Goal: Information Seeking & Learning: Learn about a topic

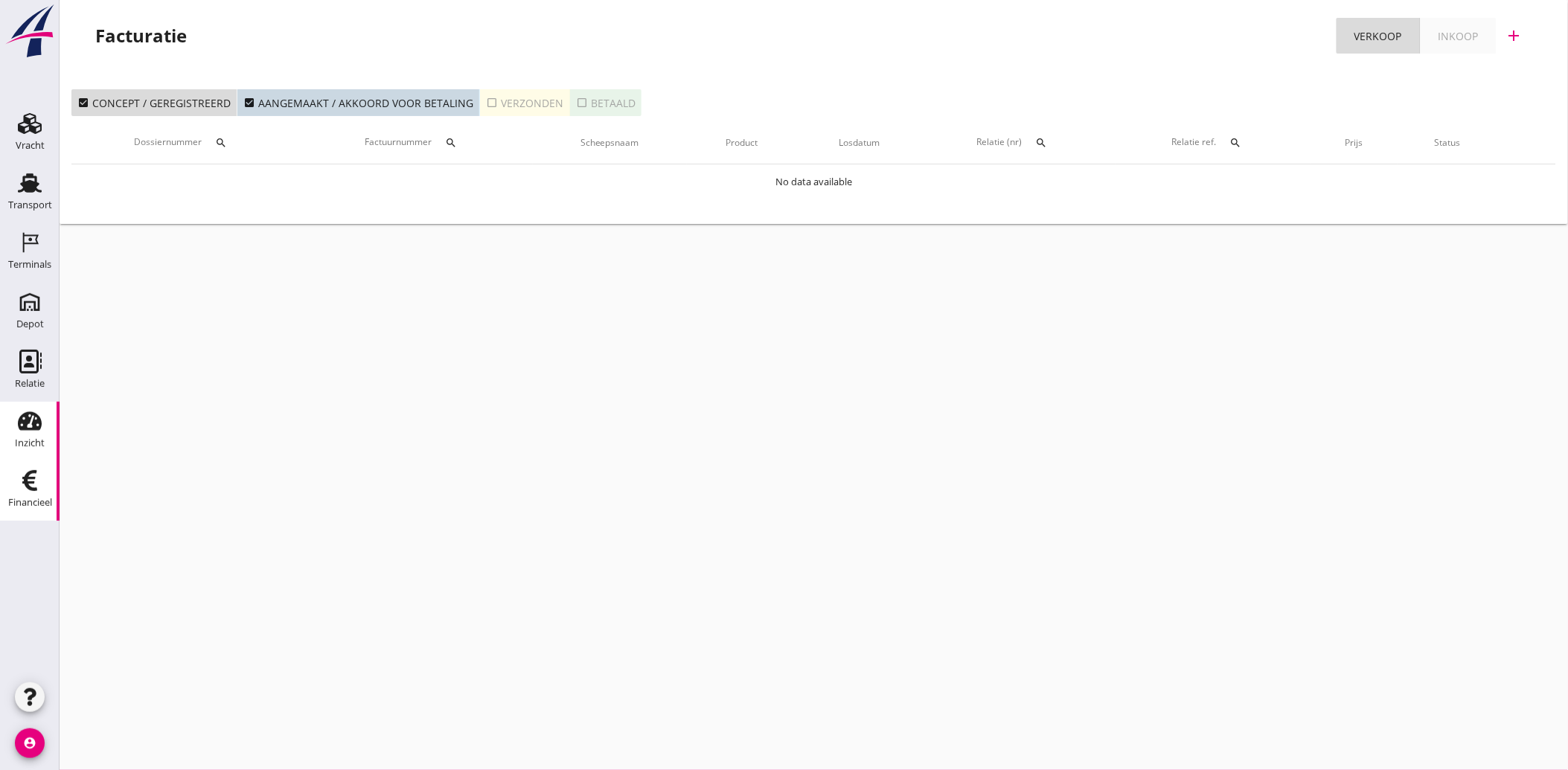
click at [32, 424] on use at bounding box center [30, 421] width 24 height 19
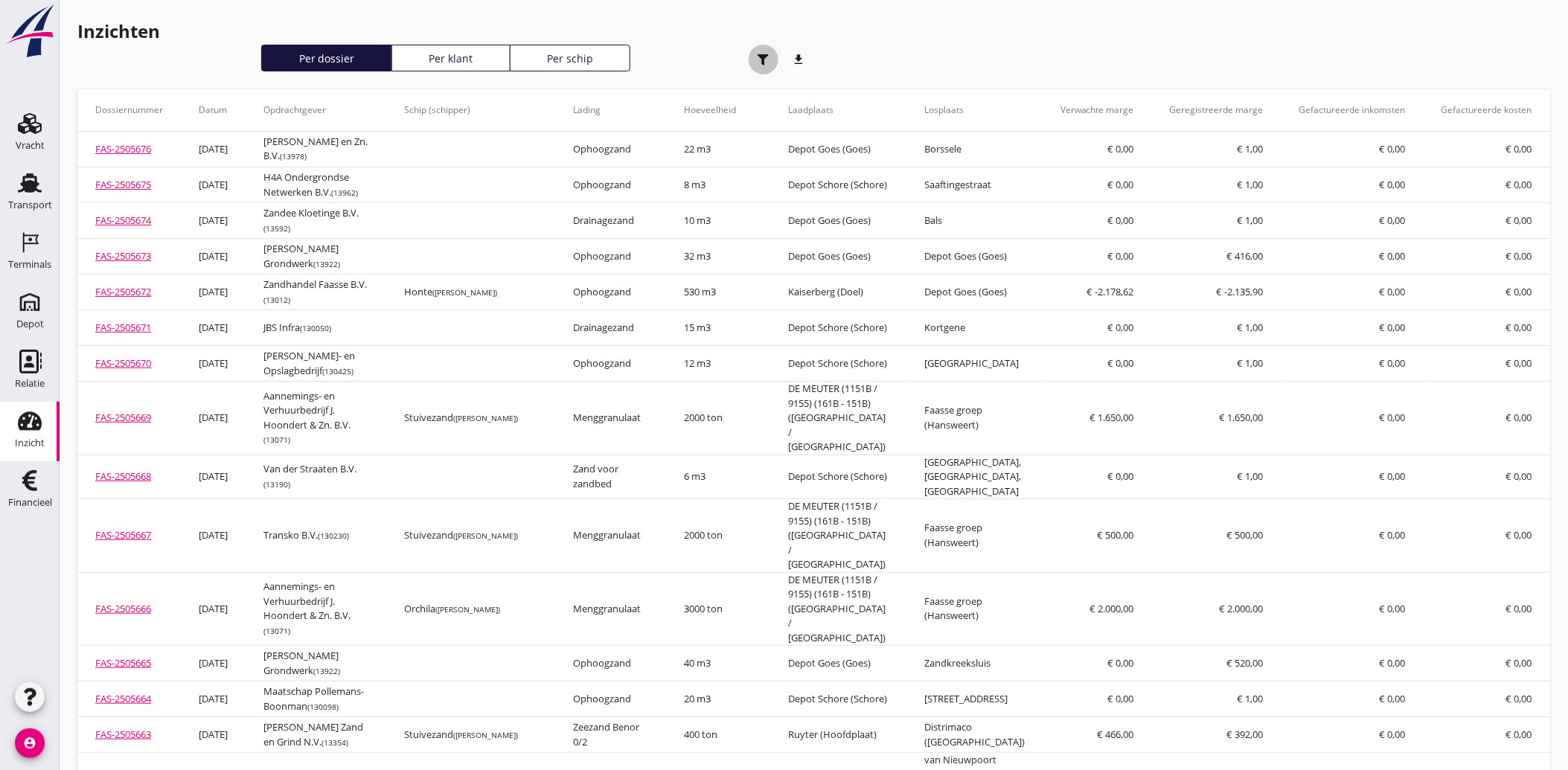
click at [757, 54] on icon "button" at bounding box center [763, 60] width 11 height 11
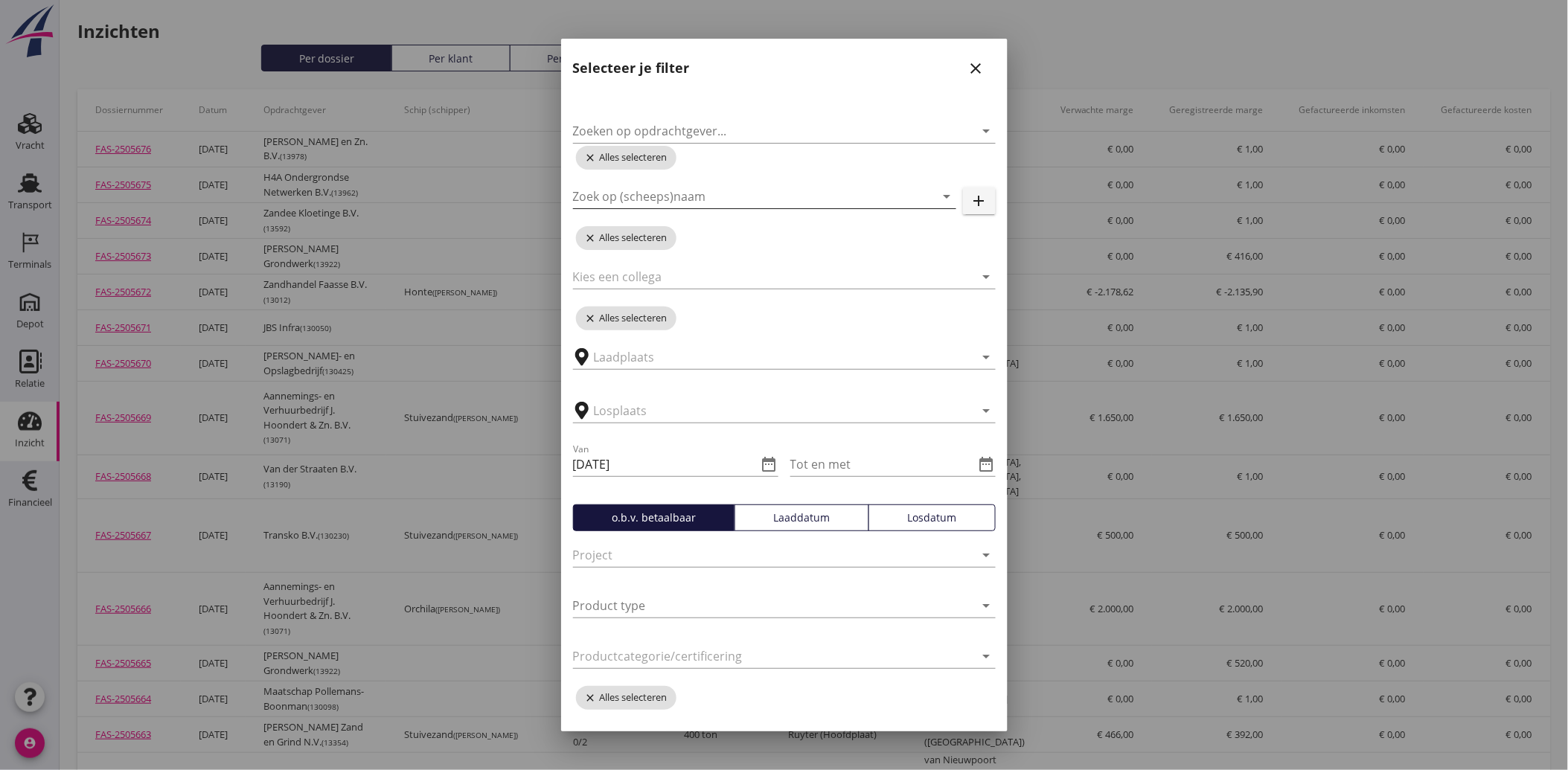
click at [653, 193] on input "Zoek op (scheeps)naam" at bounding box center [744, 197] width 341 height 24
click at [651, 129] on input "Zoeken op opdrachtgever..." at bounding box center [763, 131] width 381 height 24
type input "ouwerk"
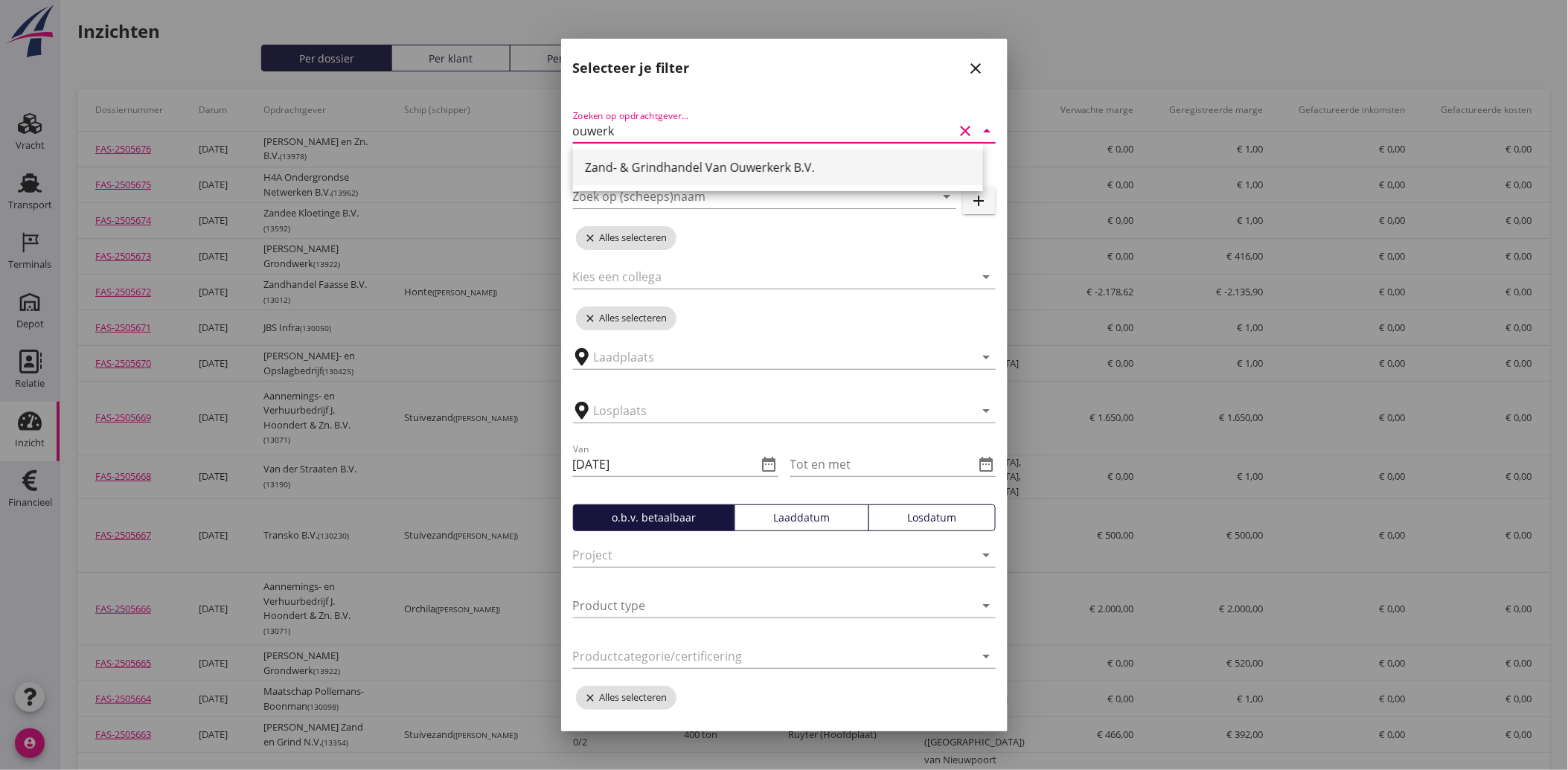
click at [654, 169] on div "Zand- & Grindhandel Van Ouwerkerk B.V." at bounding box center [777, 167] width 386 height 18
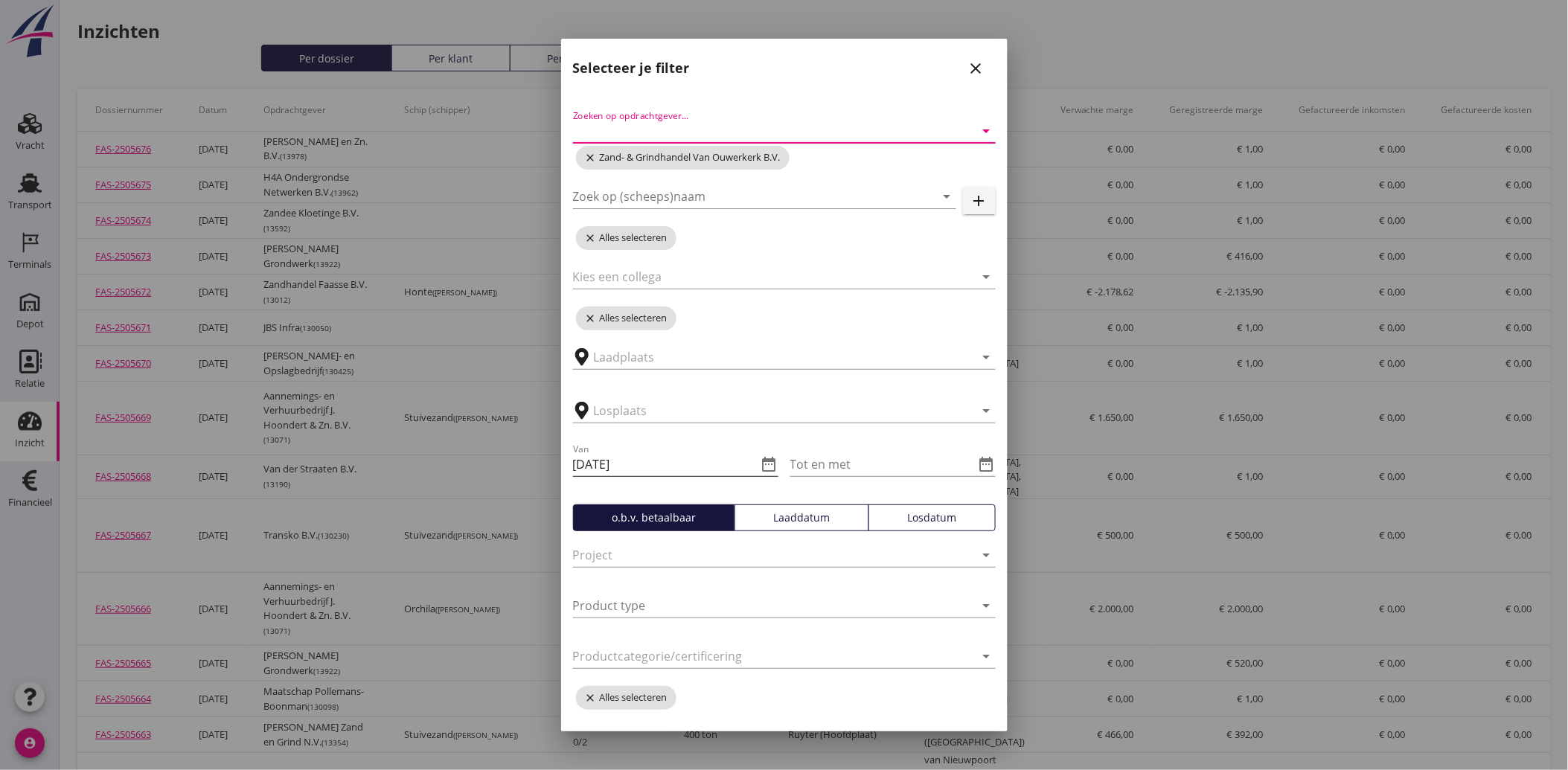
click at [763, 465] on icon "date_range" at bounding box center [769, 463] width 18 height 18
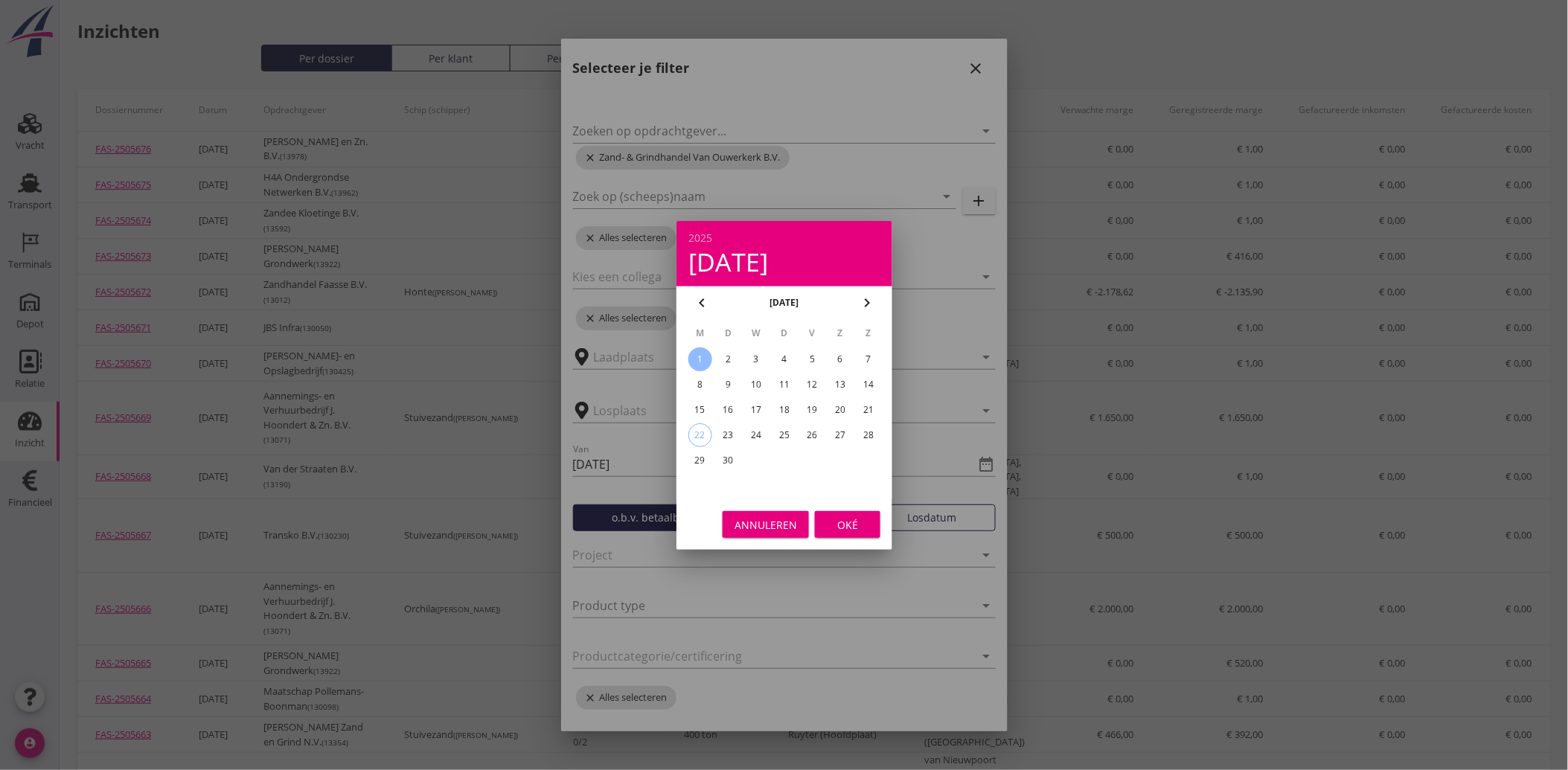
click at [700, 295] on icon "chevron_left" at bounding box center [701, 302] width 18 height 18
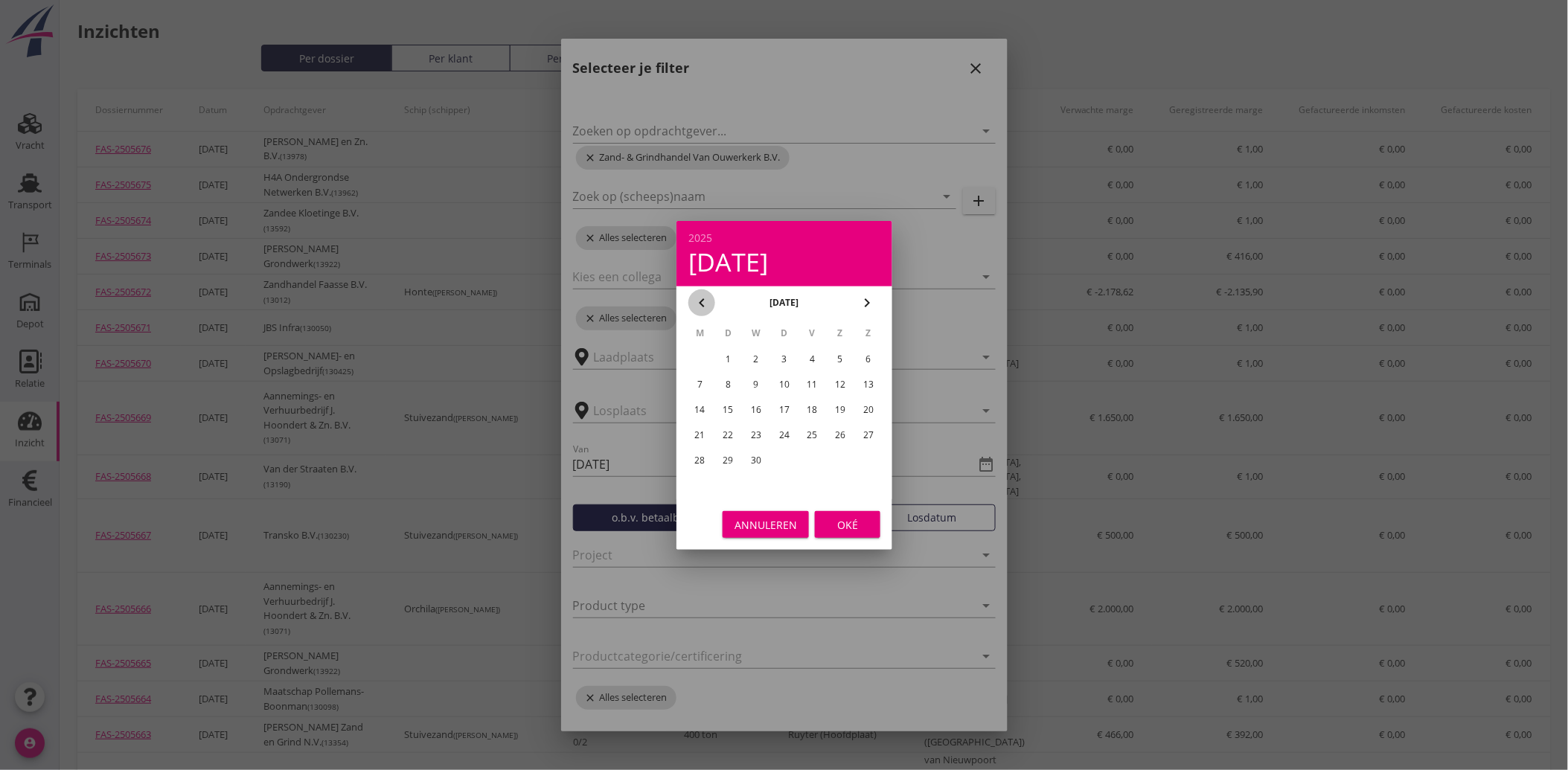
click at [700, 295] on icon "chevron_left" at bounding box center [701, 302] width 18 height 18
click at [764, 365] on div "1" at bounding box center [756, 360] width 24 height 24
type input "[DATE]"
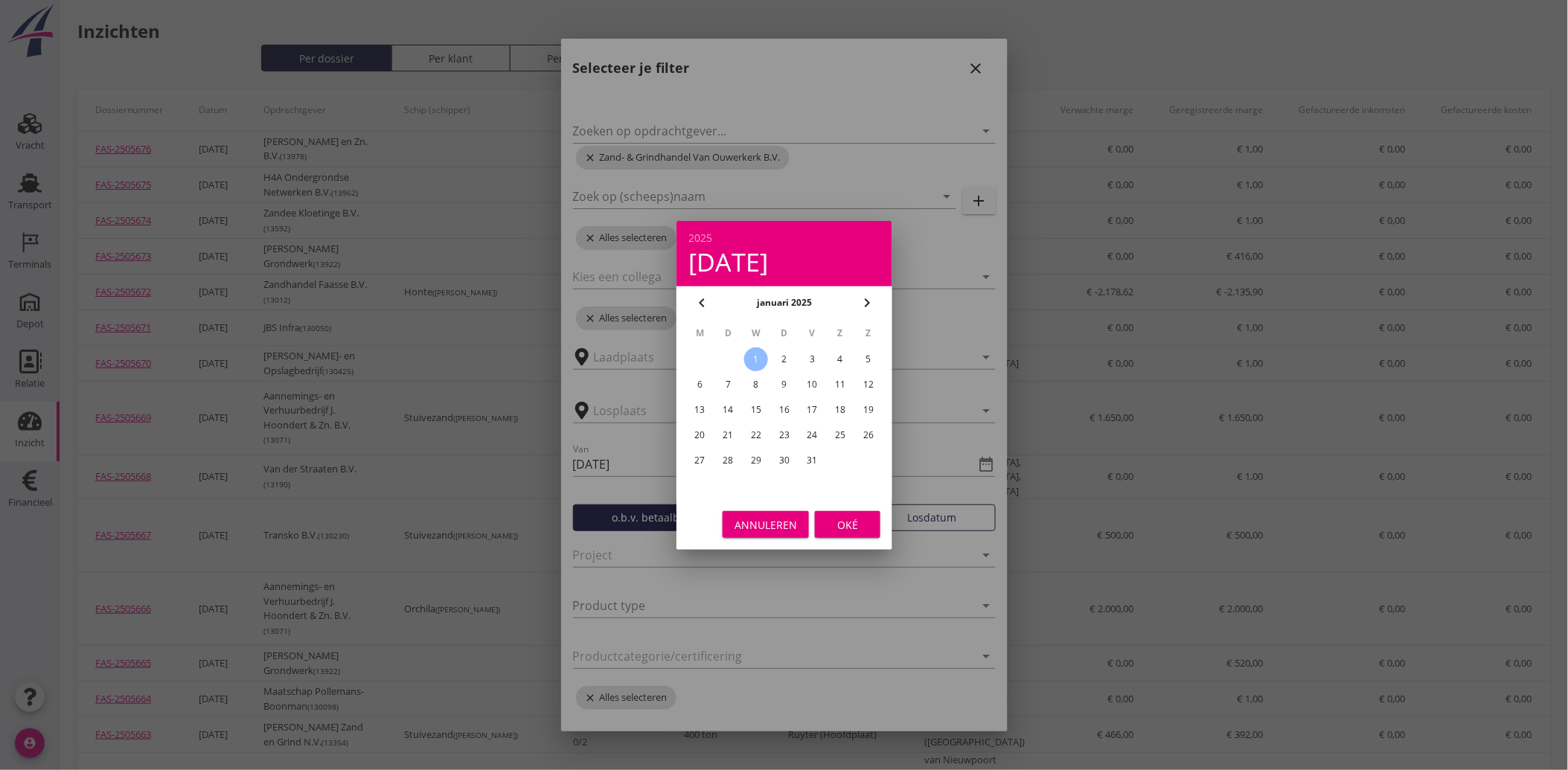
click at [853, 516] on div "Oké" at bounding box center [847, 524] width 42 height 16
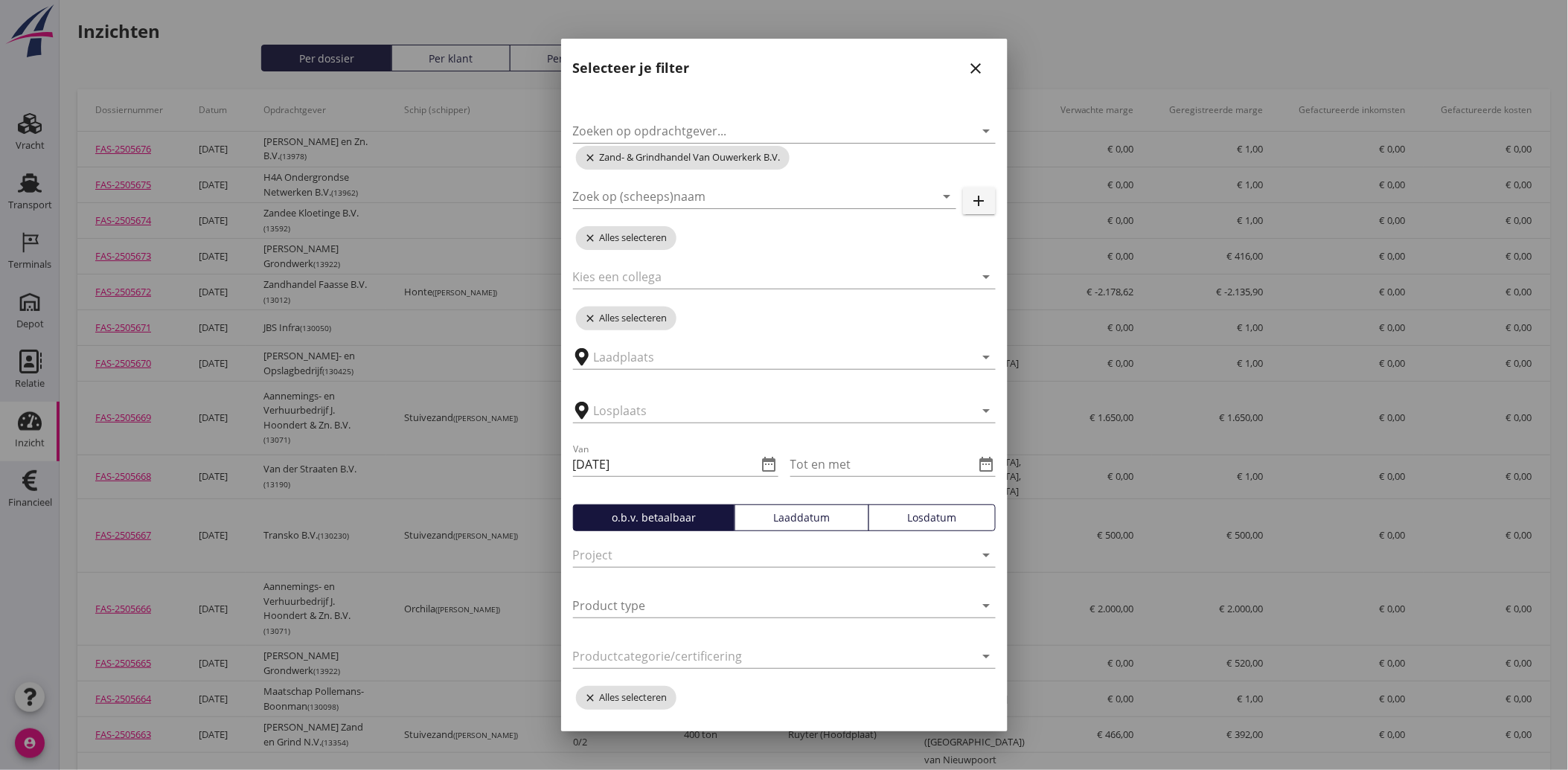
click at [823, 516] on div "Laaddatum" at bounding box center [802, 517] width 121 height 16
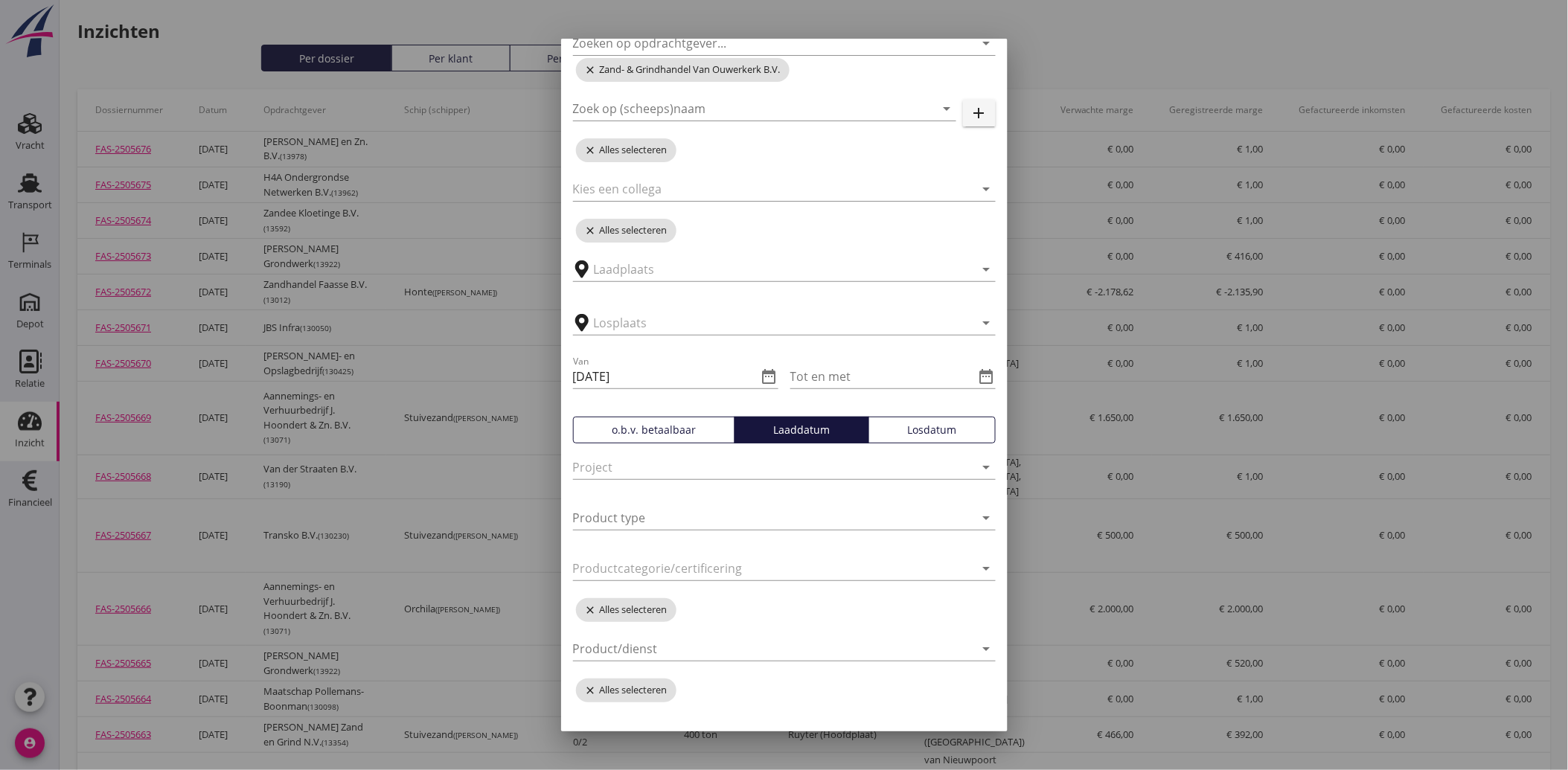
scroll to position [168, 0]
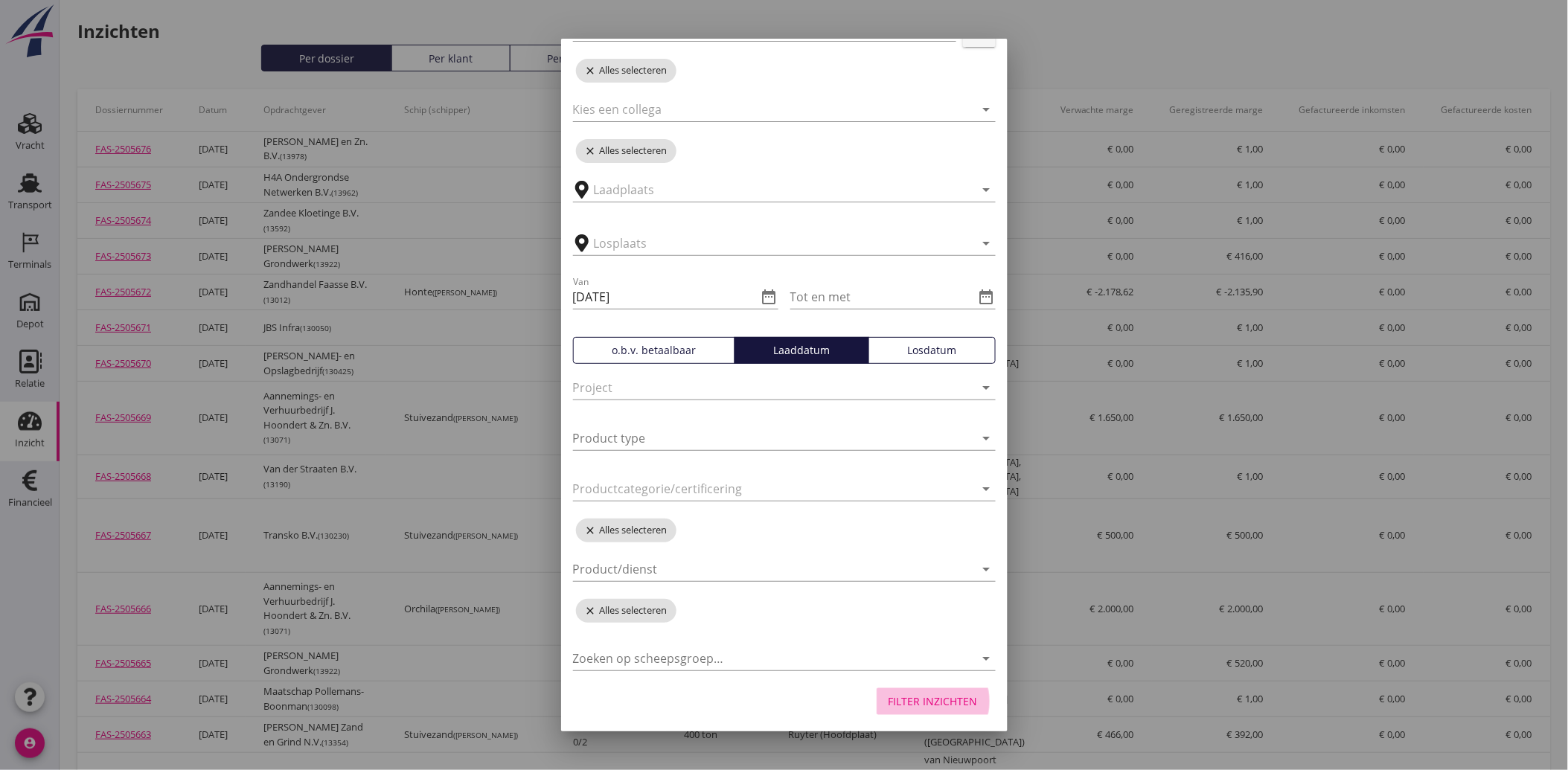
click at [935, 688] on button "Filter inzichten" at bounding box center [932, 701] width 113 height 27
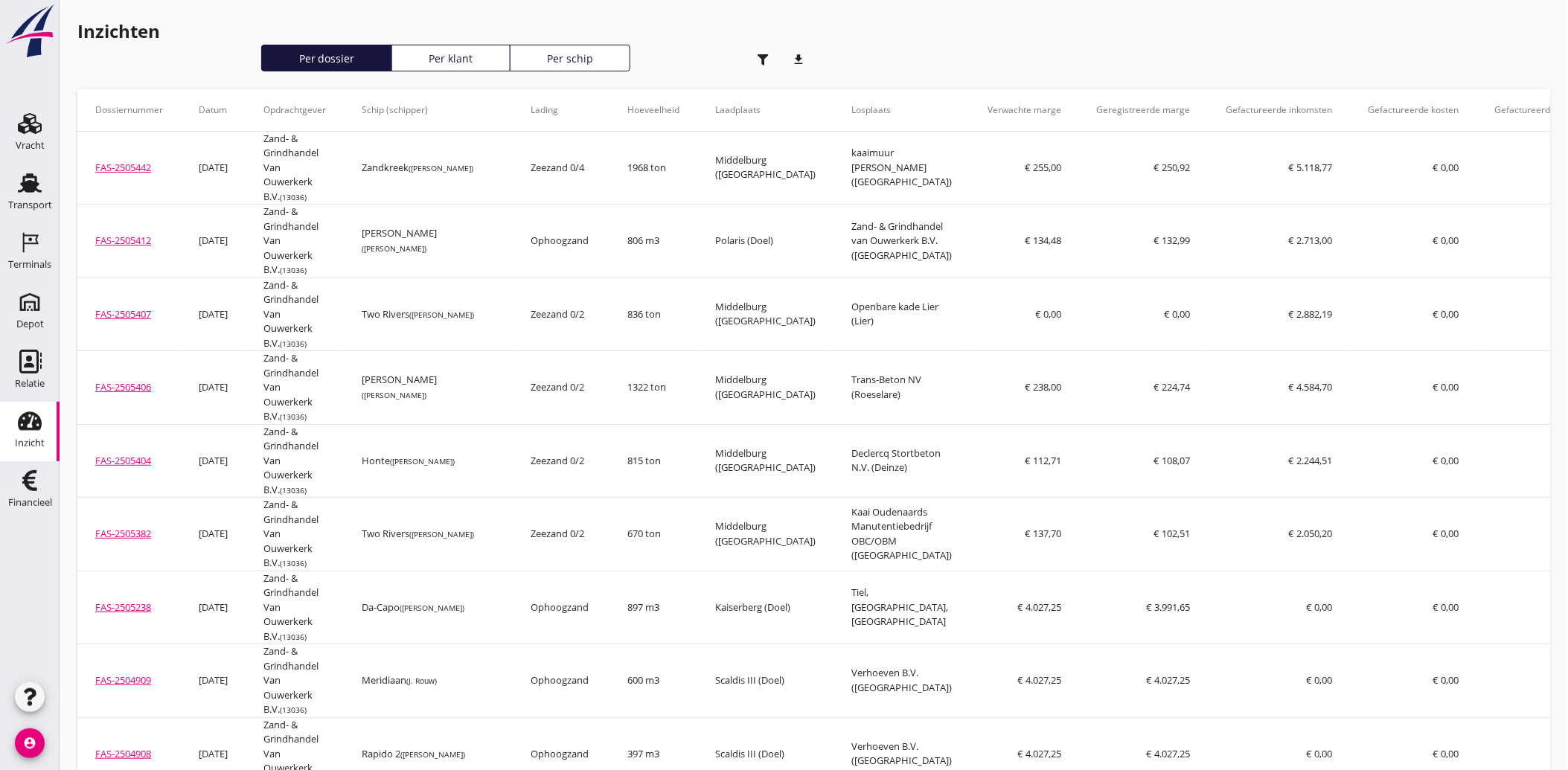
click at [798, 61] on icon "download" at bounding box center [799, 60] width 30 height 30
click at [764, 50] on div "button" at bounding box center [763, 60] width 30 height 30
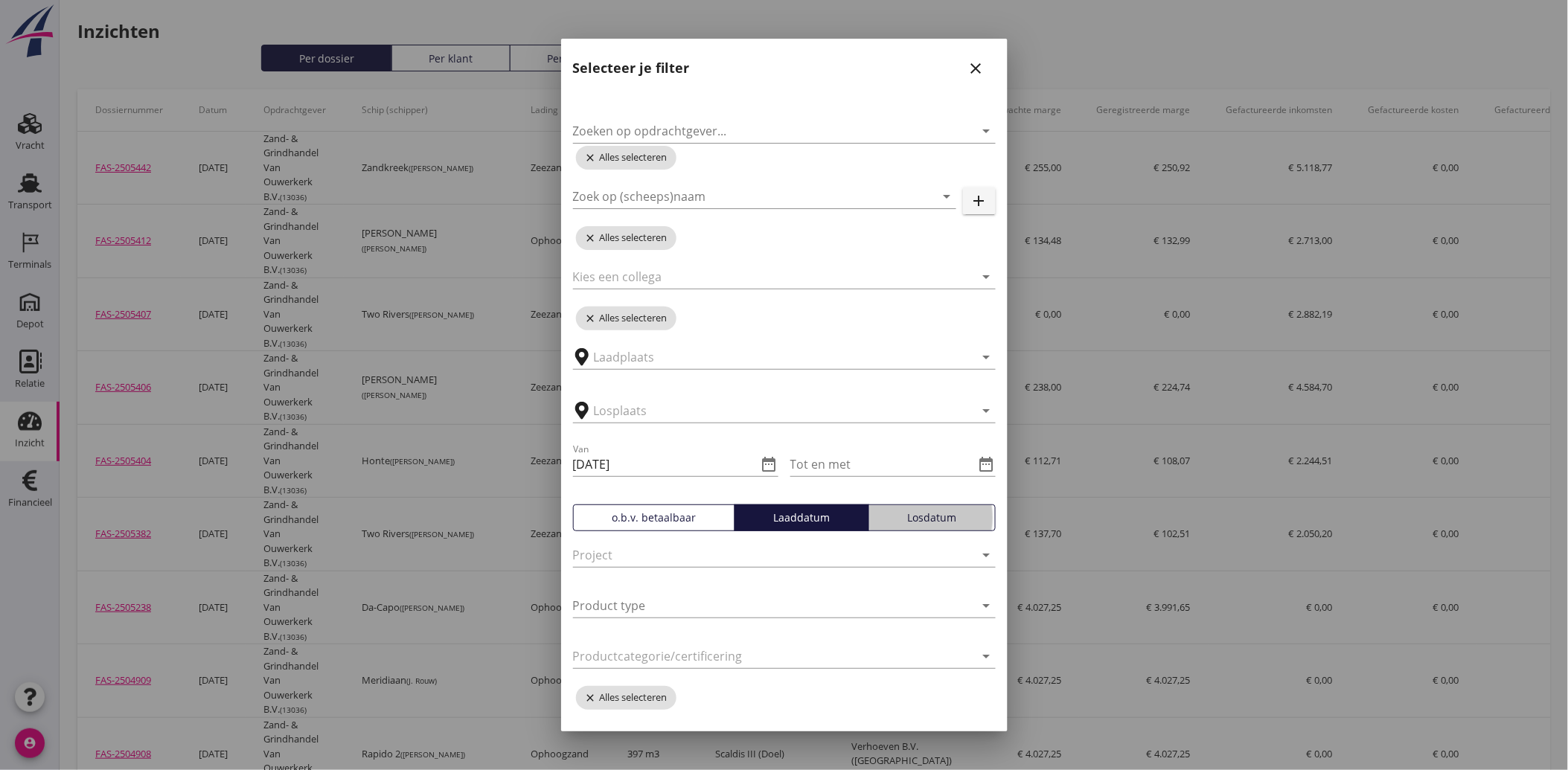
click at [928, 512] on div "Losdatum" at bounding box center [932, 517] width 114 height 16
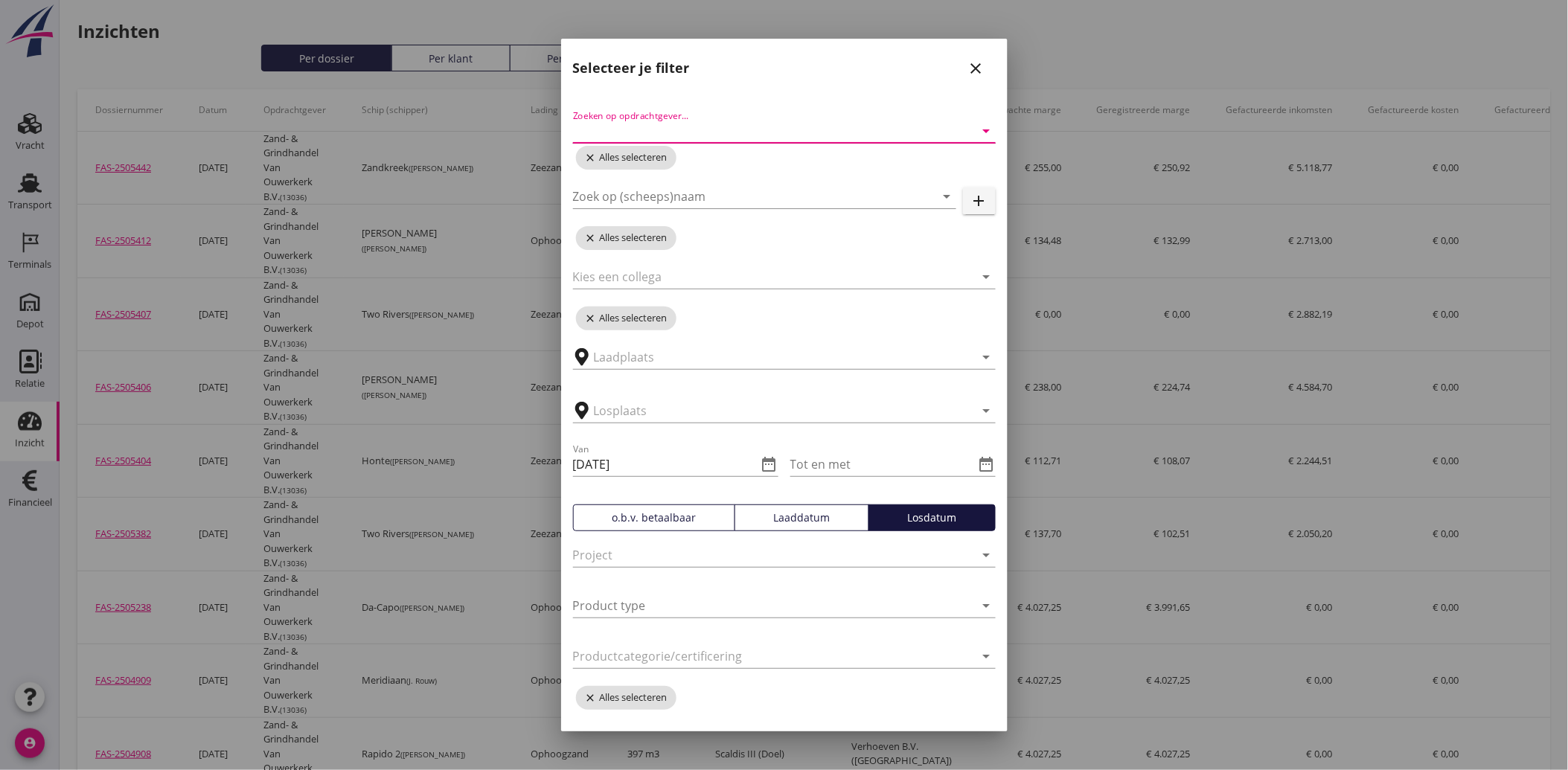
click at [677, 123] on input "Zoeken op opdrachtgever..." at bounding box center [763, 131] width 381 height 24
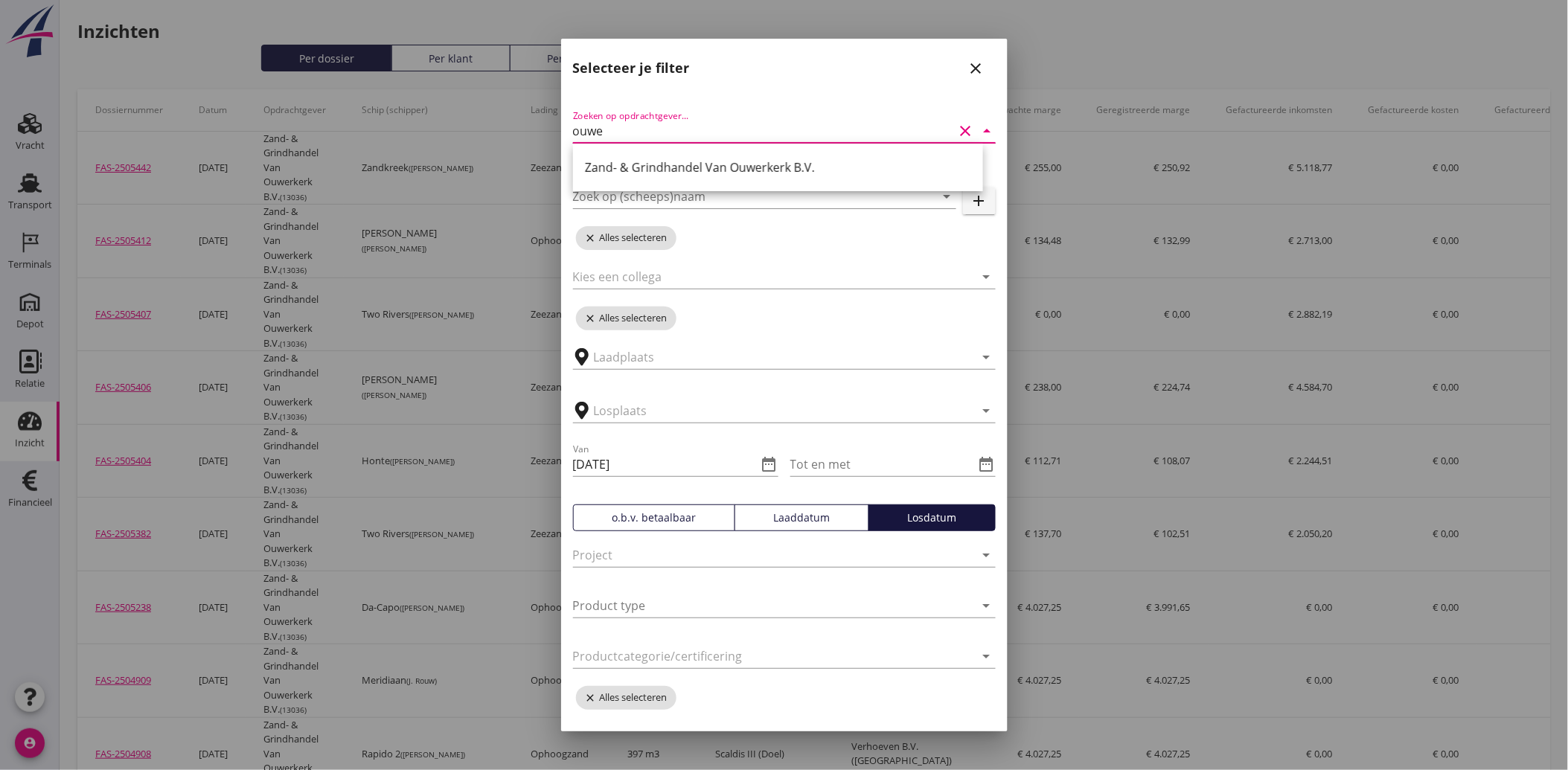
type input "ouwer"
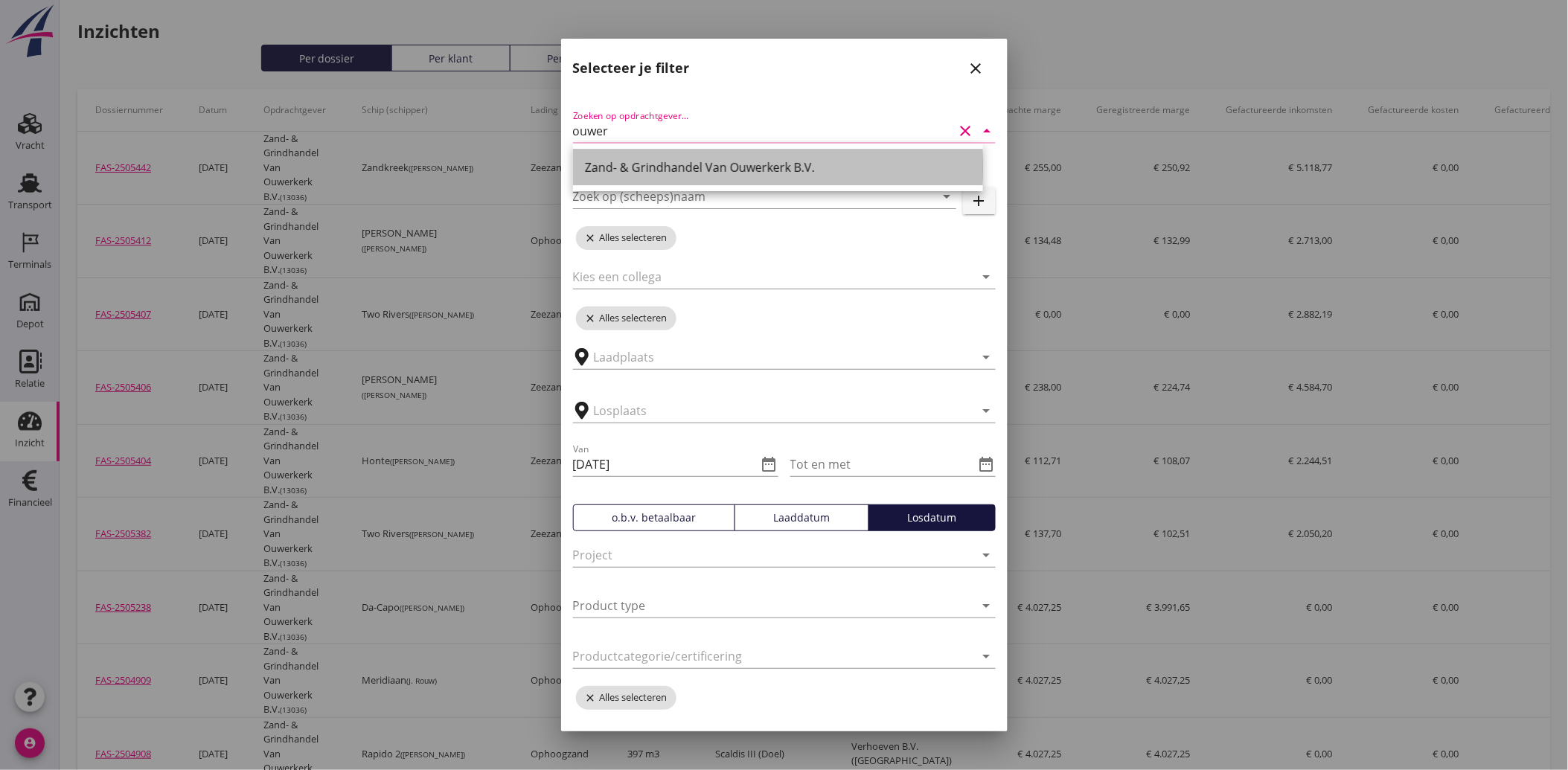
click at [686, 170] on div "Zand- & Grindhandel Van Ouwerkerk B.V." at bounding box center [777, 167] width 386 height 18
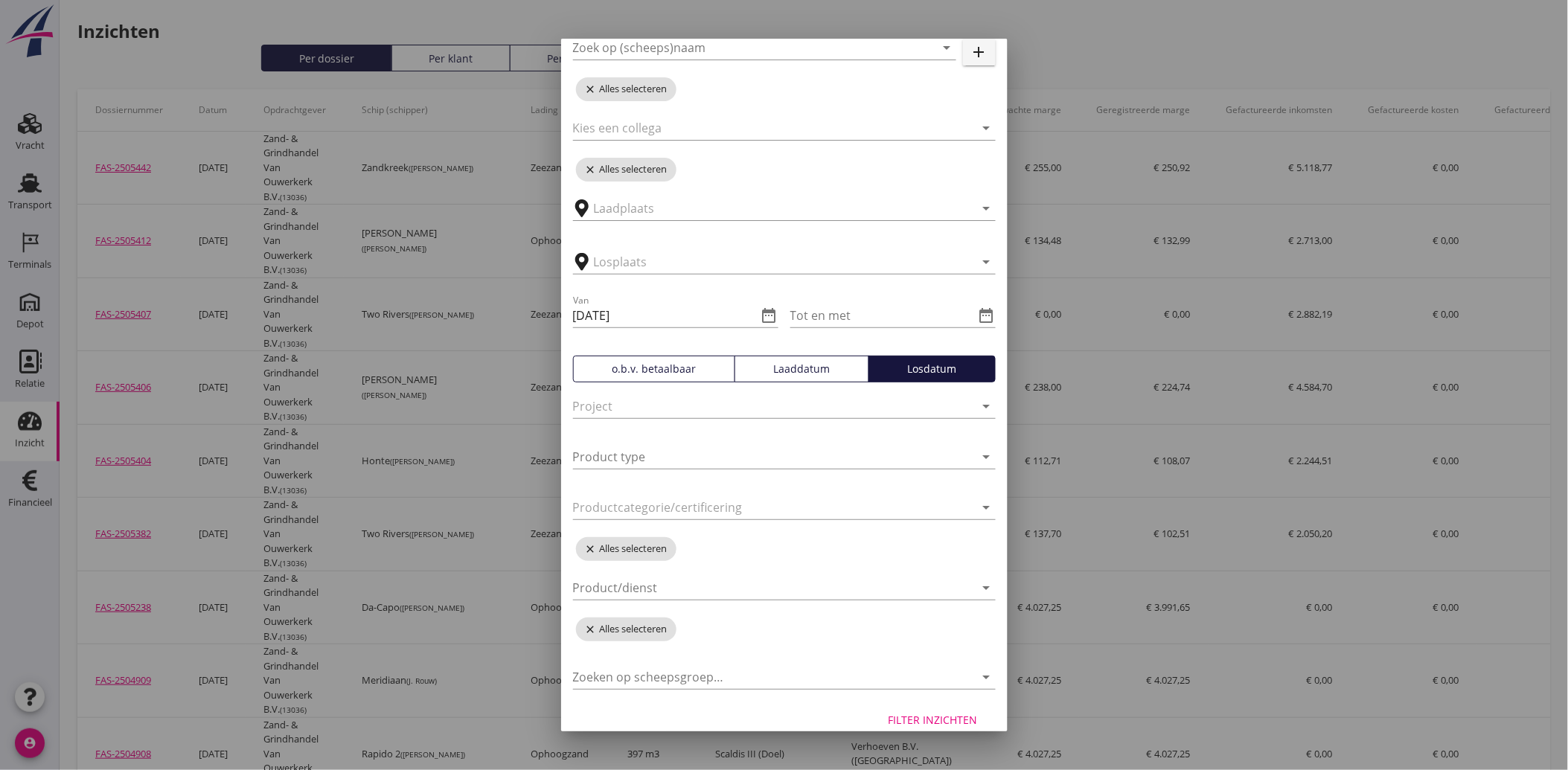
scroll to position [165, 0]
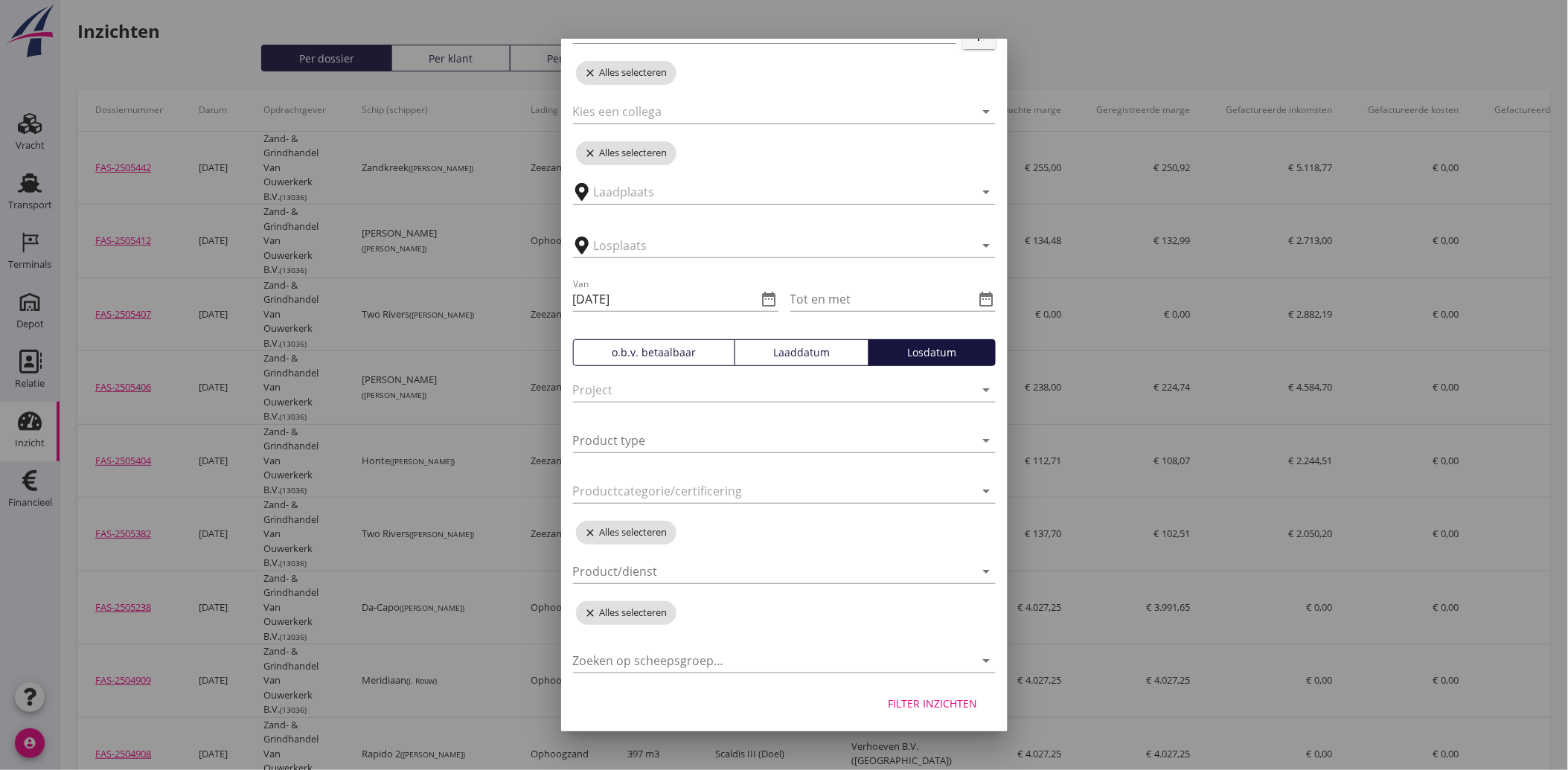
click at [936, 694] on button "Filter inzichten" at bounding box center [932, 704] width 113 height 27
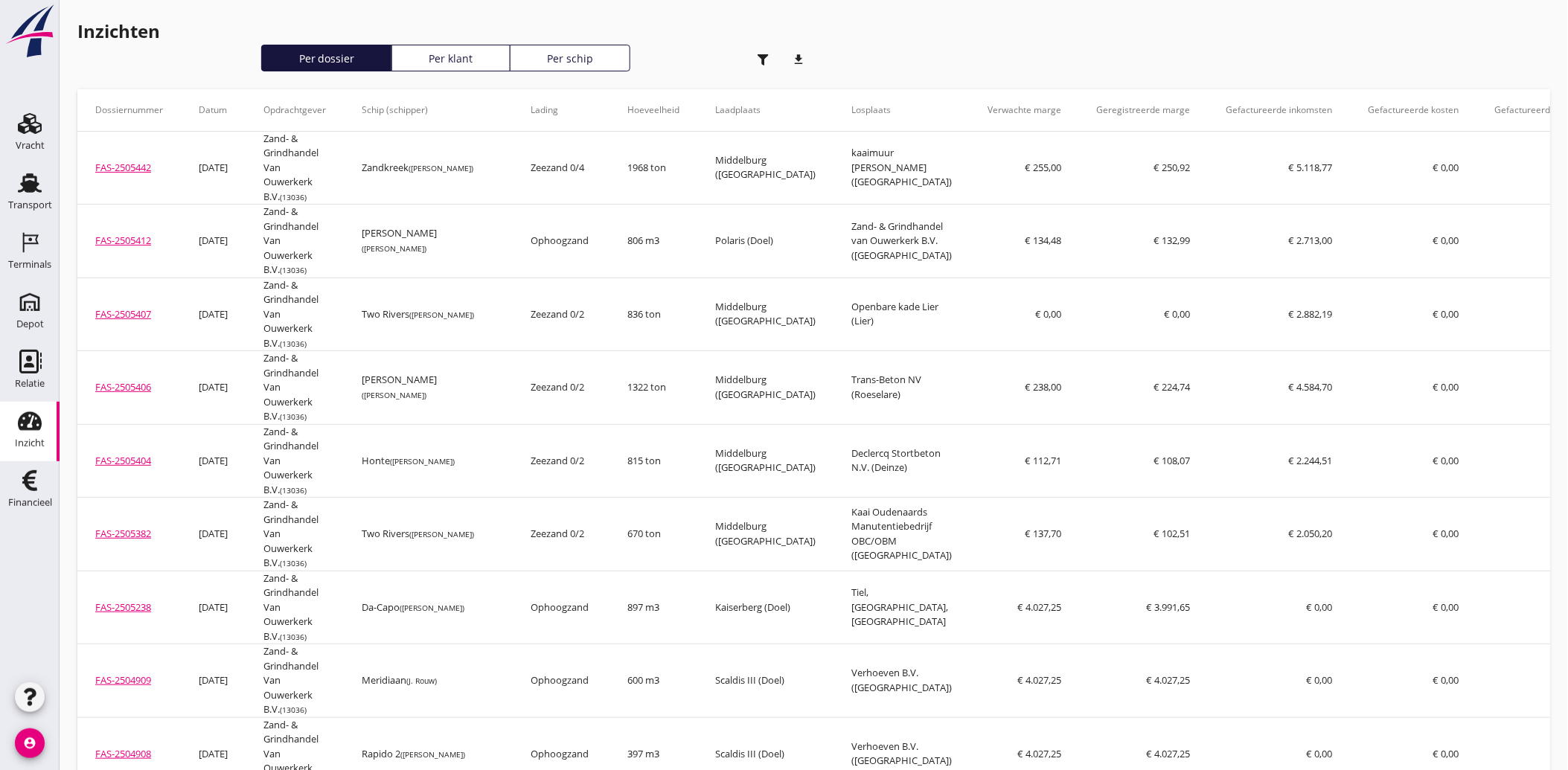
click at [808, 58] on icon "download" at bounding box center [799, 60] width 30 height 30
click at [35, 185] on use at bounding box center [30, 183] width 24 height 20
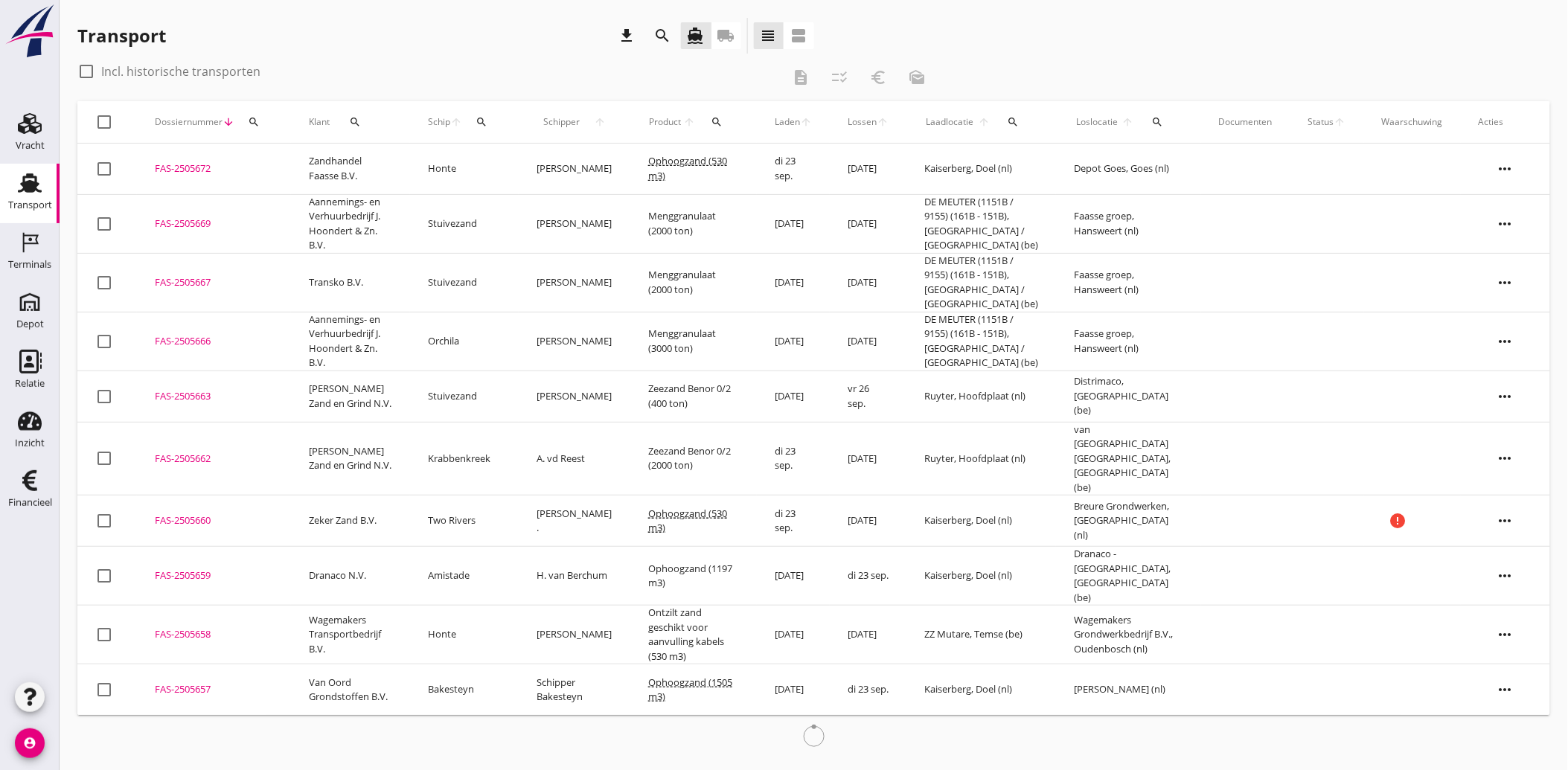
click at [253, 120] on icon "search" at bounding box center [254, 121] width 12 height 12
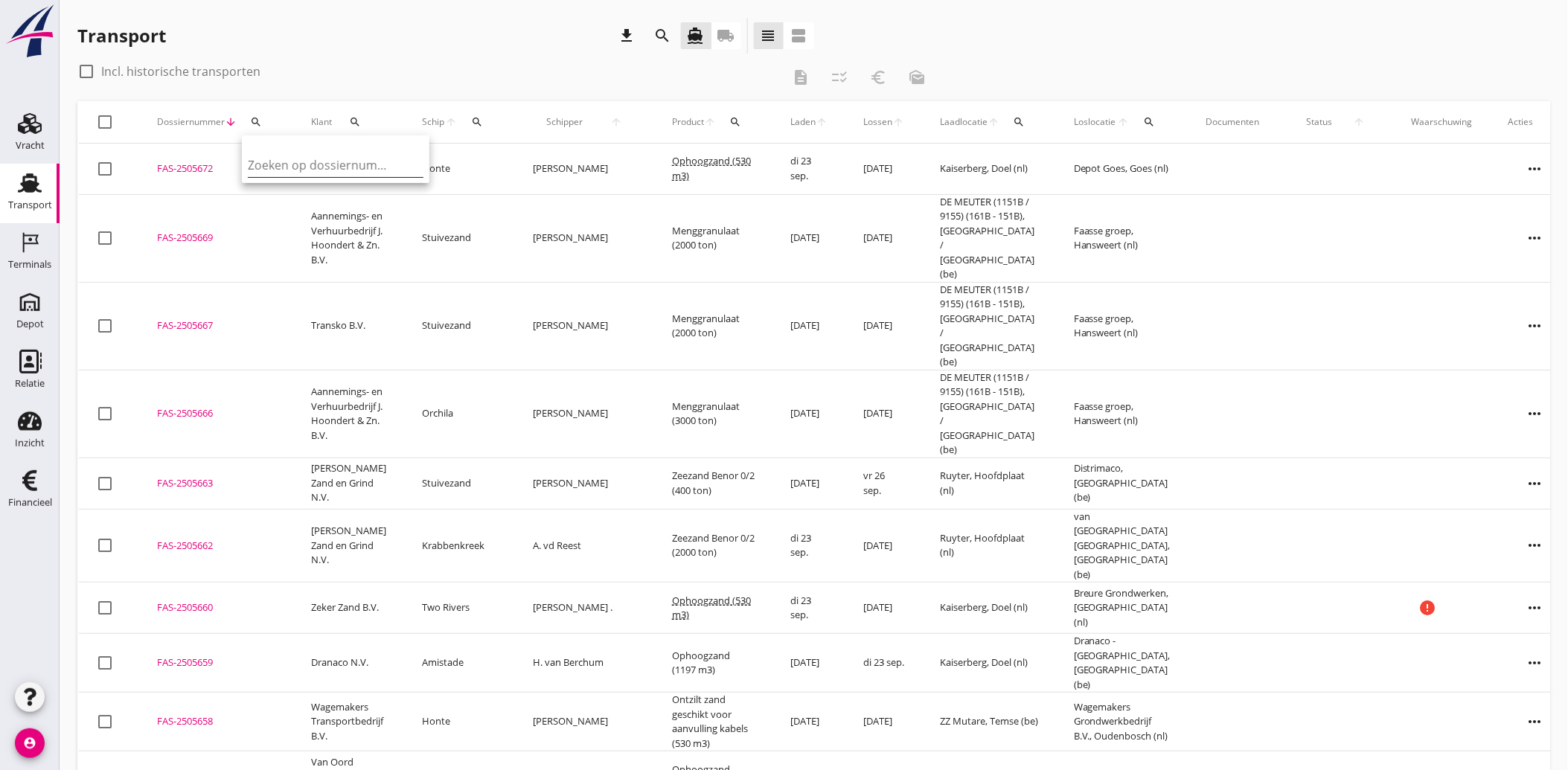
click at [268, 161] on input "Zoeken op dossiernummer..." at bounding box center [325, 165] width 155 height 24
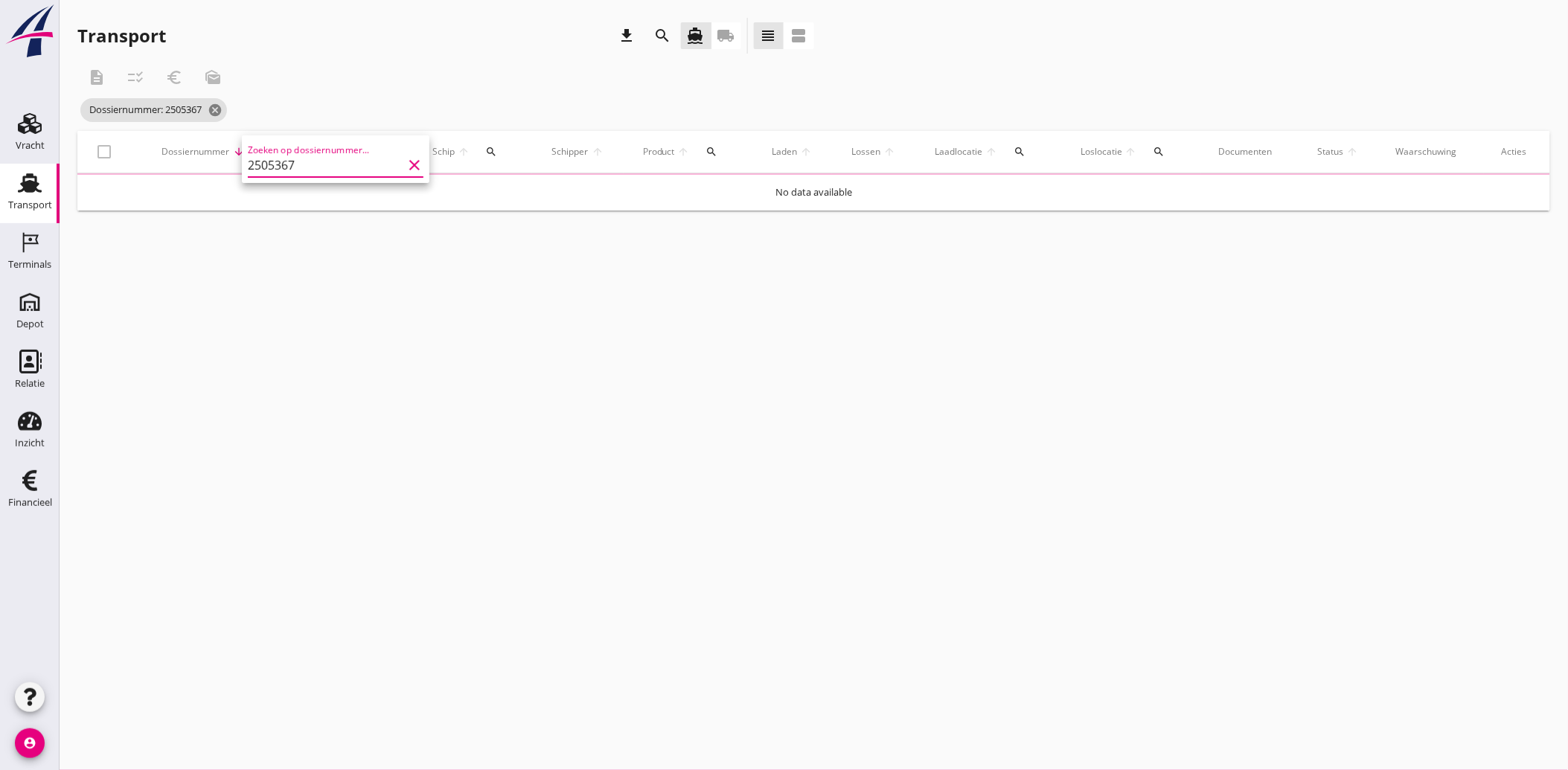
type input "2505367"
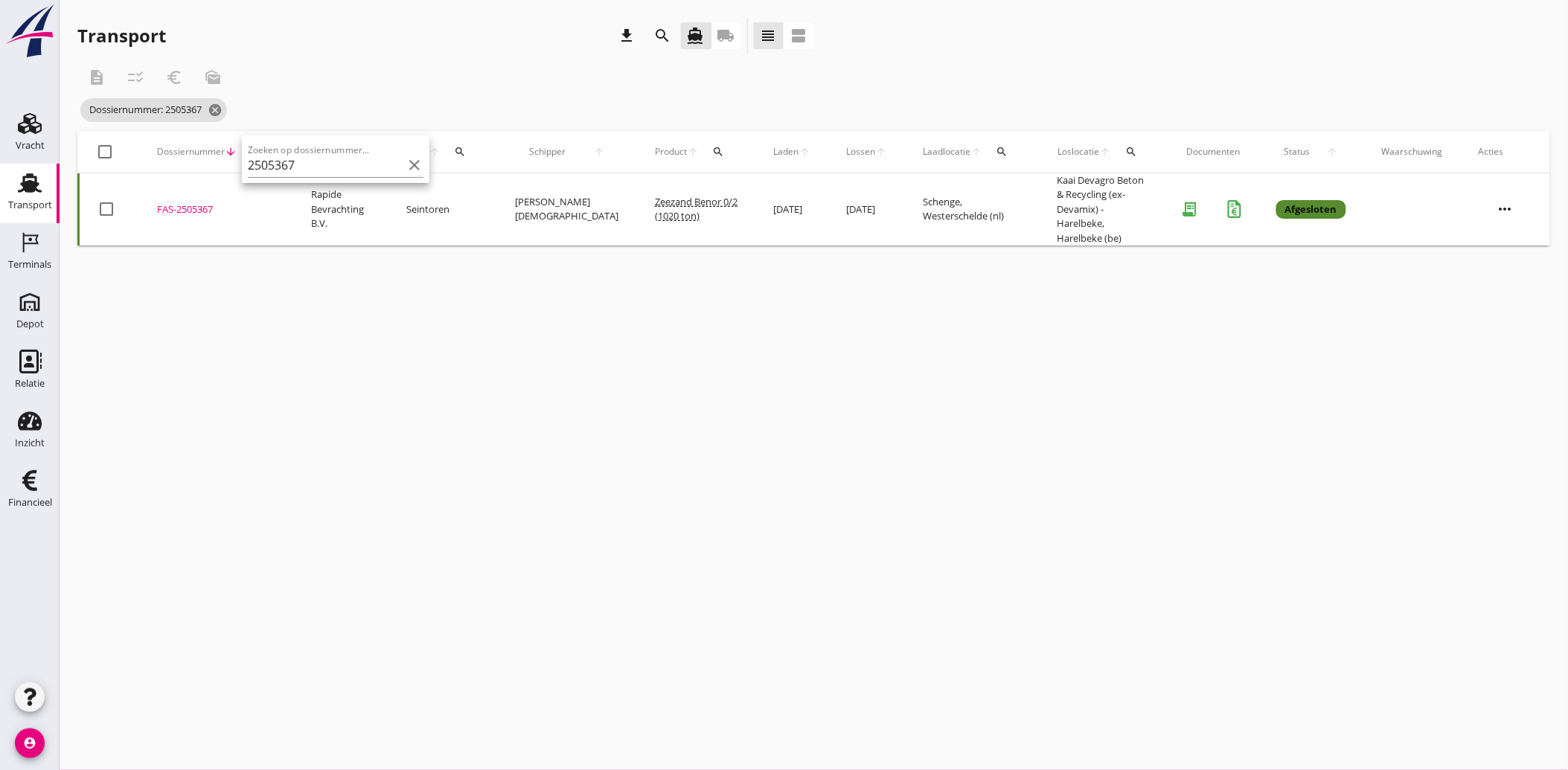
click at [191, 202] on div "FAS-2505367" at bounding box center [215, 210] width 118 height 15
click at [197, 202] on div "FAS-2505367" at bounding box center [215, 210] width 118 height 15
click at [30, 439] on div "Inzicht" at bounding box center [30, 443] width 30 height 9
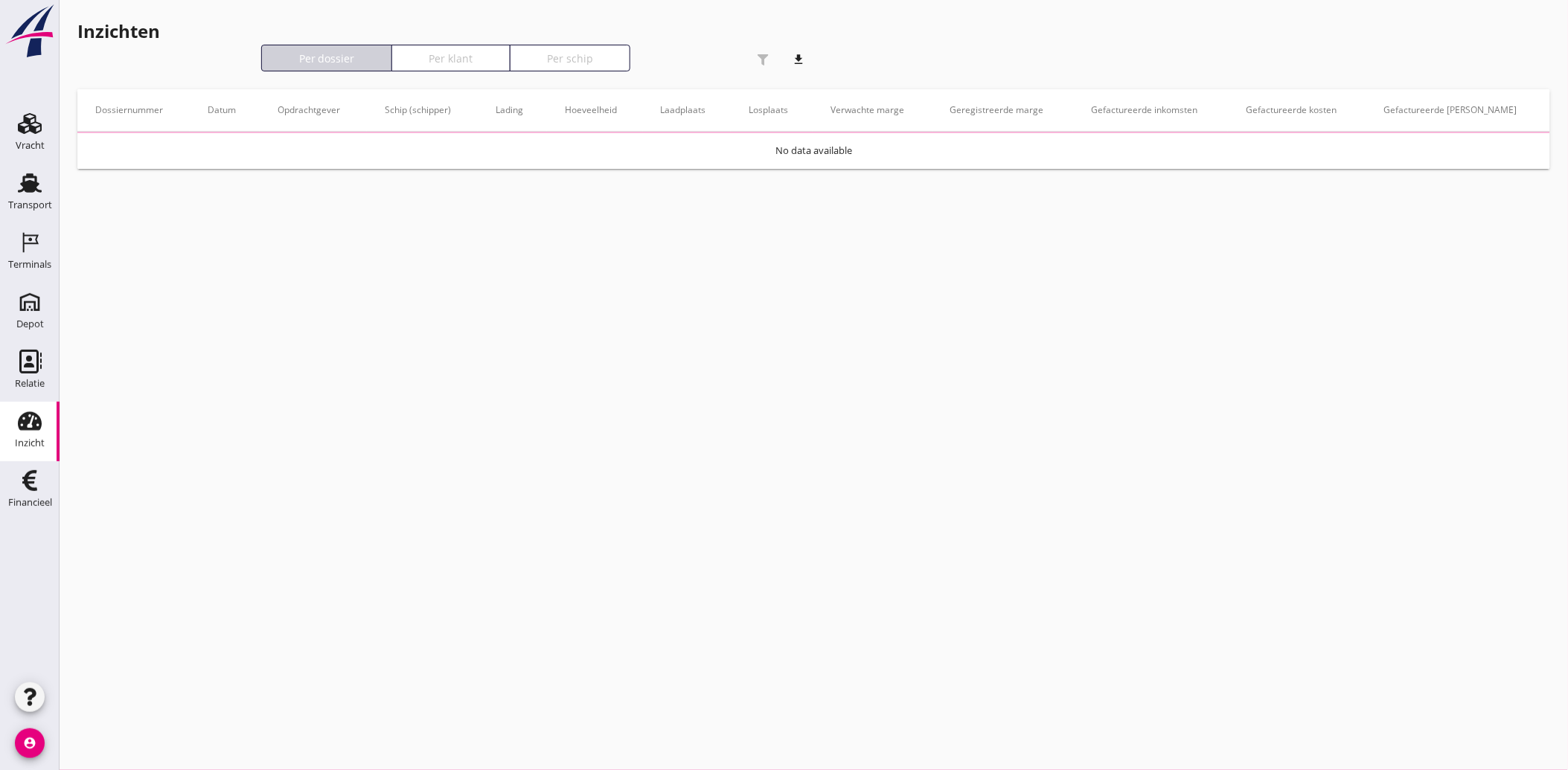
click at [802, 56] on icon "download" at bounding box center [799, 60] width 30 height 30
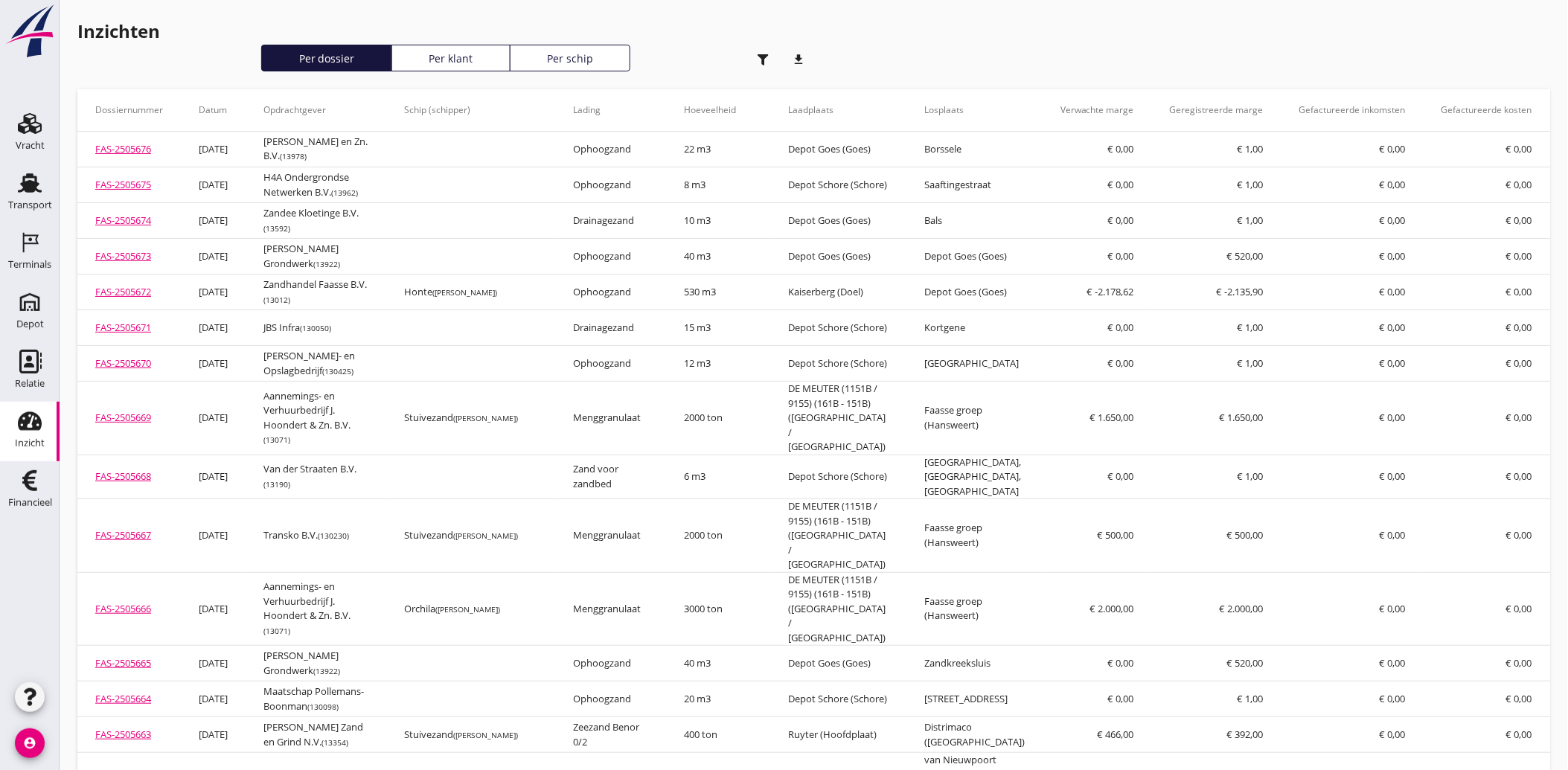
click at [763, 55] on use "button" at bounding box center [763, 60] width 11 height 11
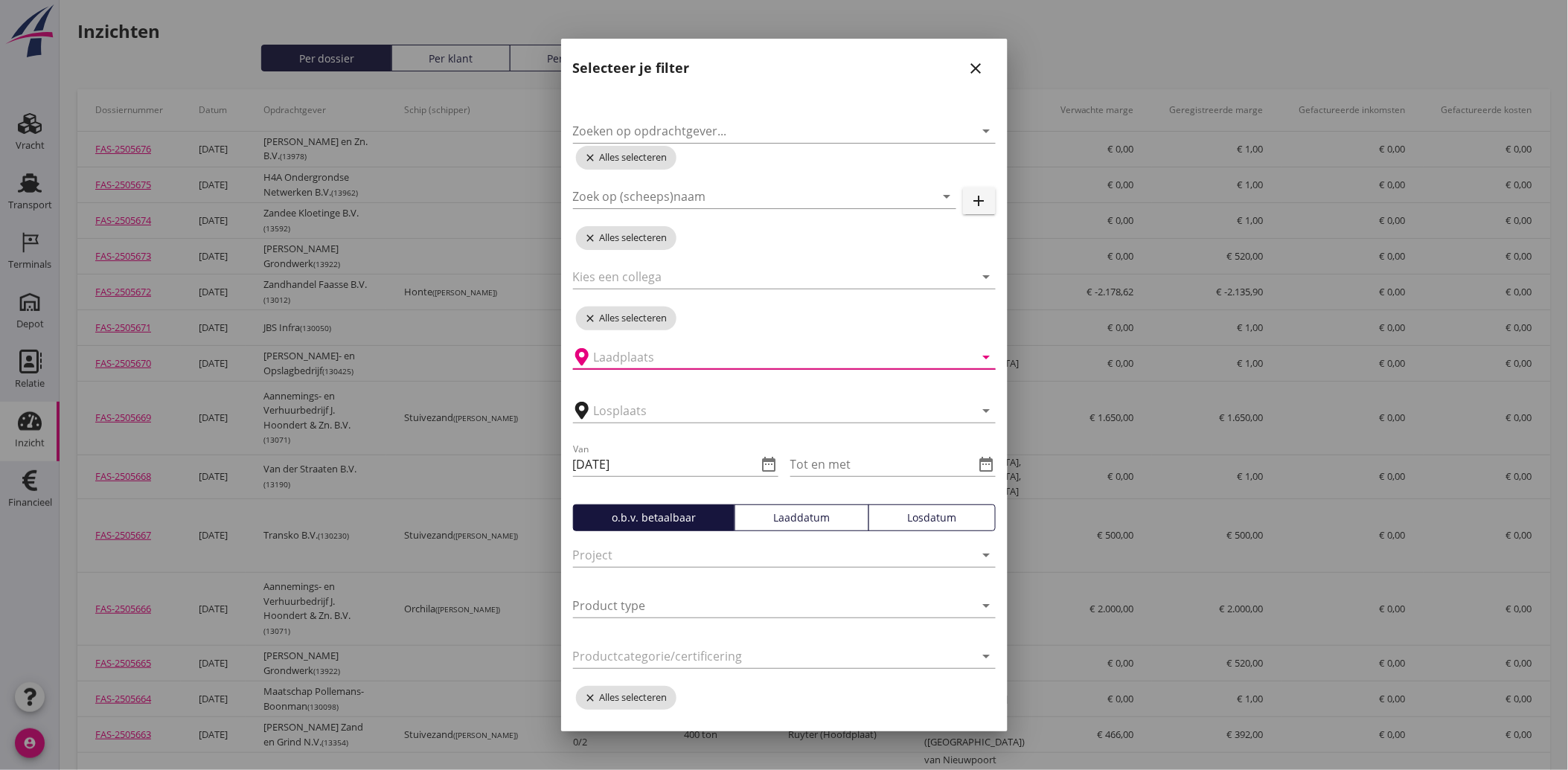
click at [652, 351] on input "text" at bounding box center [774, 357] width 360 height 24
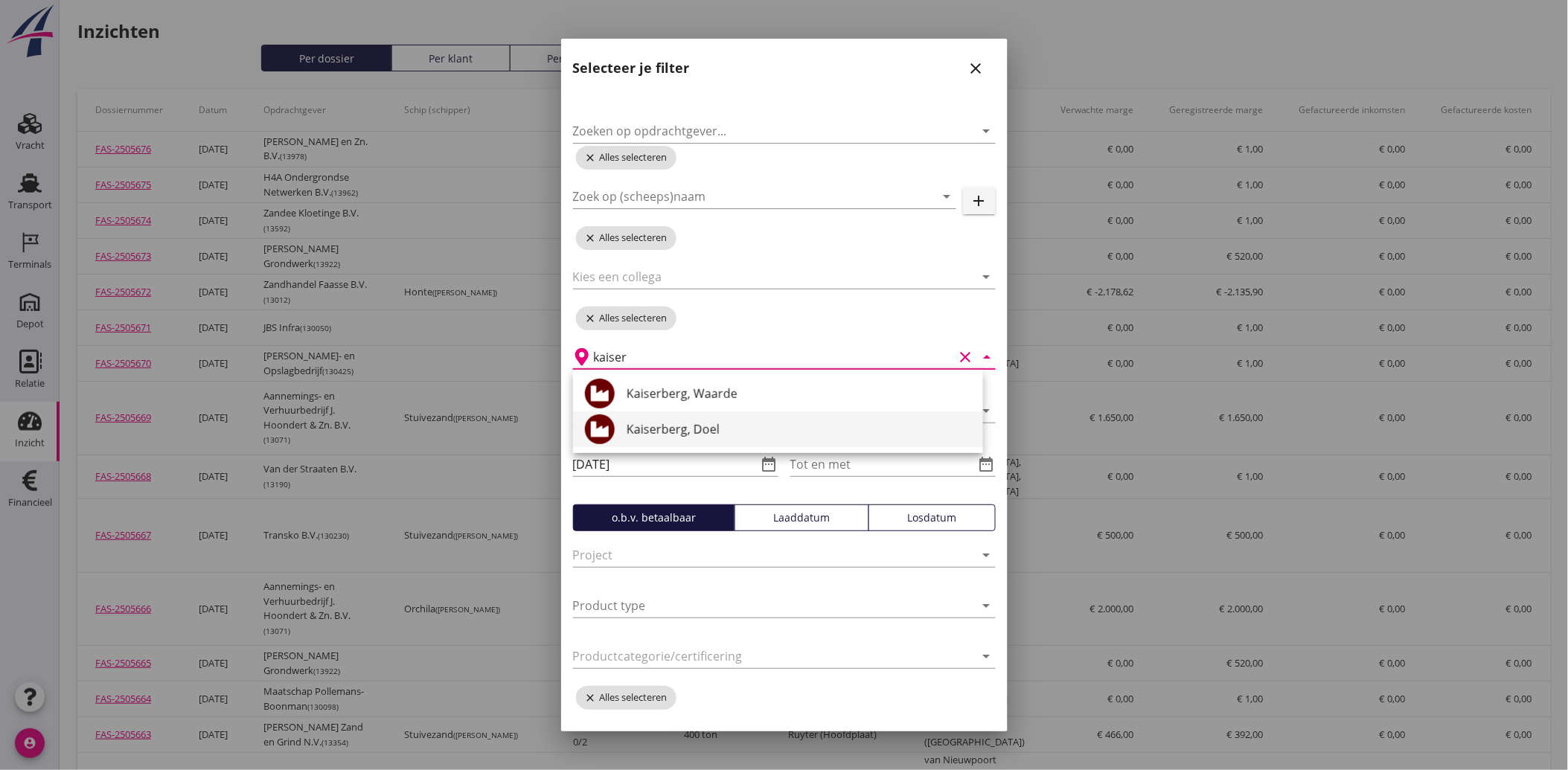
click at [659, 419] on div "Kaiserberg, Doel" at bounding box center [799, 429] width 345 height 35
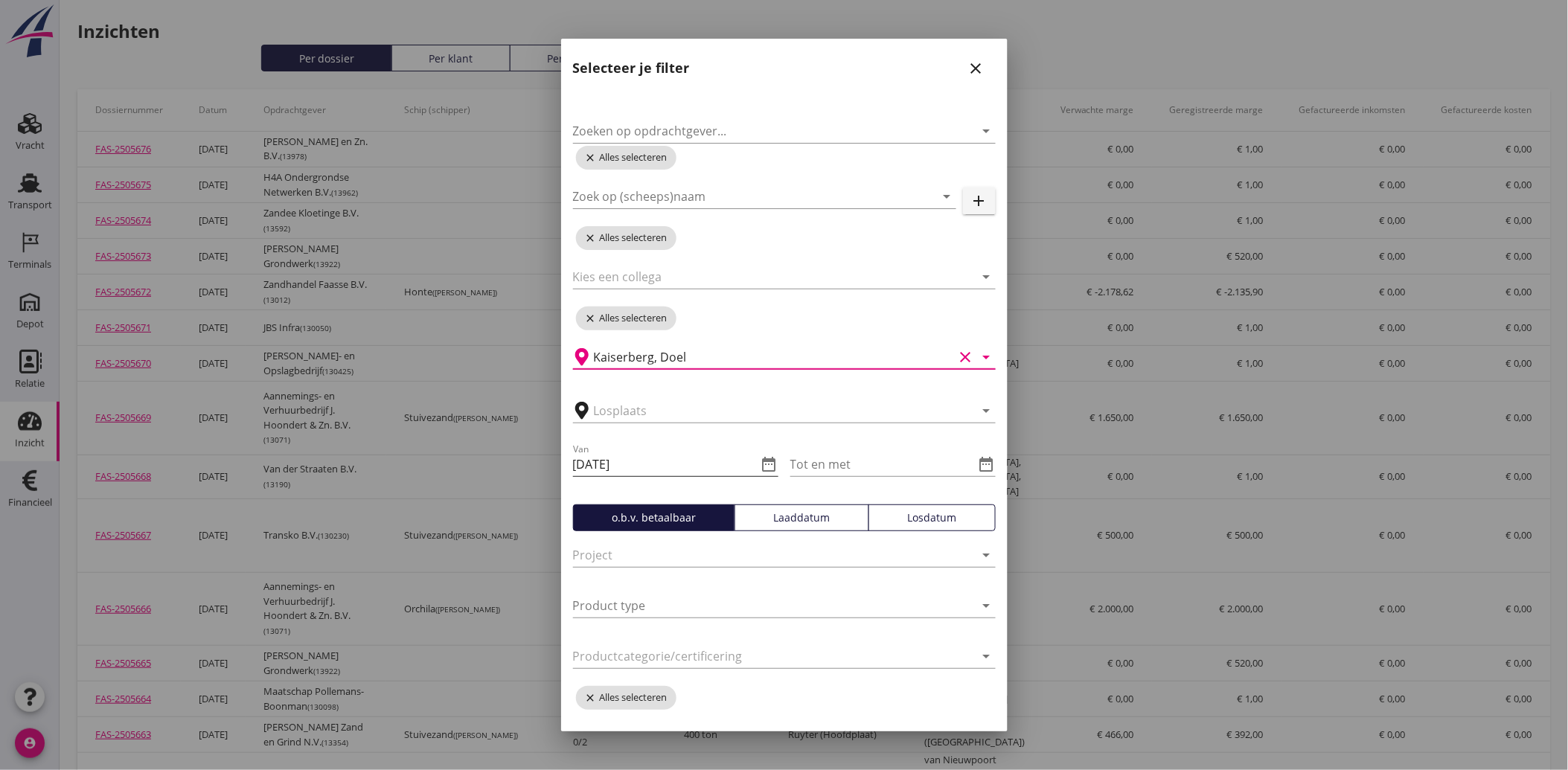
type input "Kaiserberg, Doel"
click at [652, 462] on input "[DATE]" at bounding box center [666, 464] width 185 height 24
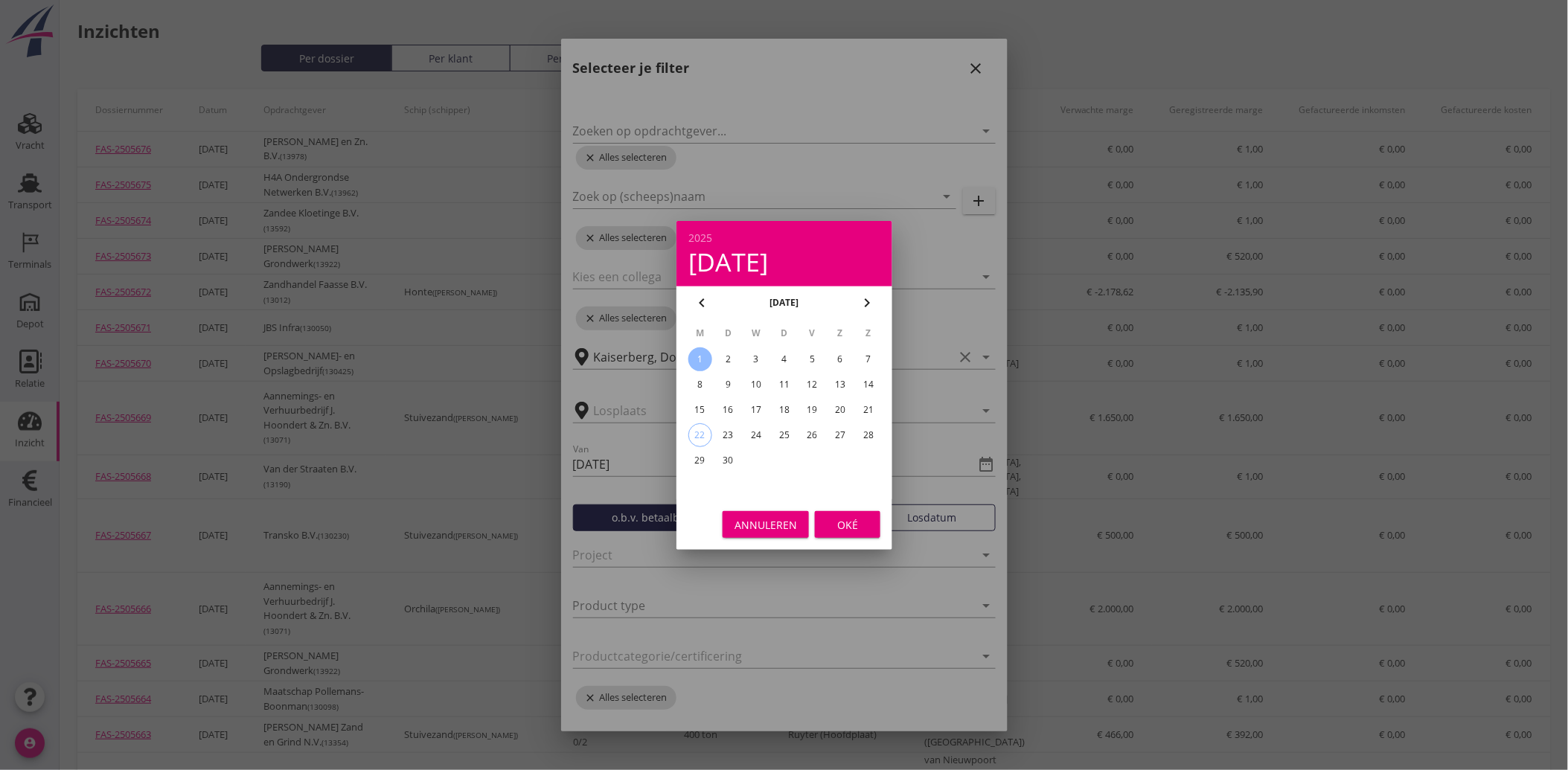
click at [696, 303] on icon "chevron_left" at bounding box center [701, 302] width 18 height 18
click at [816, 362] on div "1" at bounding box center [812, 360] width 24 height 24
type input "2025-08-01"
click at [851, 521] on div "Oké" at bounding box center [847, 524] width 42 height 16
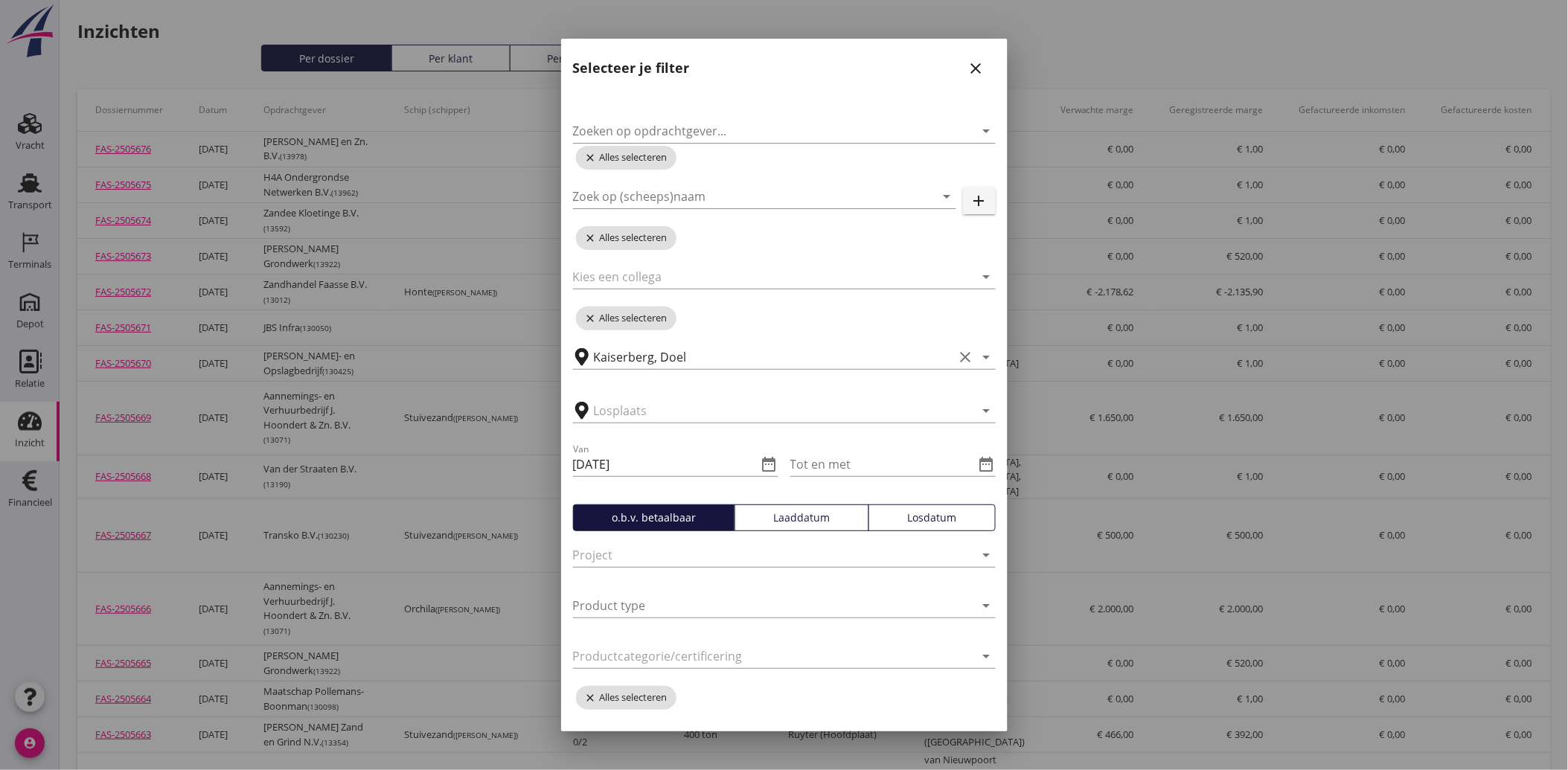
click at [813, 510] on div "Laaddatum" at bounding box center [802, 517] width 121 height 16
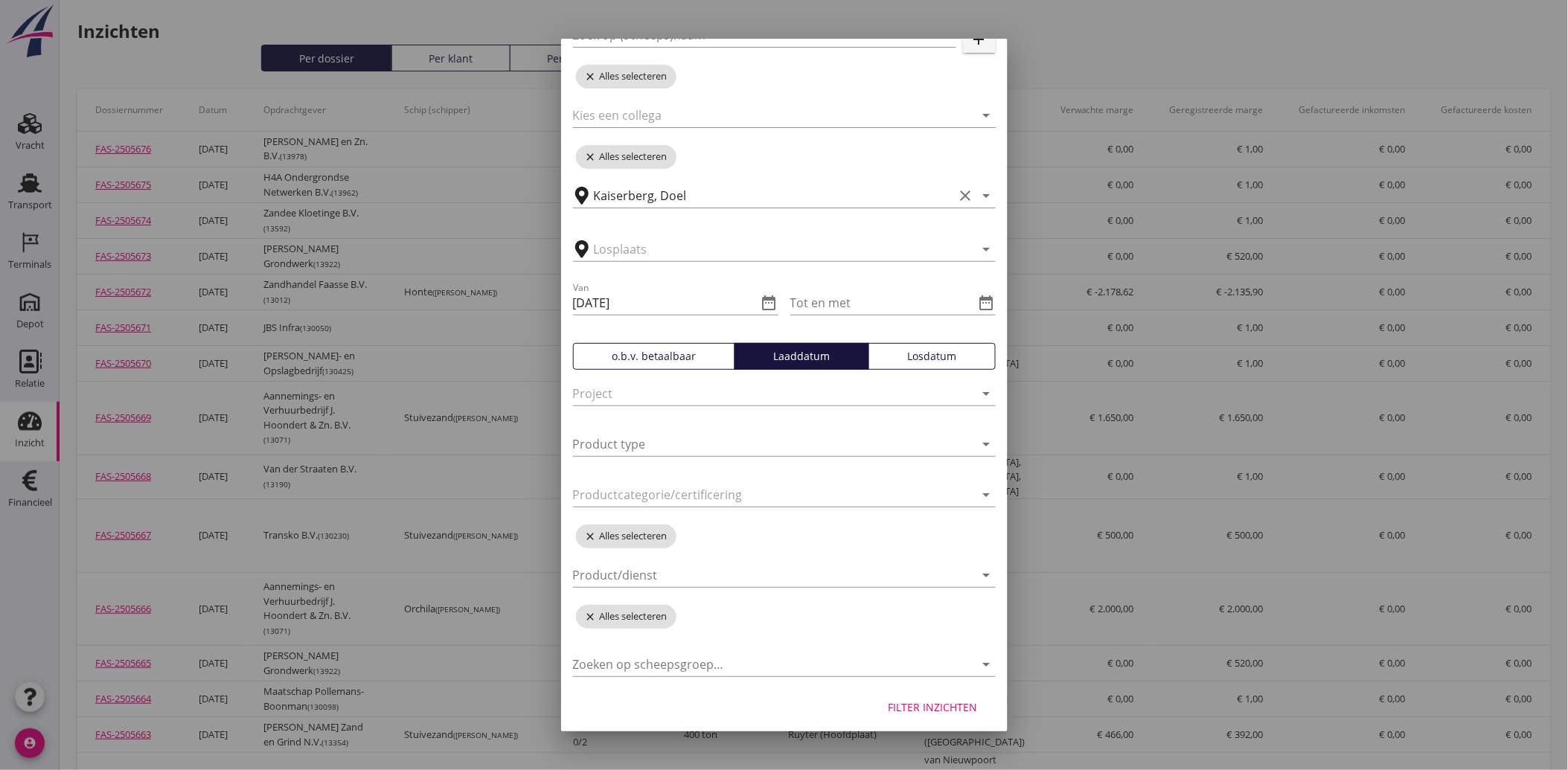
scroll to position [168, 0]
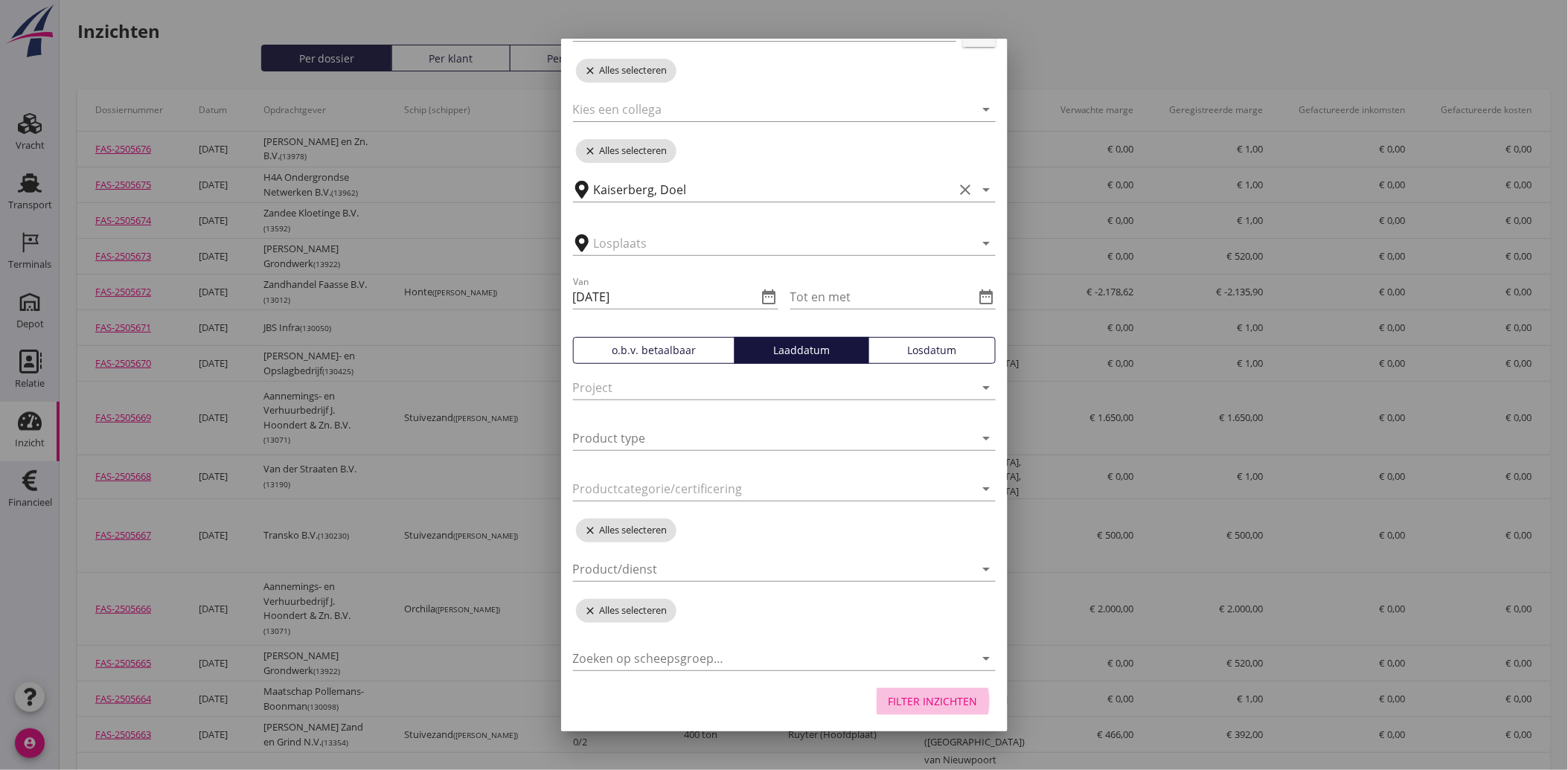
click at [938, 703] on div "Filter inzichten" at bounding box center [933, 701] width 89 height 16
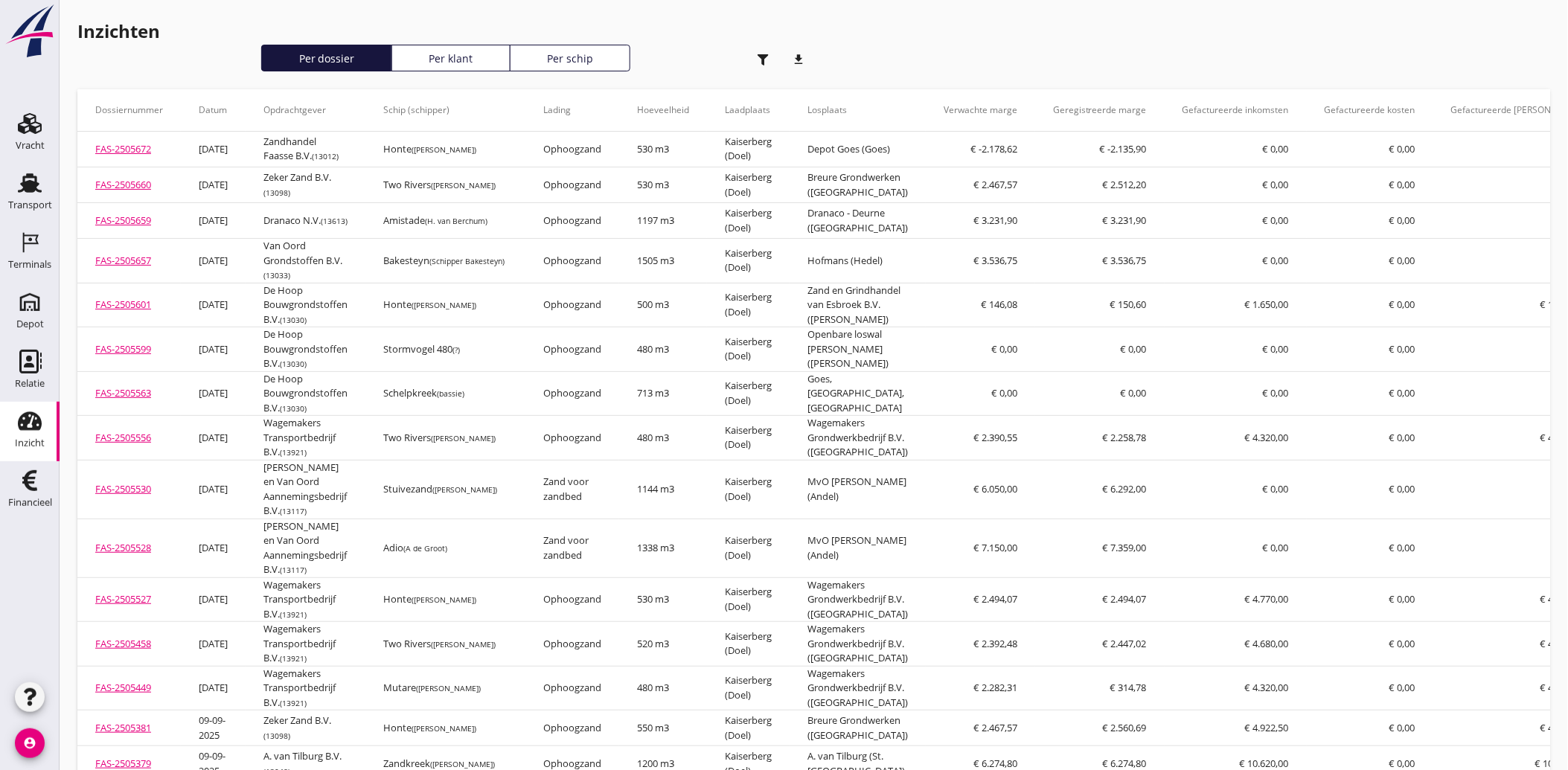
click at [766, 57] on use "button" at bounding box center [763, 60] width 11 height 11
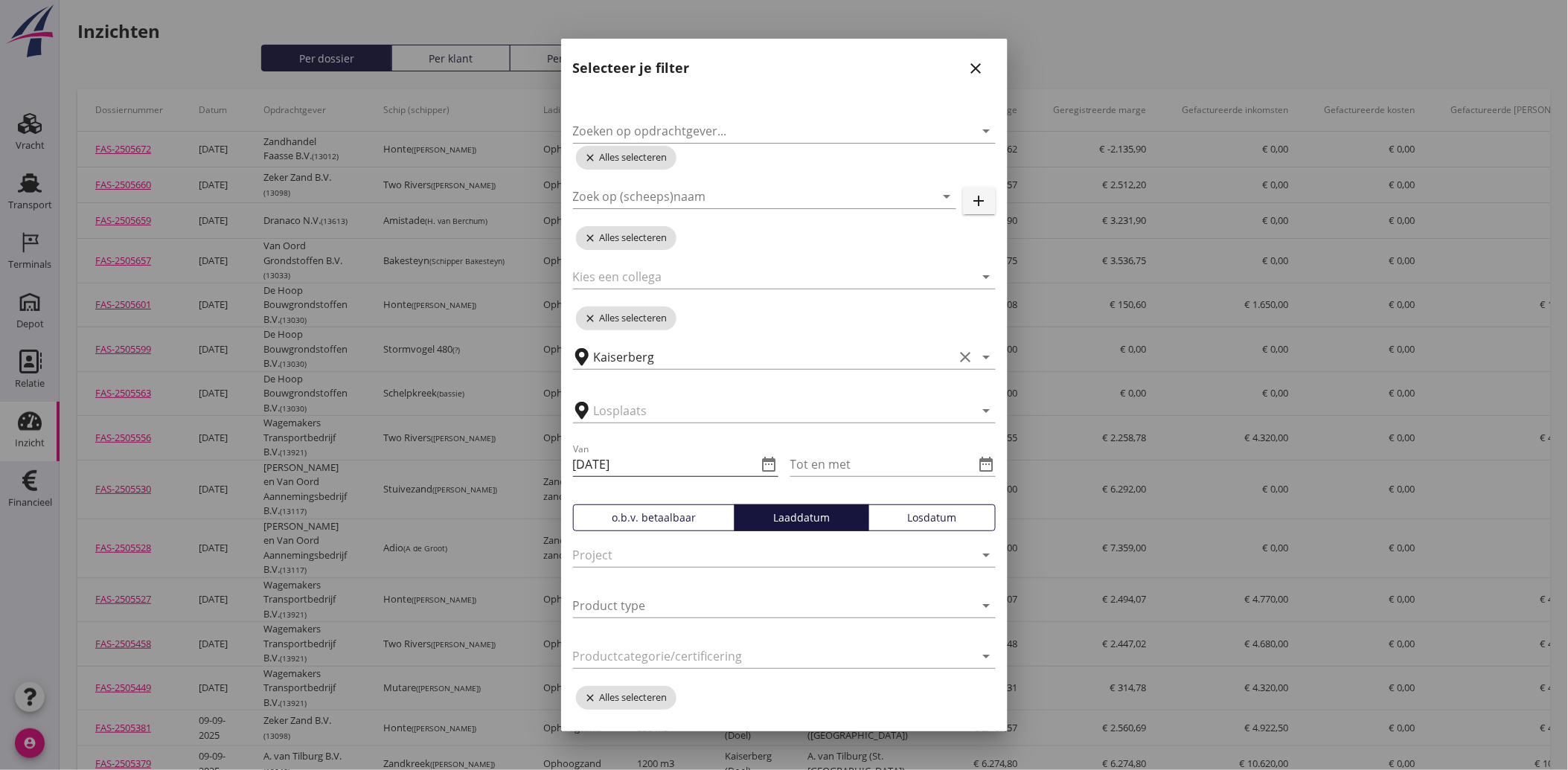
click at [761, 460] on icon "date_range" at bounding box center [769, 463] width 18 height 18
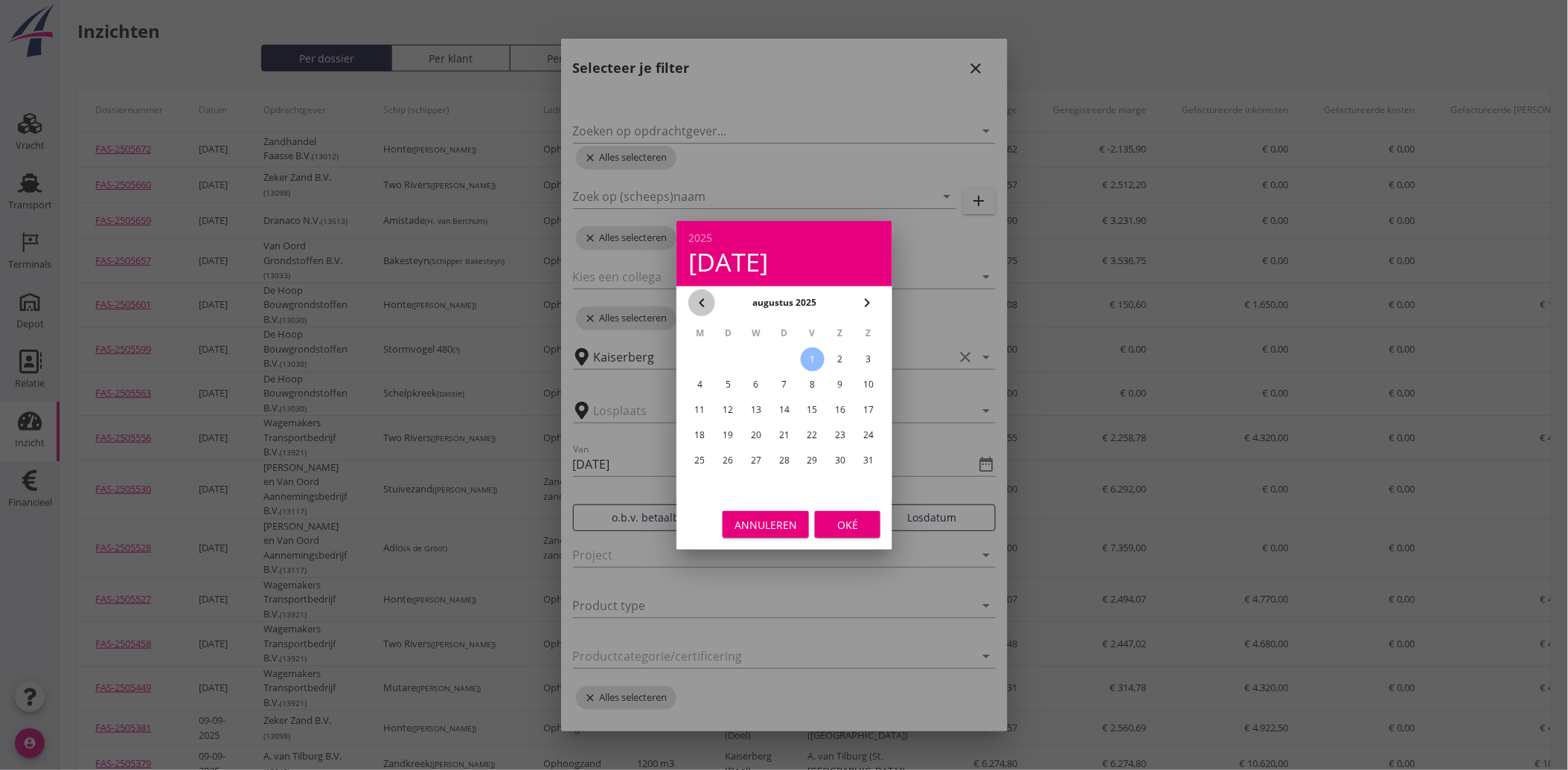
click at [696, 301] on icon "chevron_left" at bounding box center [701, 302] width 18 height 18
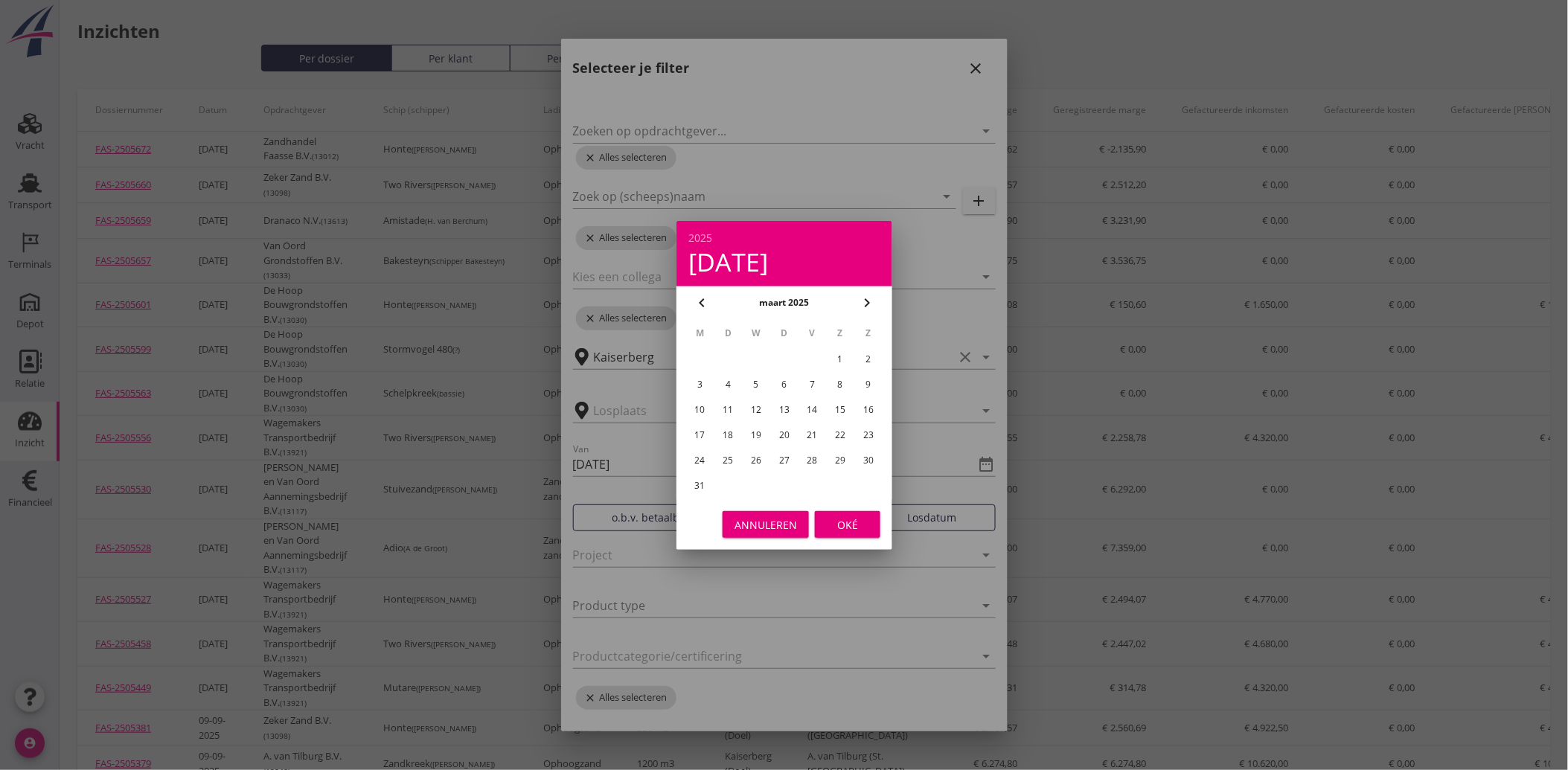
click at [696, 301] on icon "chevron_left" at bounding box center [701, 302] width 18 height 18
click at [837, 351] on div "1" at bounding box center [840, 360] width 24 height 24
type input "2025-02-01"
click at [854, 525] on div "Oké" at bounding box center [847, 524] width 42 height 16
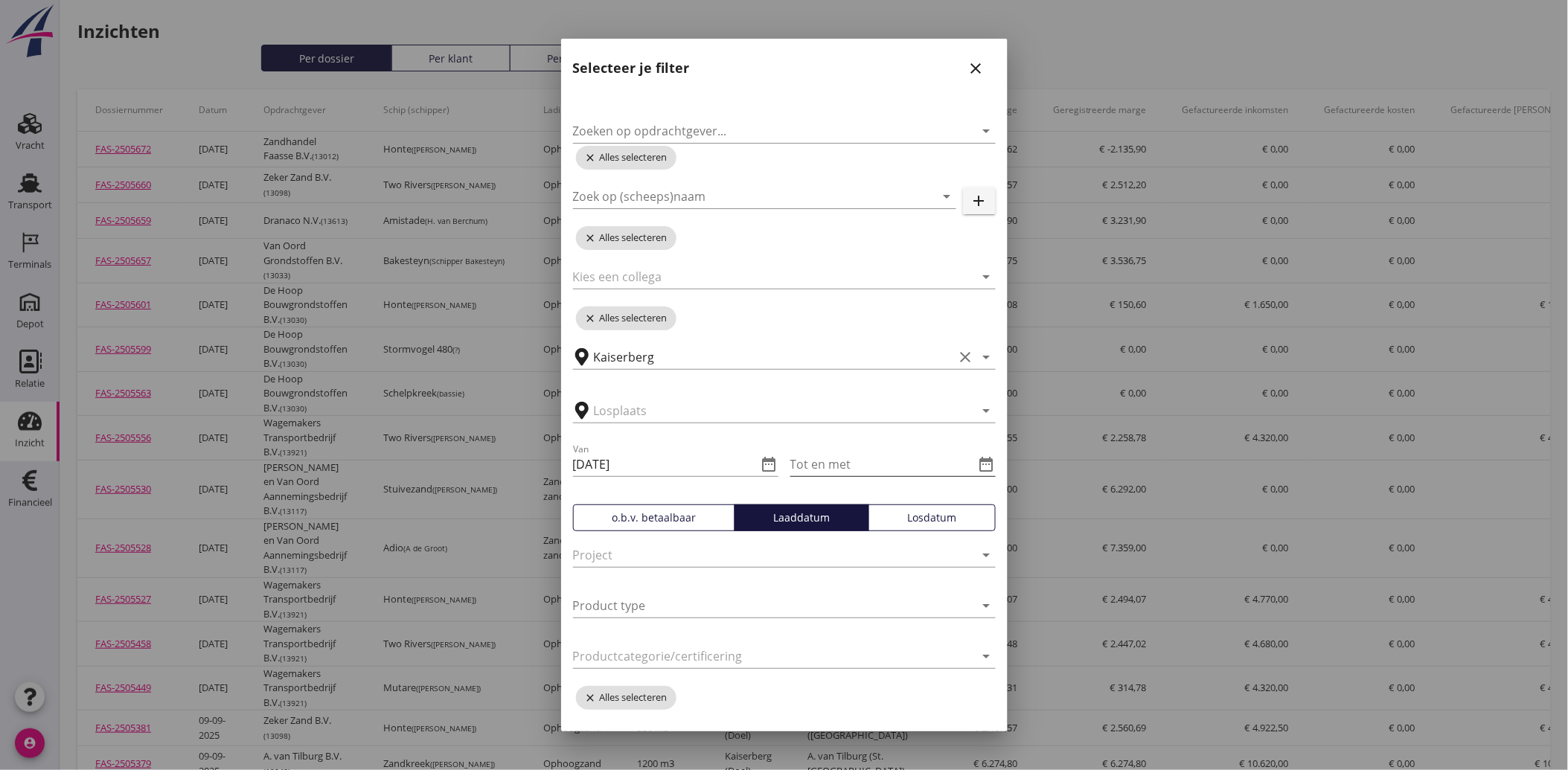
click at [978, 469] on icon "date_range" at bounding box center [986, 463] width 18 height 18
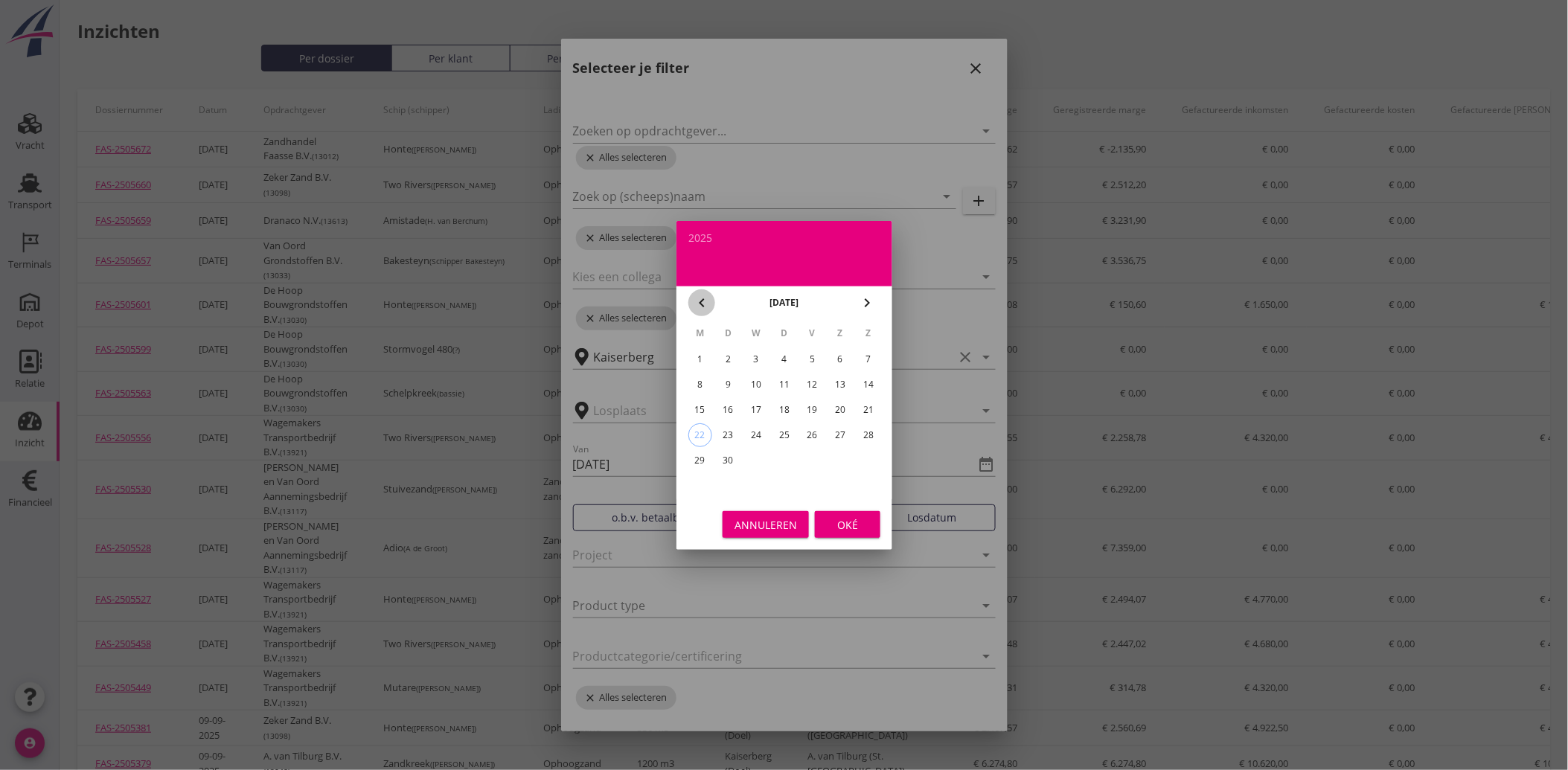
click at [694, 304] on icon "chevron_left" at bounding box center [701, 302] width 18 height 18
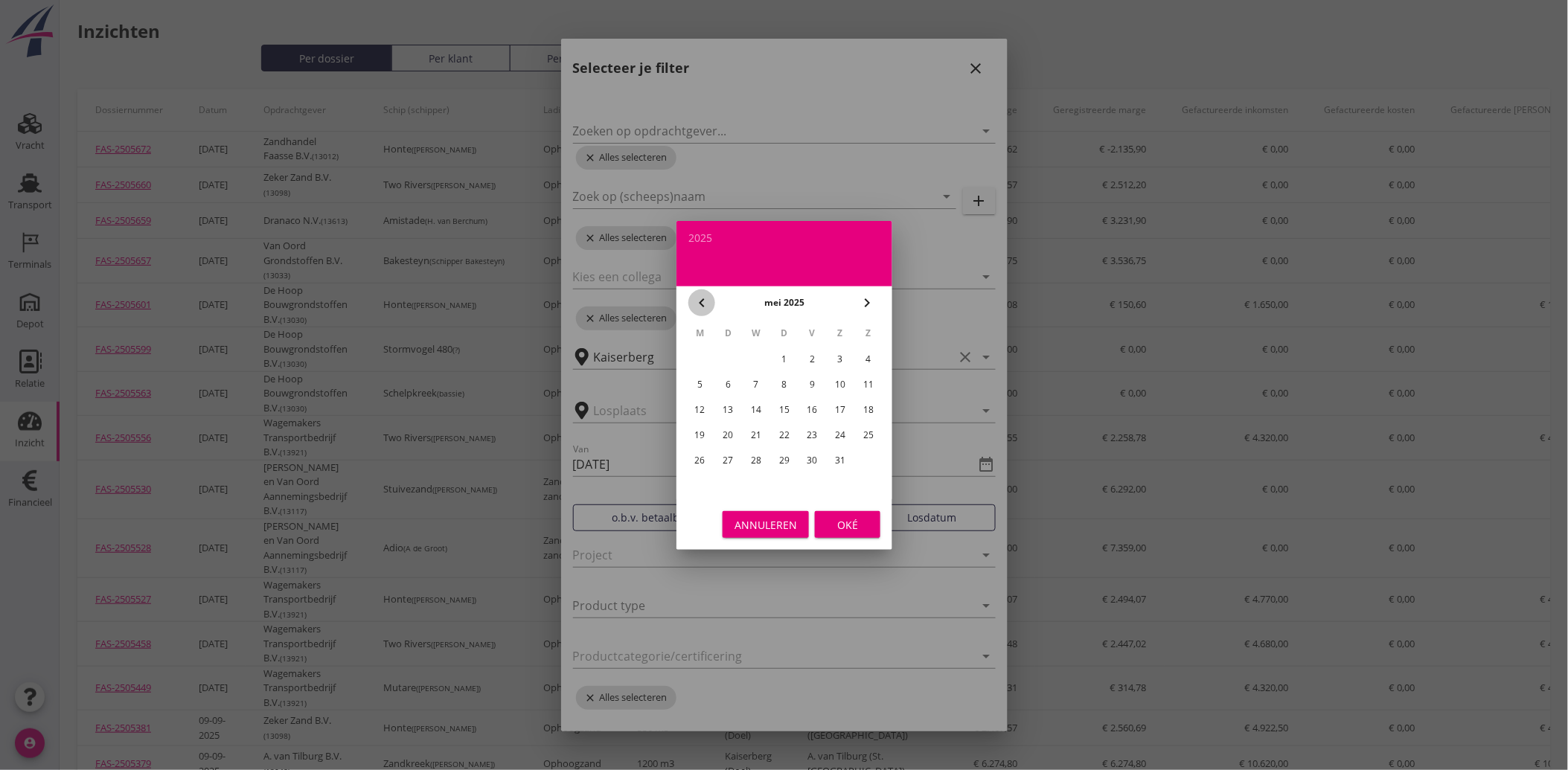
click at [694, 304] on icon "chevron_left" at bounding box center [701, 302] width 18 height 18
click at [815, 452] on div "28" at bounding box center [812, 461] width 24 height 24
type input "2025-02-28"
click at [844, 511] on button "Oké" at bounding box center [847, 524] width 65 height 27
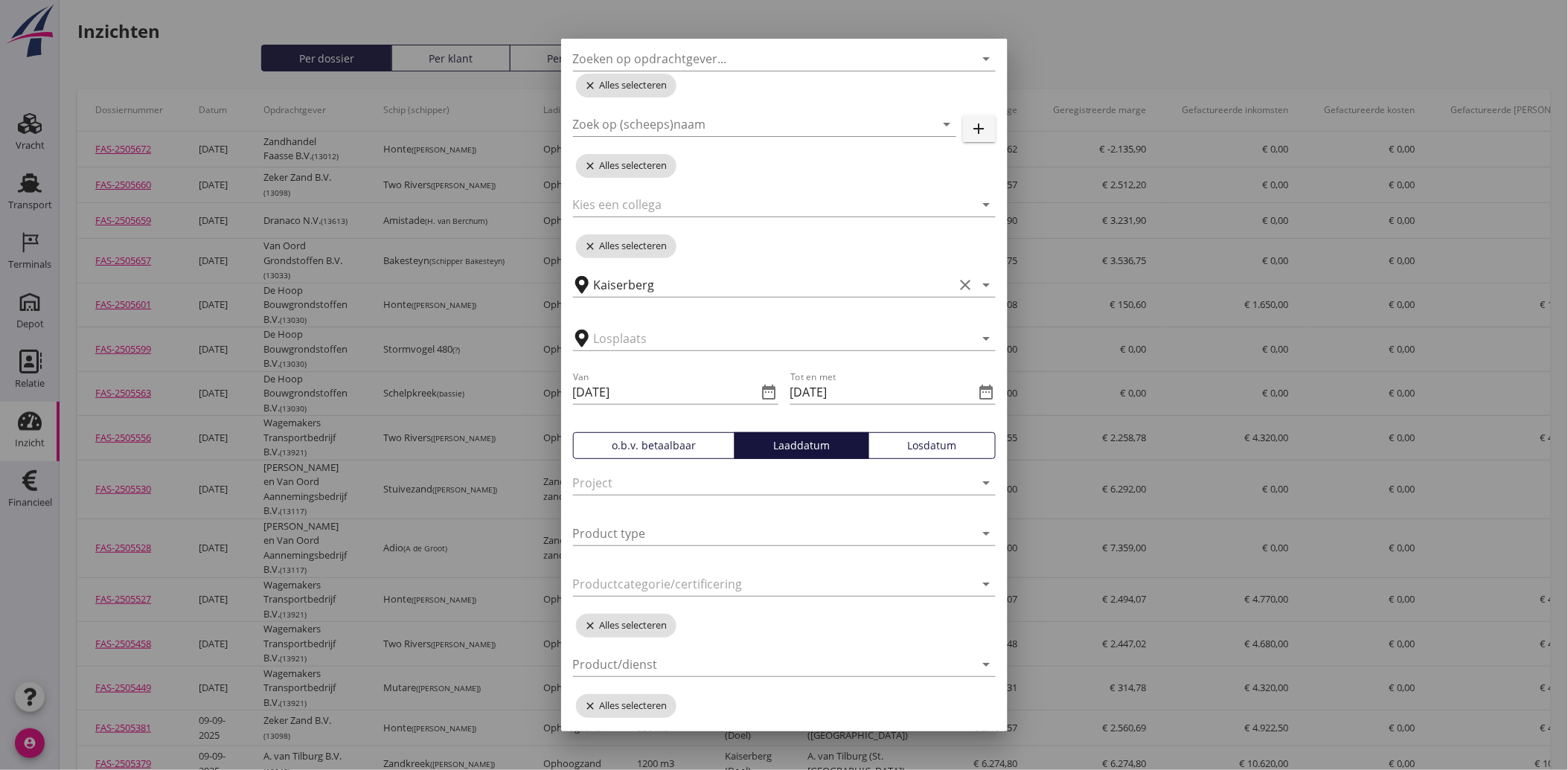
scroll to position [165, 0]
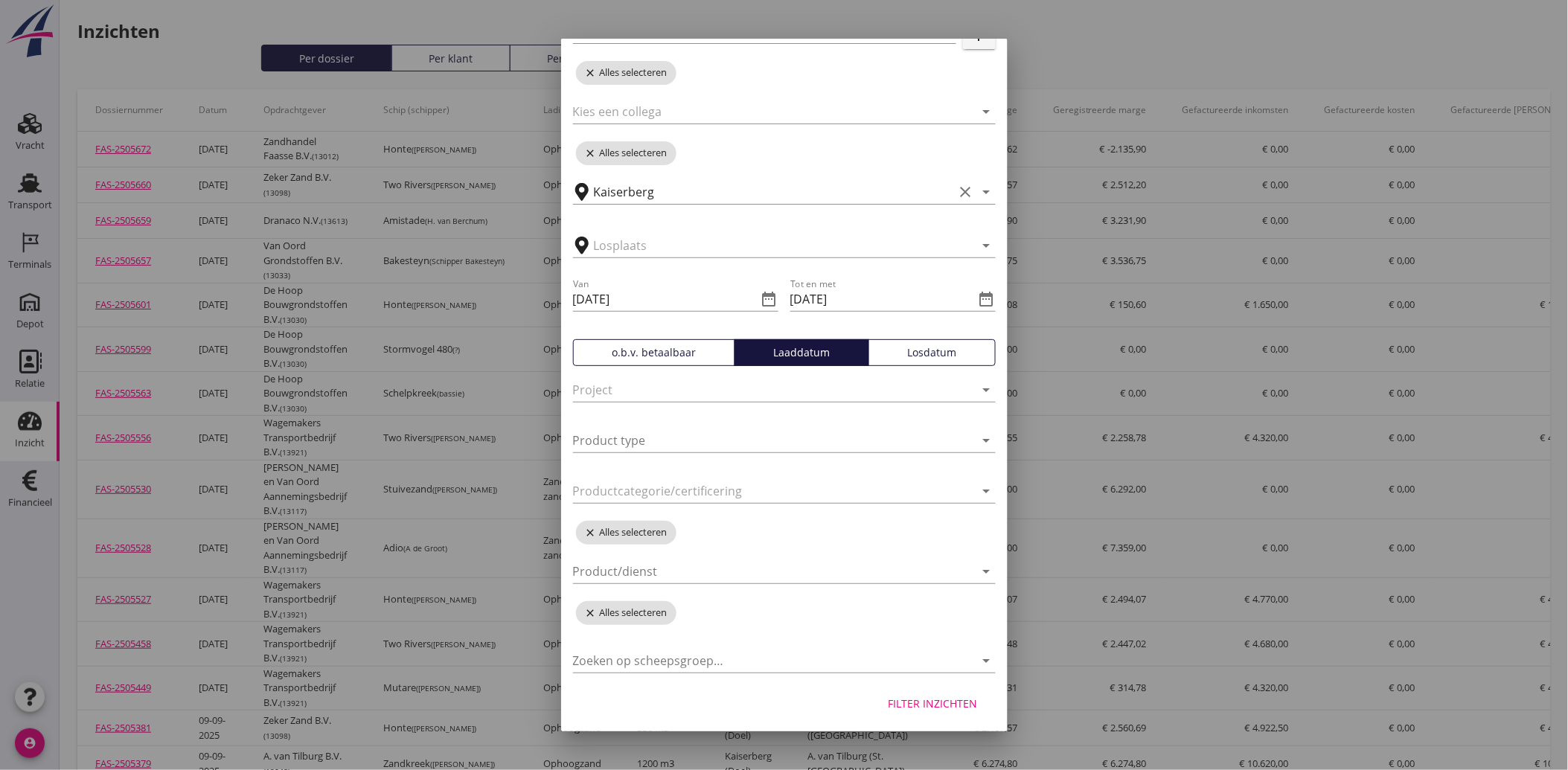
click at [948, 695] on div "Filter inzichten" at bounding box center [933, 703] width 89 height 16
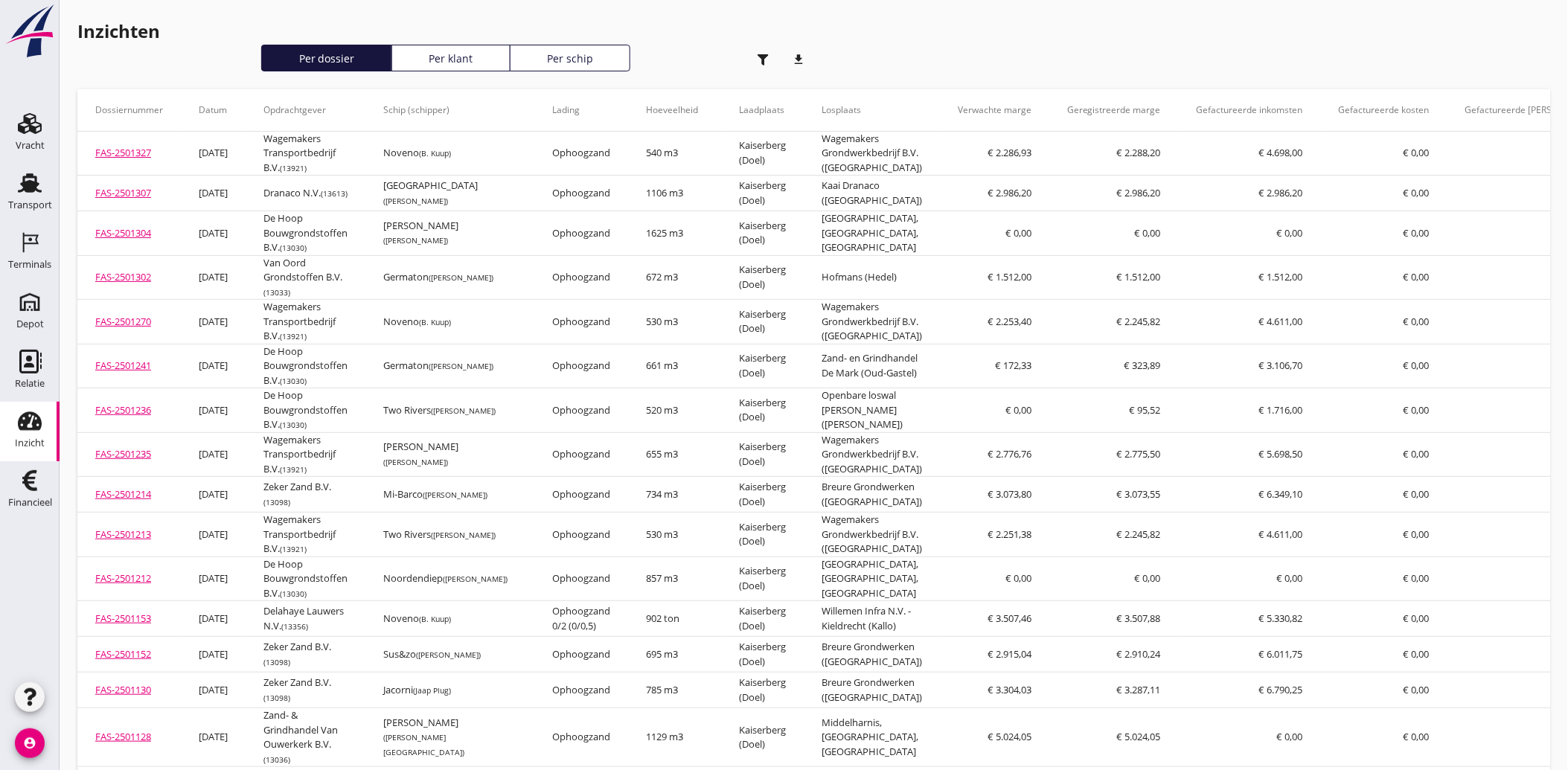
click at [757, 57] on icon "button" at bounding box center [763, 60] width 11 height 11
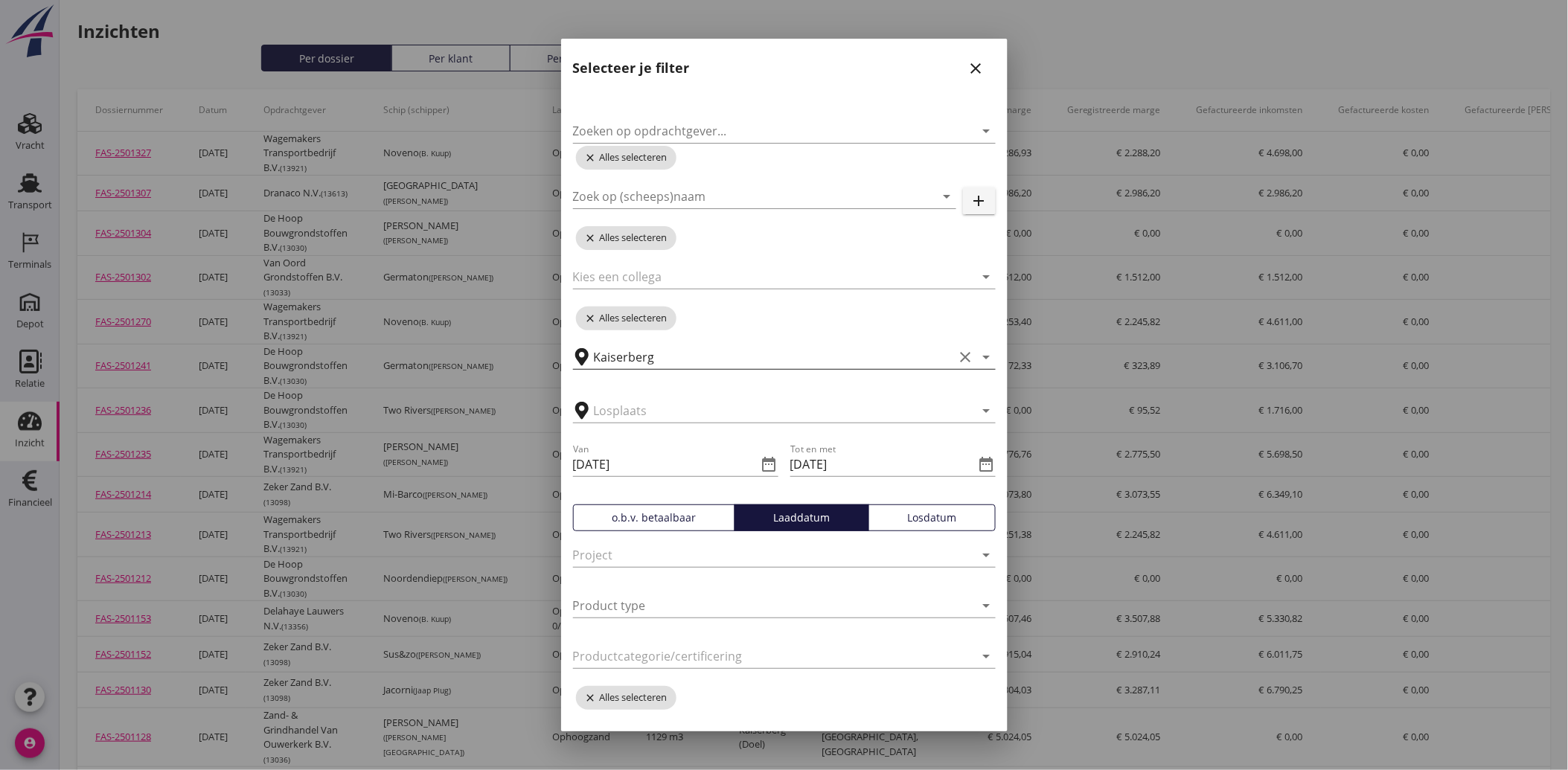
click at [956, 355] on icon "clear" at bounding box center [965, 356] width 18 height 18
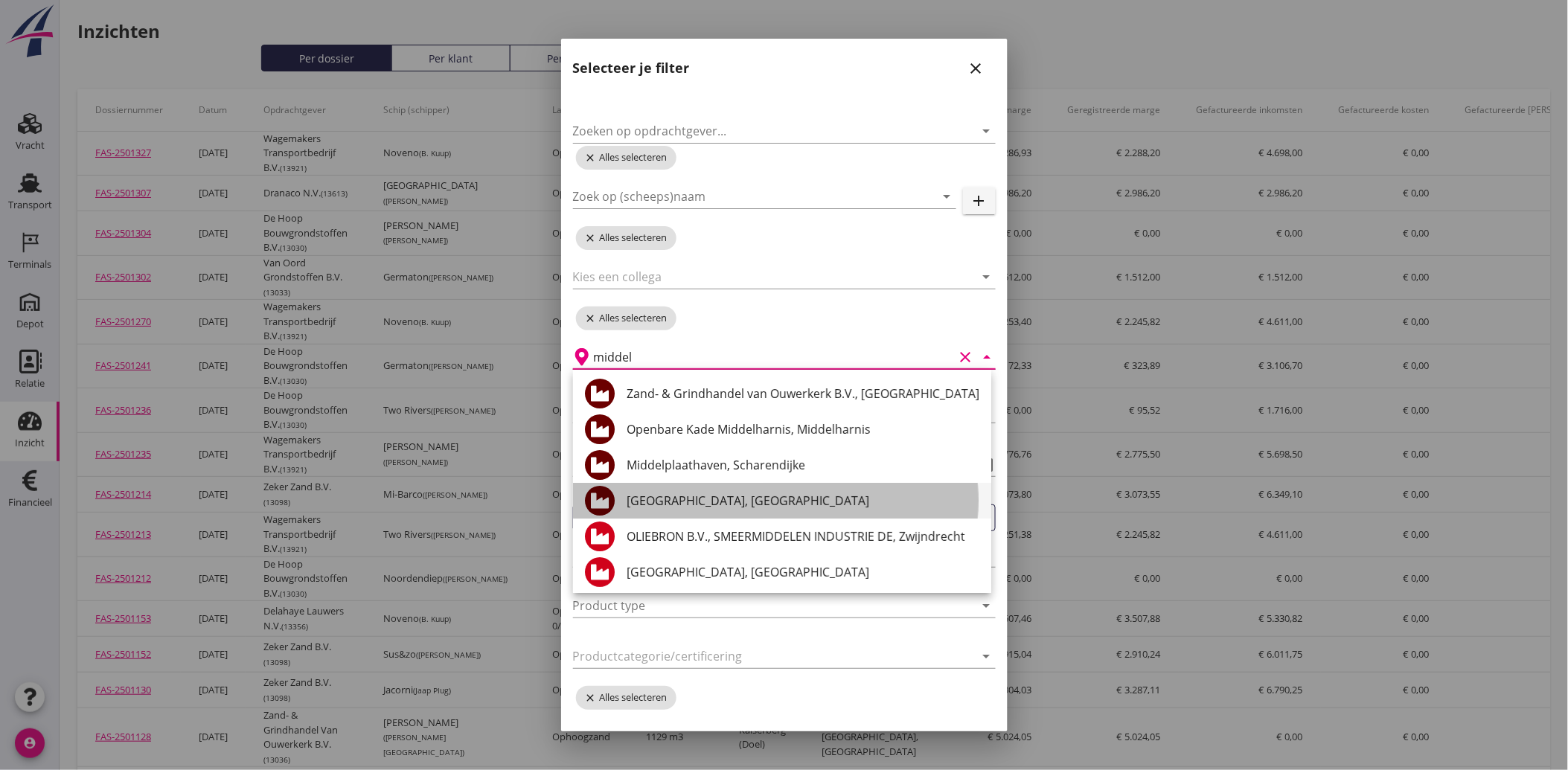
click at [714, 496] on div "Middelburg, Everingen" at bounding box center [803, 501] width 352 height 18
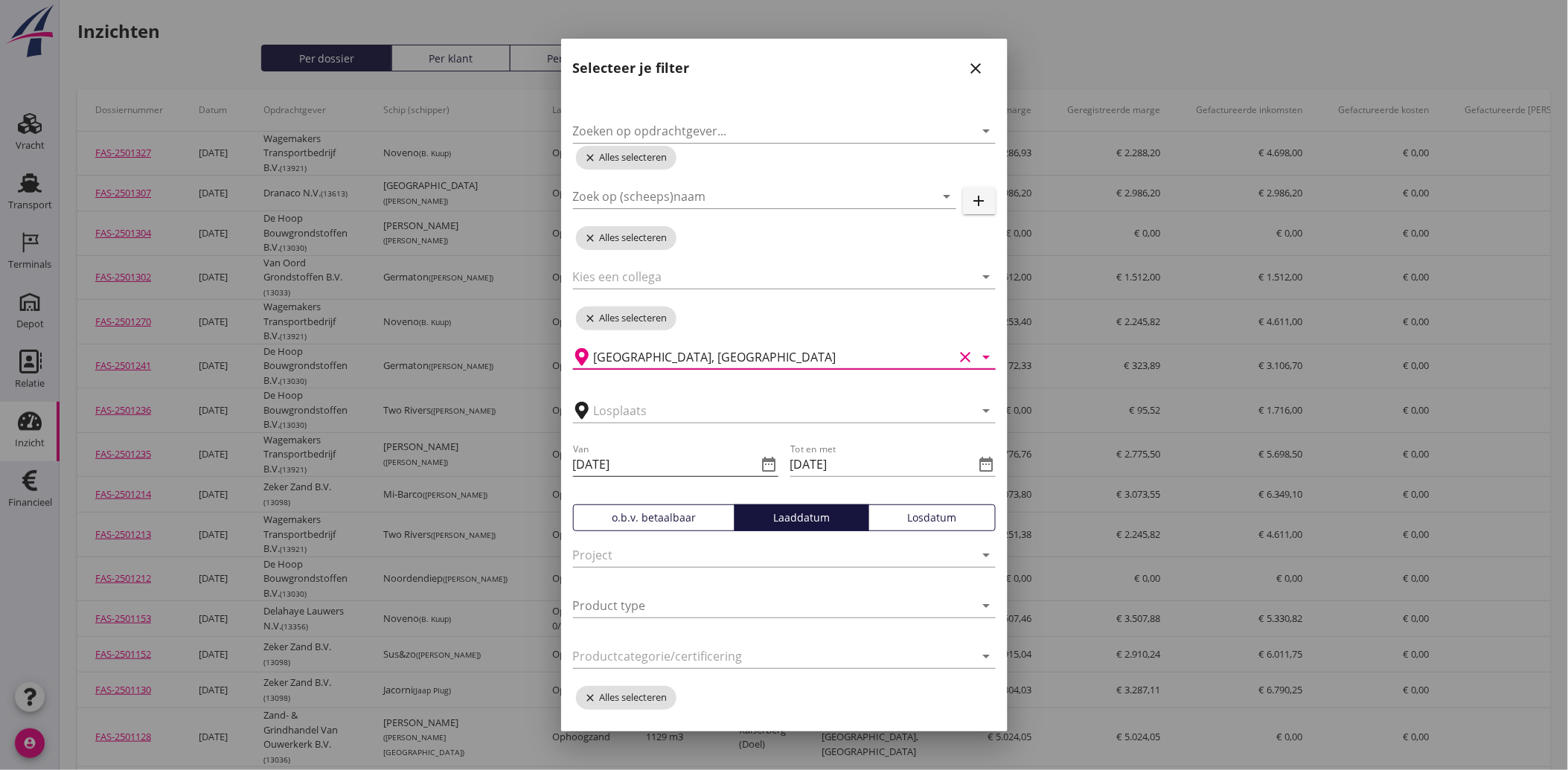
click at [762, 463] on icon "date_range" at bounding box center [769, 463] width 18 height 18
type input "Middelburg, Everingen"
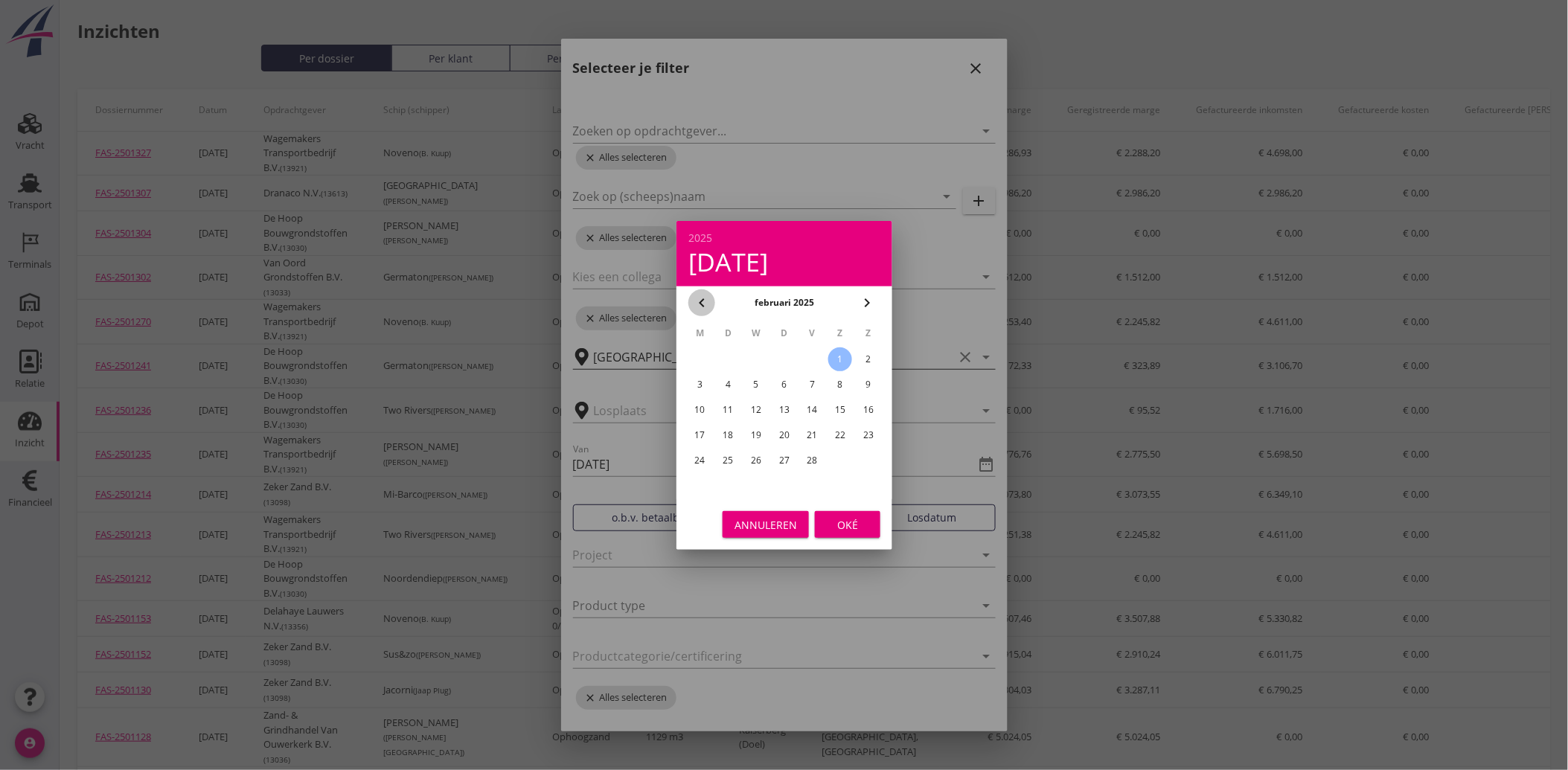
click at [695, 303] on icon "chevron_left" at bounding box center [701, 302] width 18 height 18
click at [752, 355] on div "1" at bounding box center [756, 360] width 24 height 24
type input "[DATE]"
click at [858, 525] on div "Oké" at bounding box center [847, 524] width 42 height 16
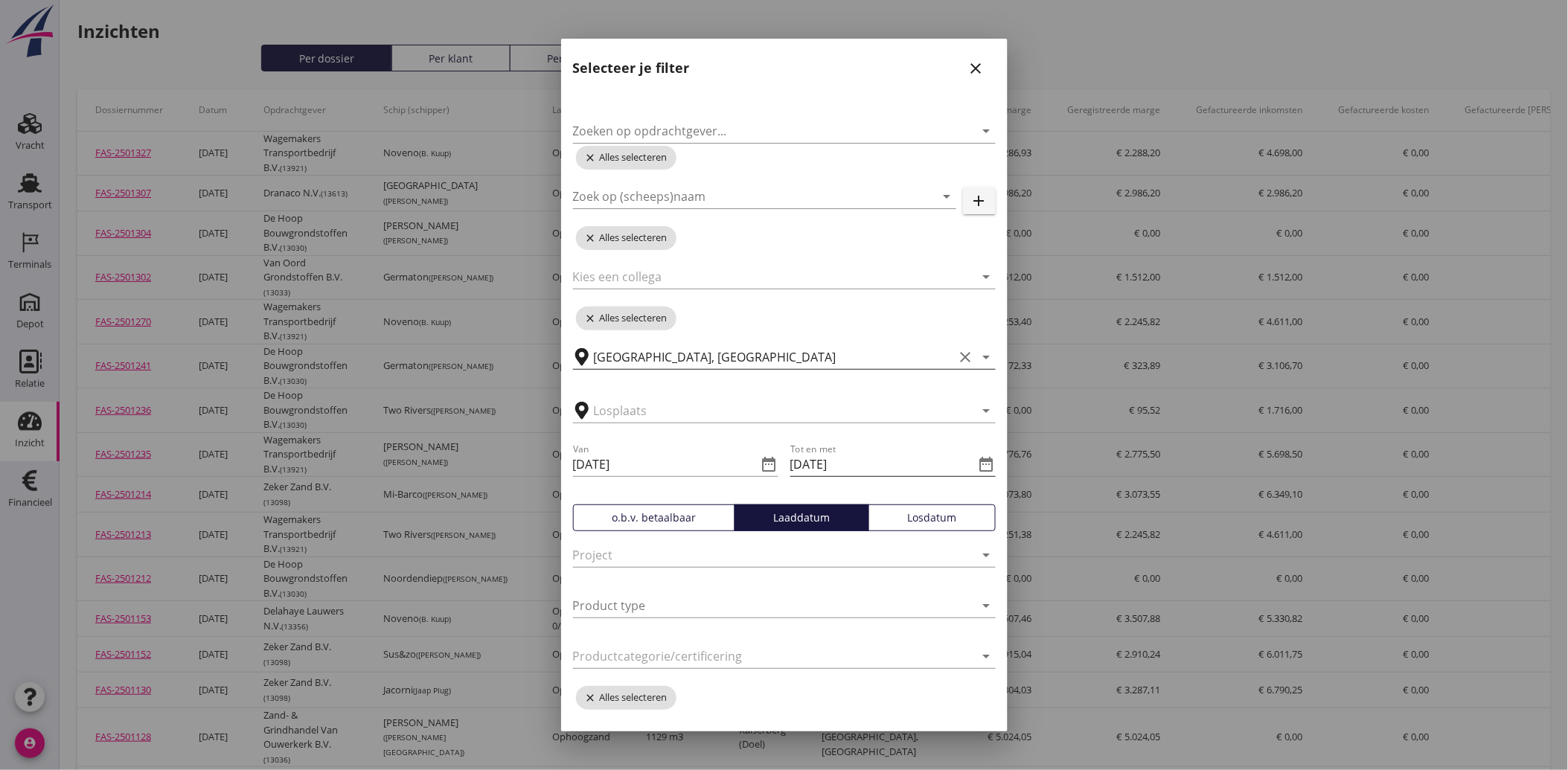
click at [978, 464] on icon "date_range" at bounding box center [986, 463] width 18 height 18
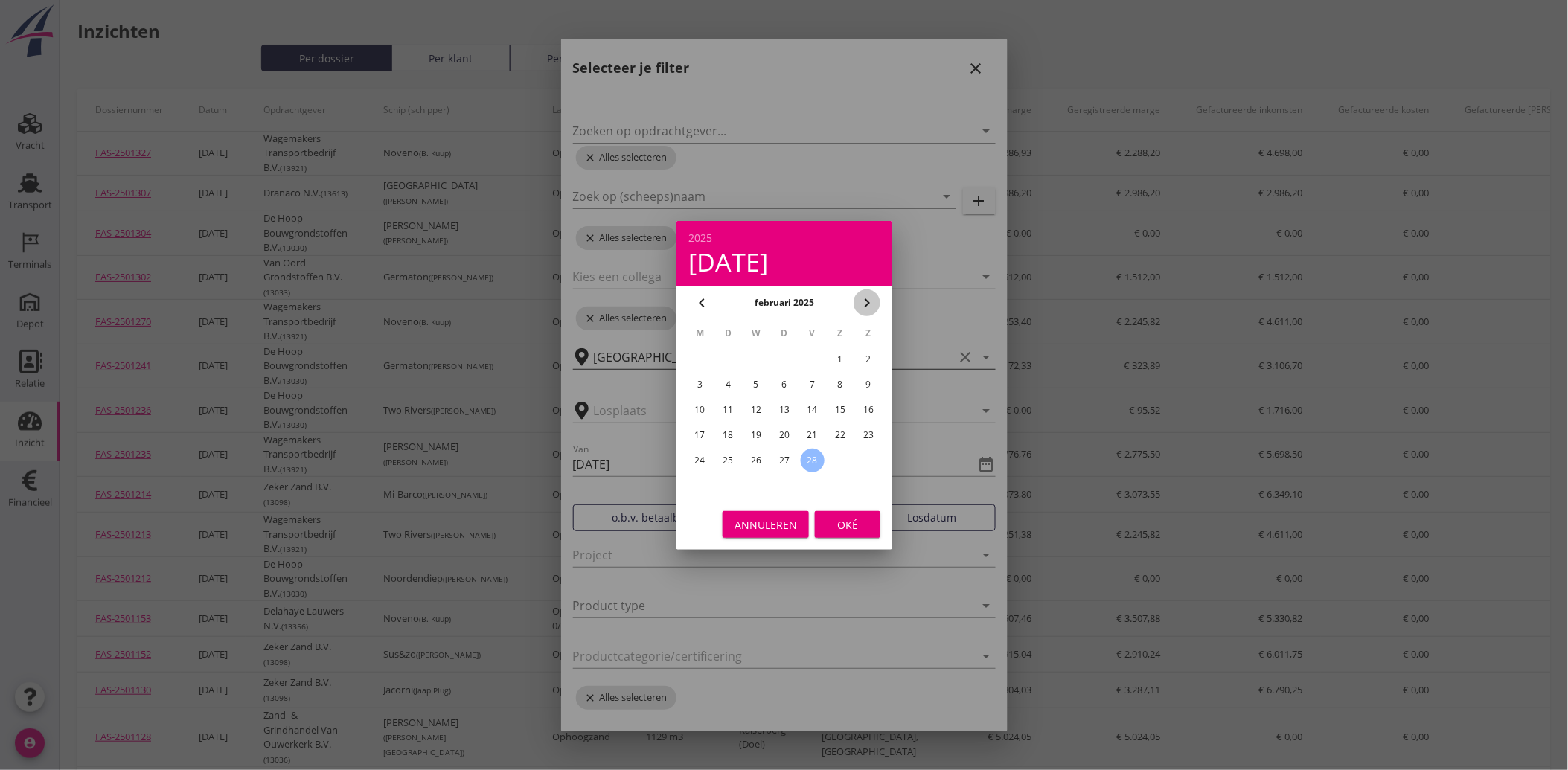
click at [864, 300] on icon "chevron_right" at bounding box center [866, 302] width 18 height 18
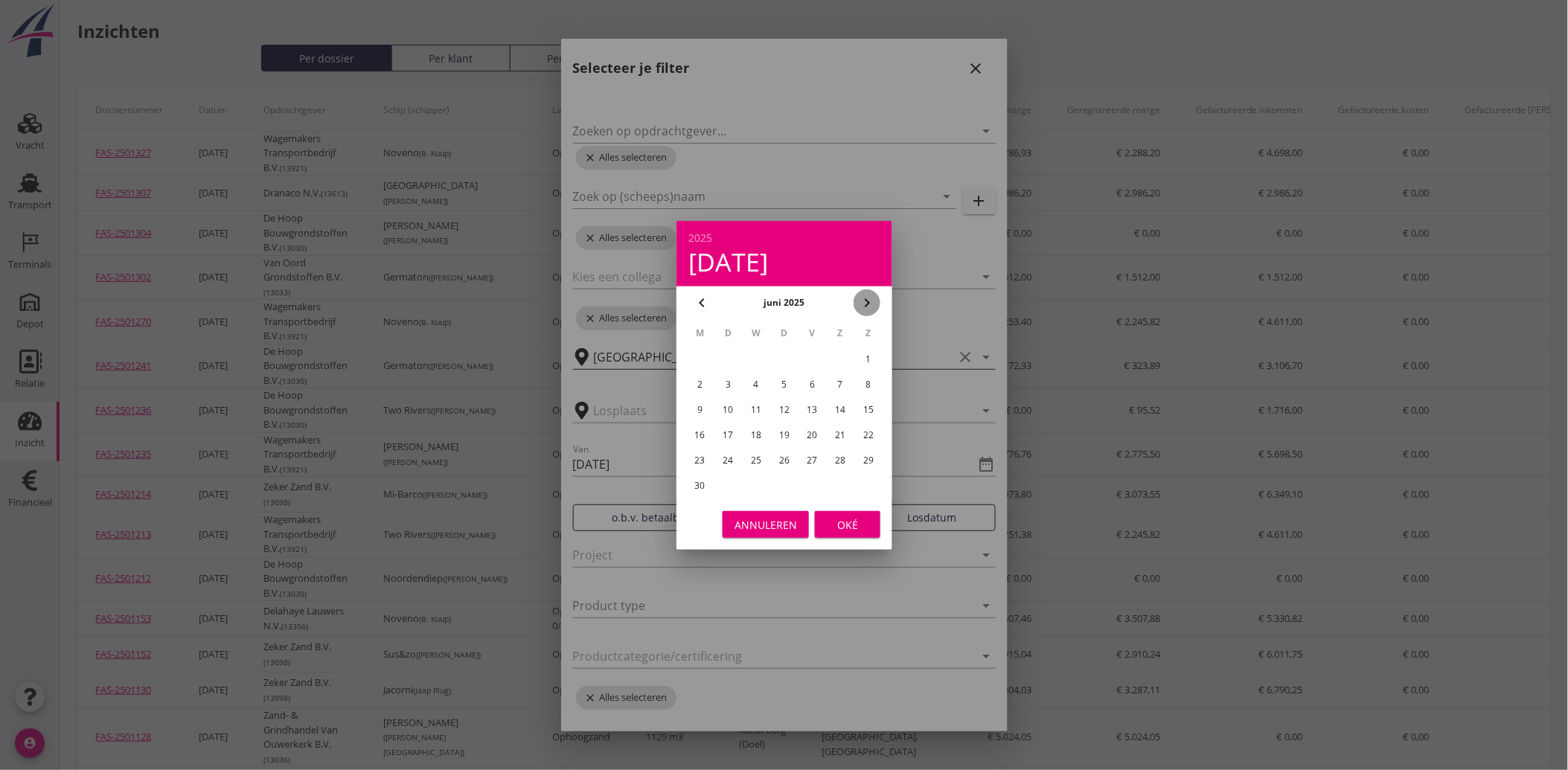
click at [864, 300] on icon "chevron_right" at bounding box center [866, 302] width 18 height 18
click at [723, 455] on div "30" at bounding box center [728, 461] width 24 height 24
type input "2025-09-30"
click at [846, 522] on div "Oké" at bounding box center [847, 524] width 42 height 16
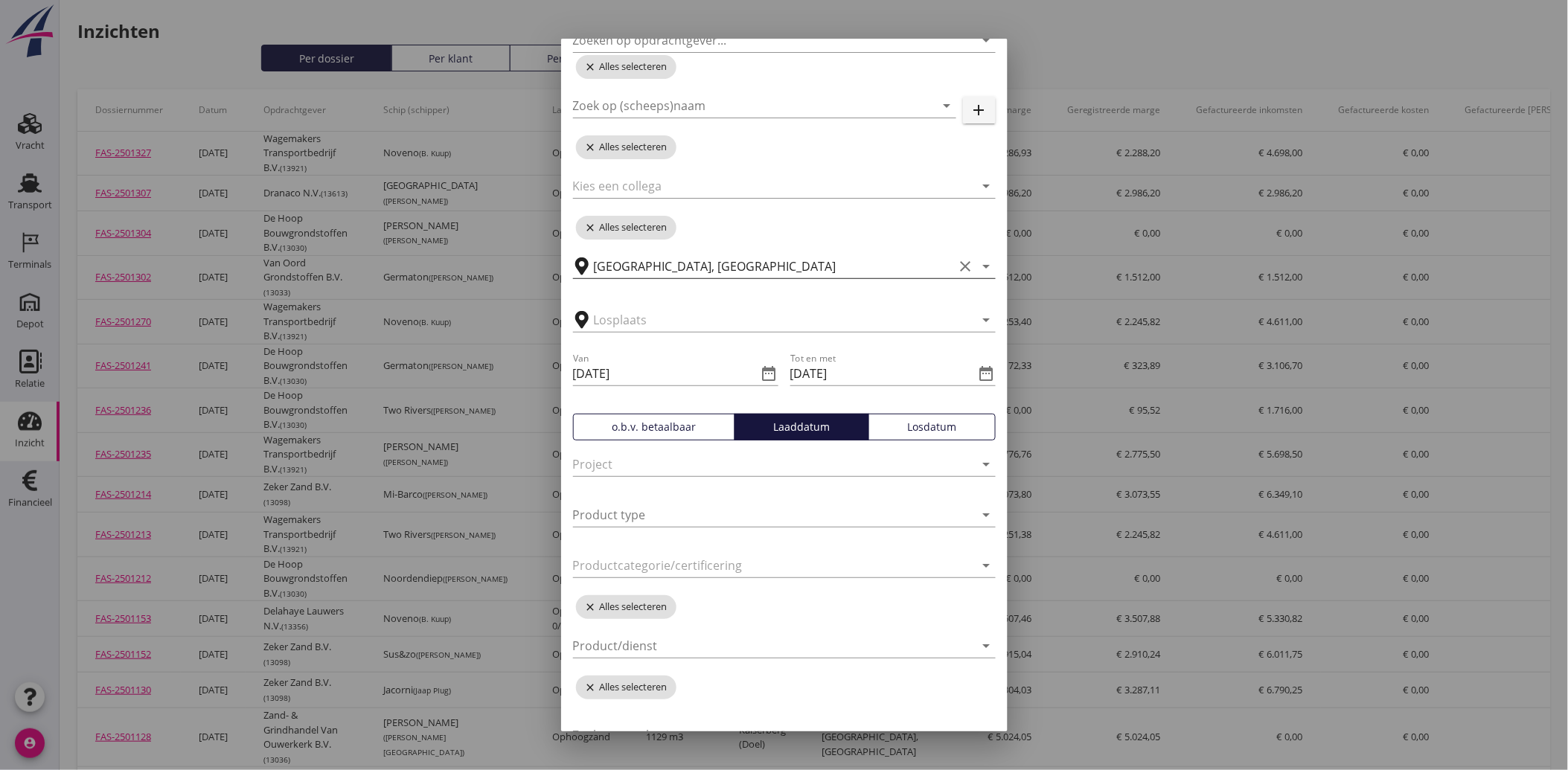
scroll to position [165, 0]
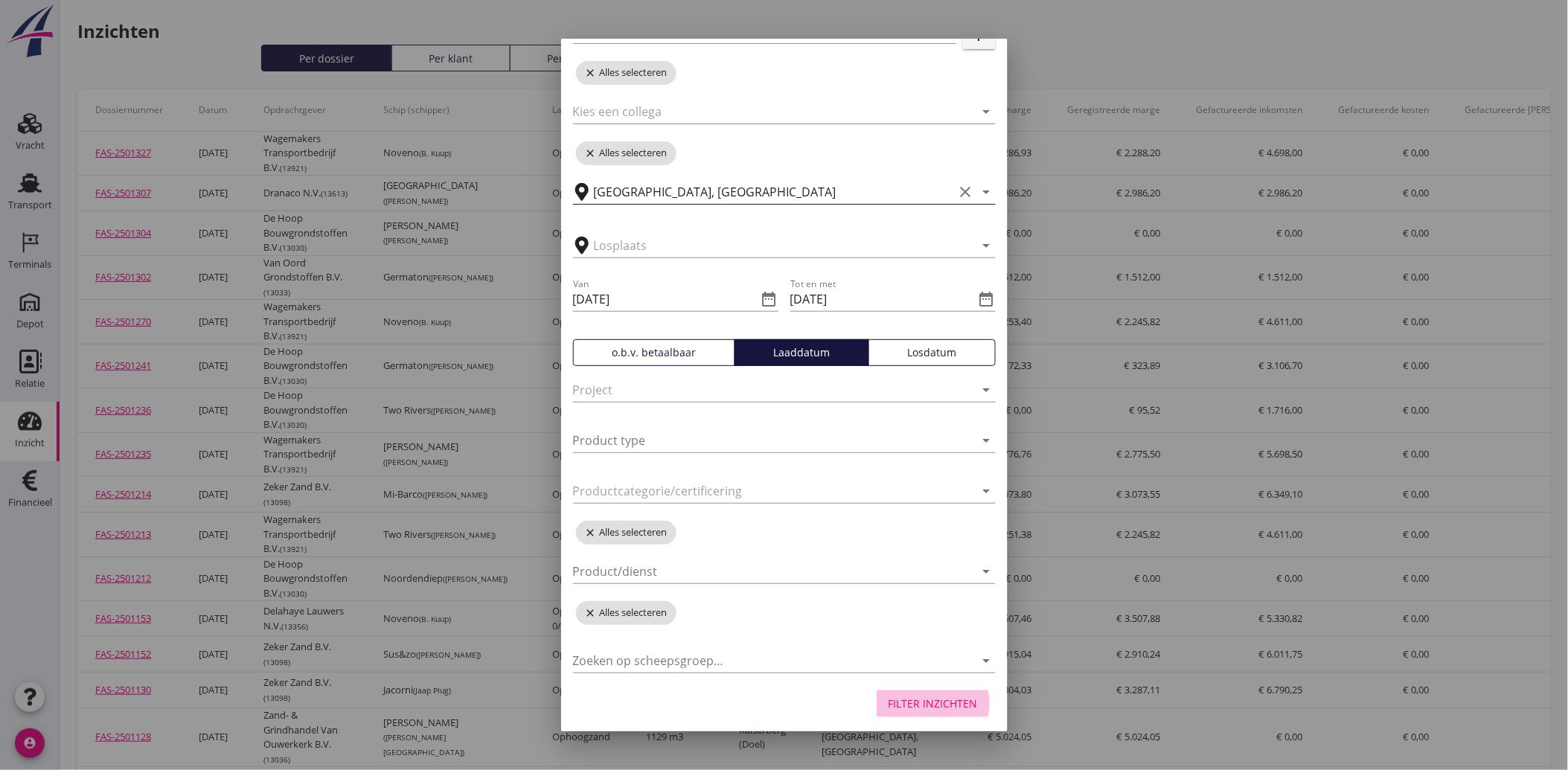
click at [920, 694] on button "Filter inzichten" at bounding box center [932, 704] width 113 height 27
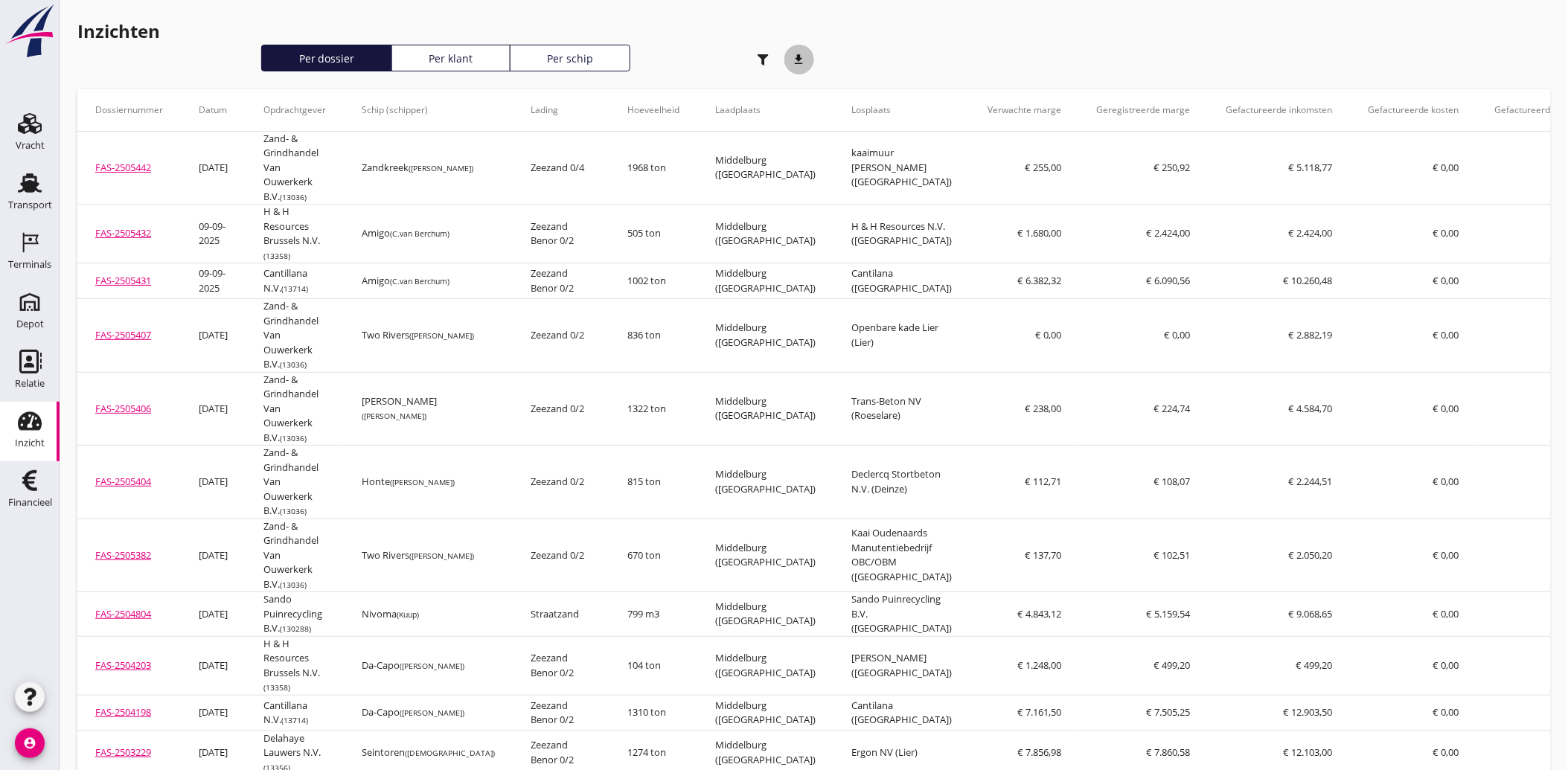
click at [802, 50] on icon "download" at bounding box center [799, 60] width 30 height 30
drag, startPoint x: 761, startPoint y: 54, endPoint x: 769, endPoint y: 63, distance: 12.0
click at [761, 54] on use "button" at bounding box center [763, 60] width 11 height 11
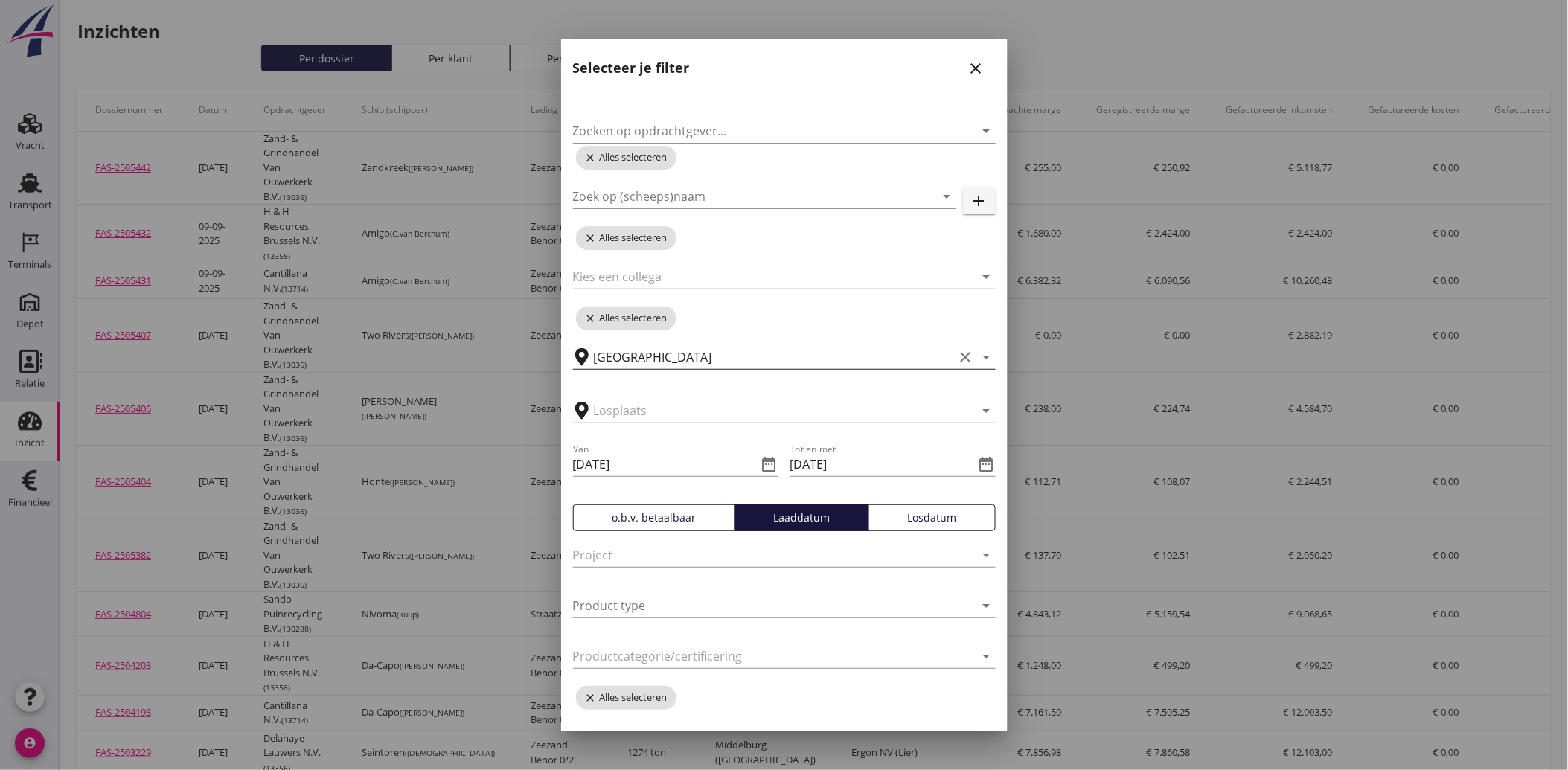
click at [956, 350] on icon "clear" at bounding box center [965, 356] width 18 height 18
click at [655, 355] on input "text" at bounding box center [774, 357] width 360 height 24
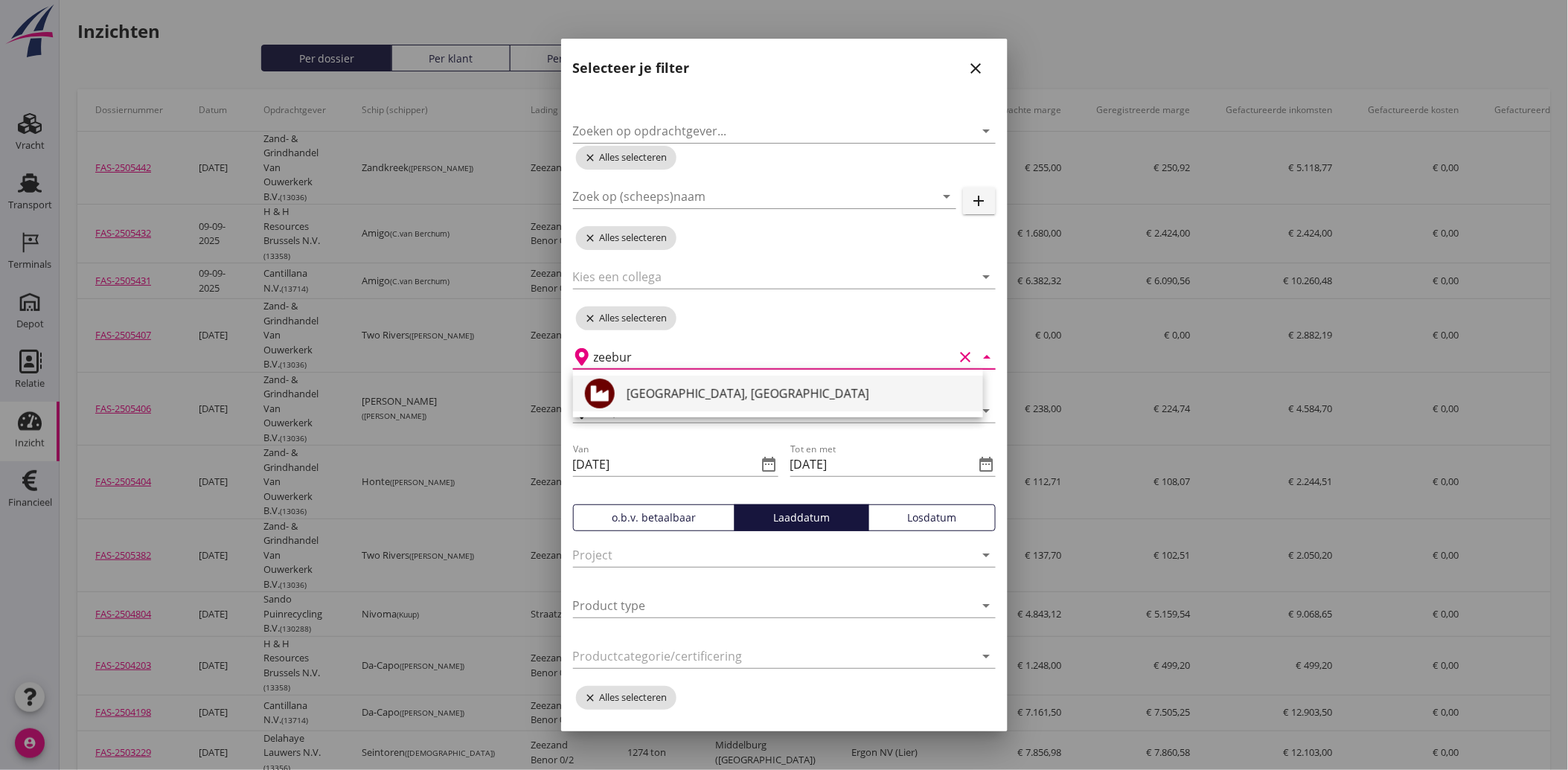
click at [652, 390] on div "Zeeburg, Everingen" at bounding box center [799, 393] width 345 height 18
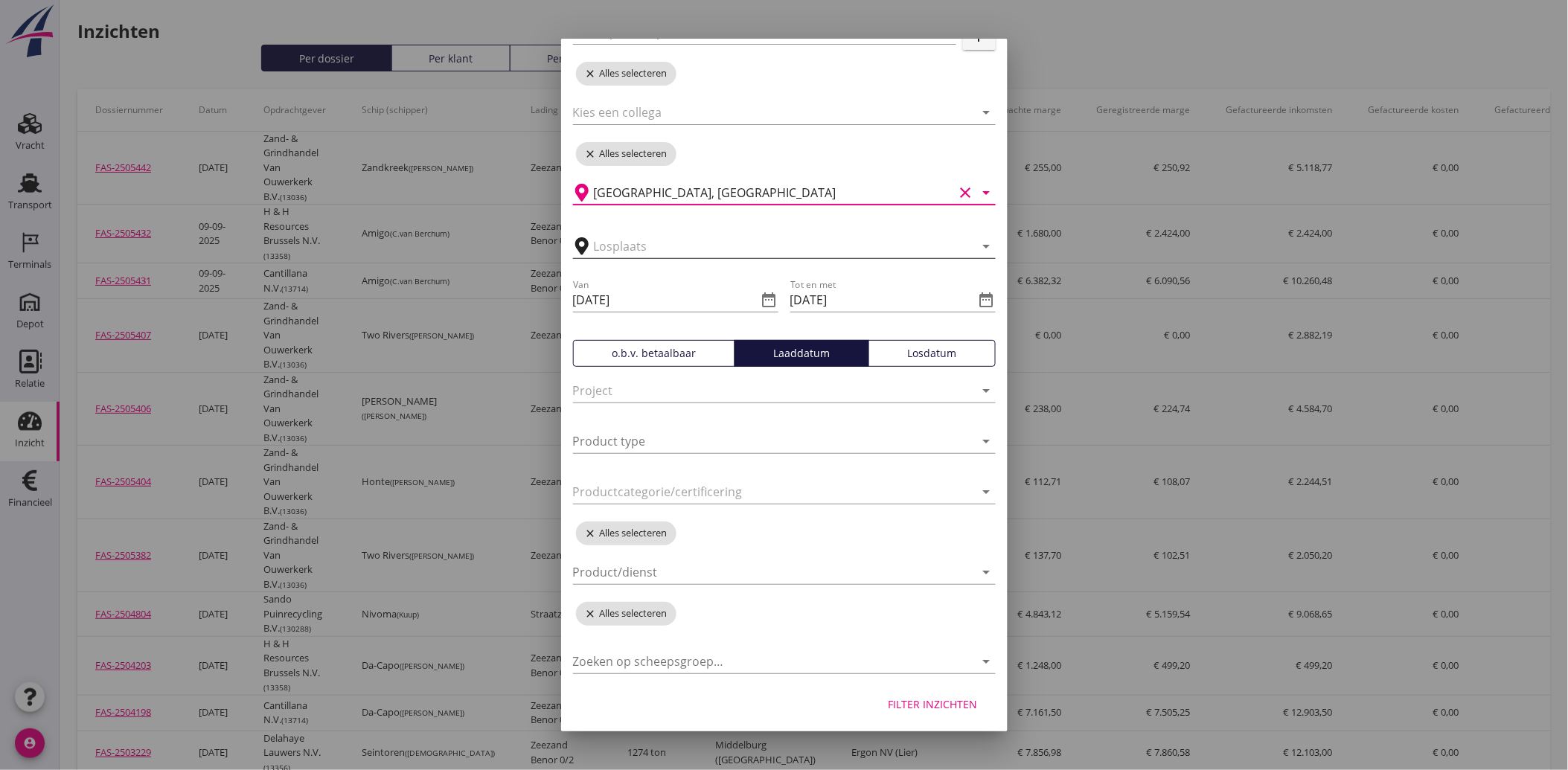
scroll to position [168, 0]
type input "Zeeburg, Everingen"
click at [942, 692] on button "Filter inzichten" at bounding box center [932, 701] width 113 height 27
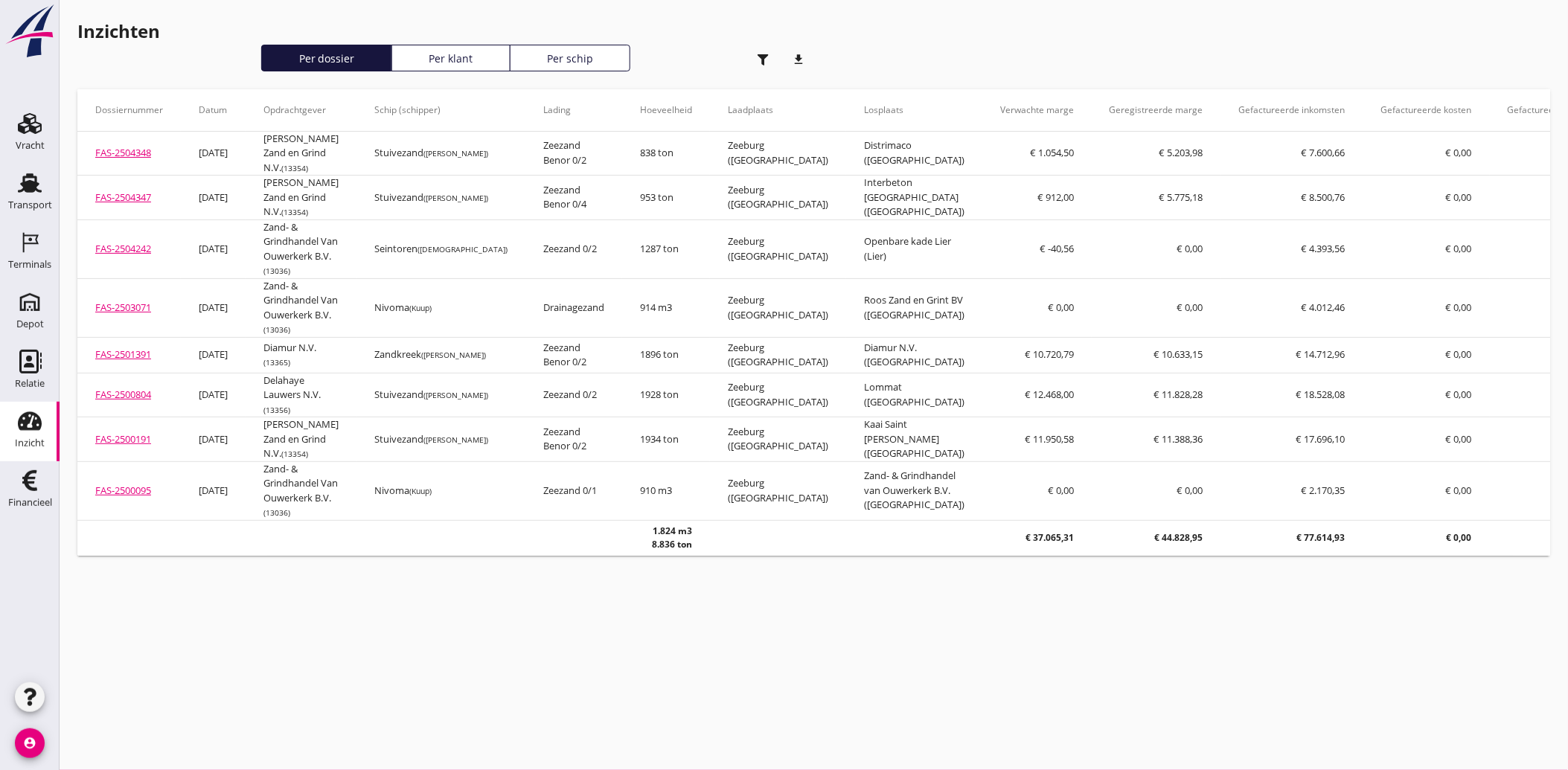
click at [801, 62] on icon "download" at bounding box center [799, 60] width 30 height 30
click at [757, 57] on icon "button" at bounding box center [763, 60] width 11 height 11
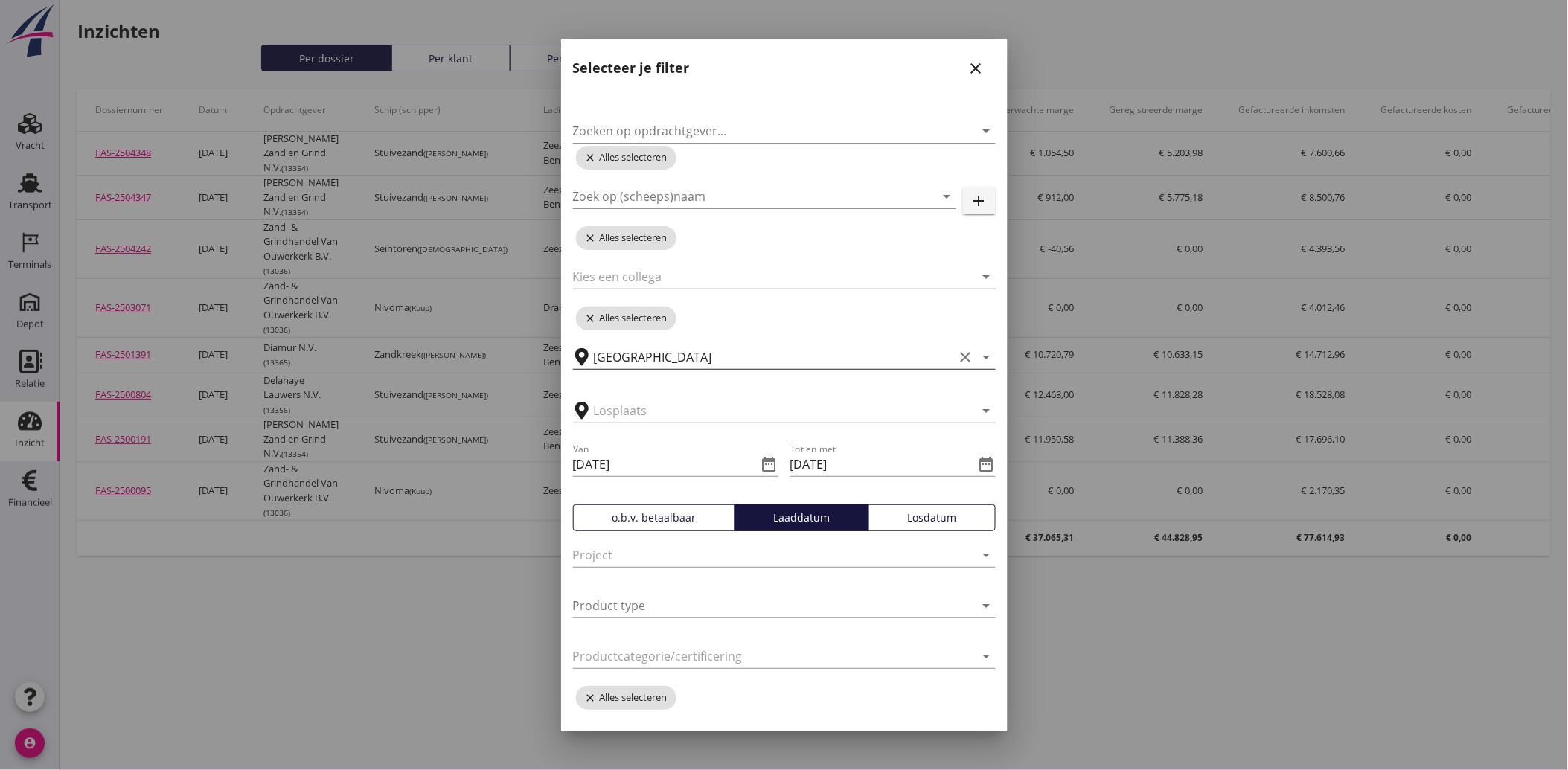
click at [956, 351] on icon "clear" at bounding box center [965, 356] width 18 height 18
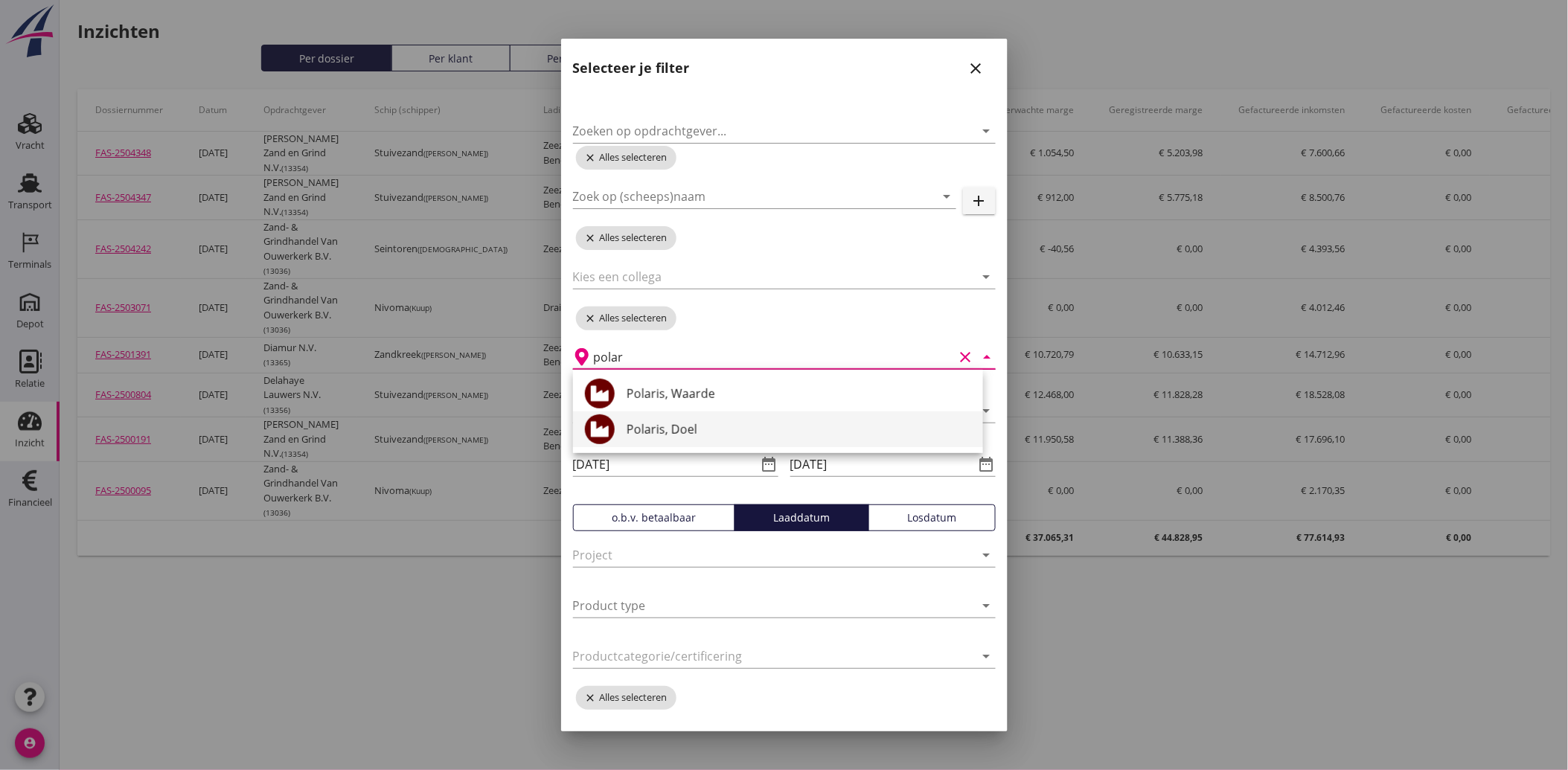
click at [687, 432] on div "Polaris, Doel" at bounding box center [799, 429] width 345 height 18
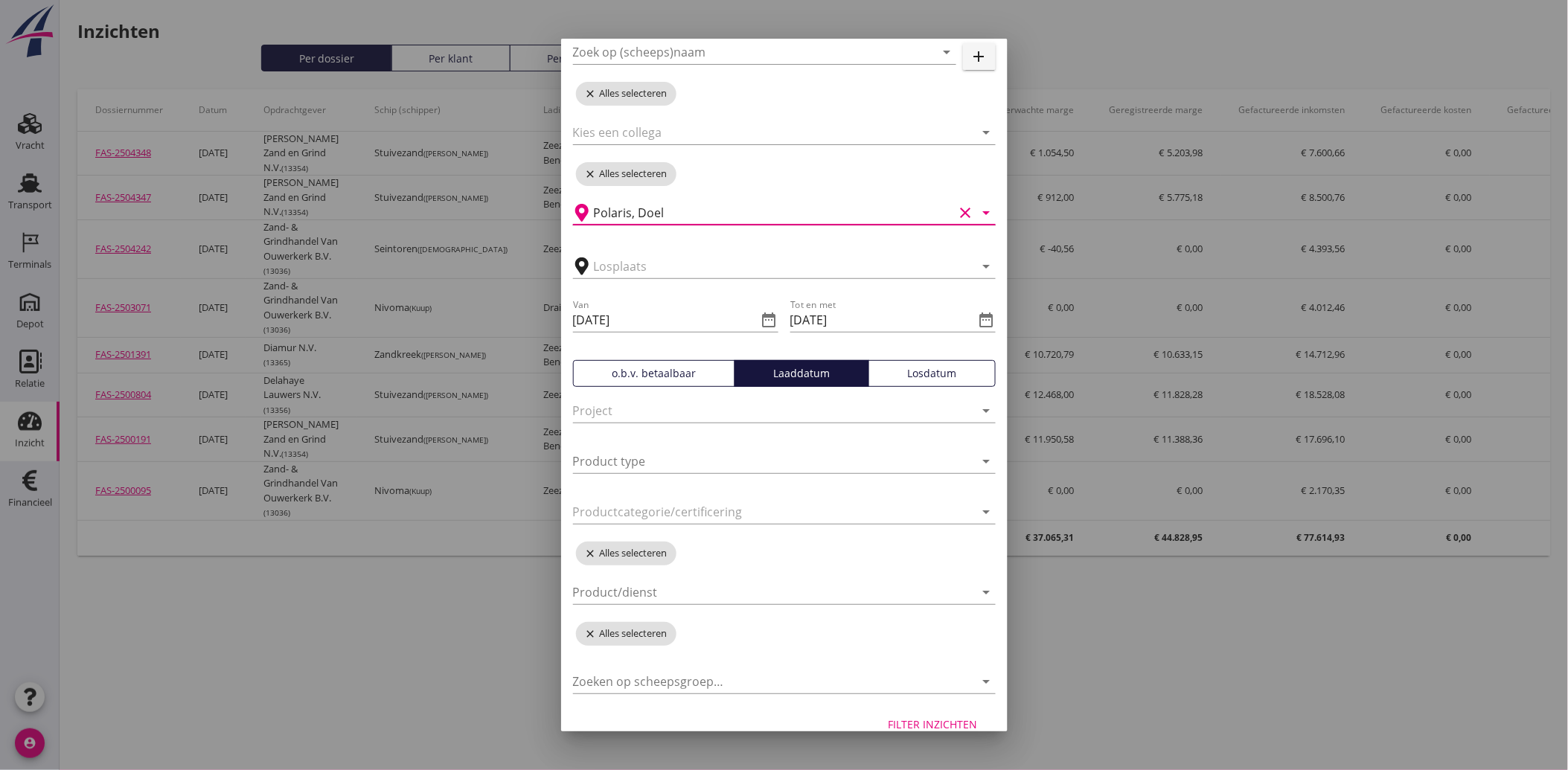
scroll to position [165, 0]
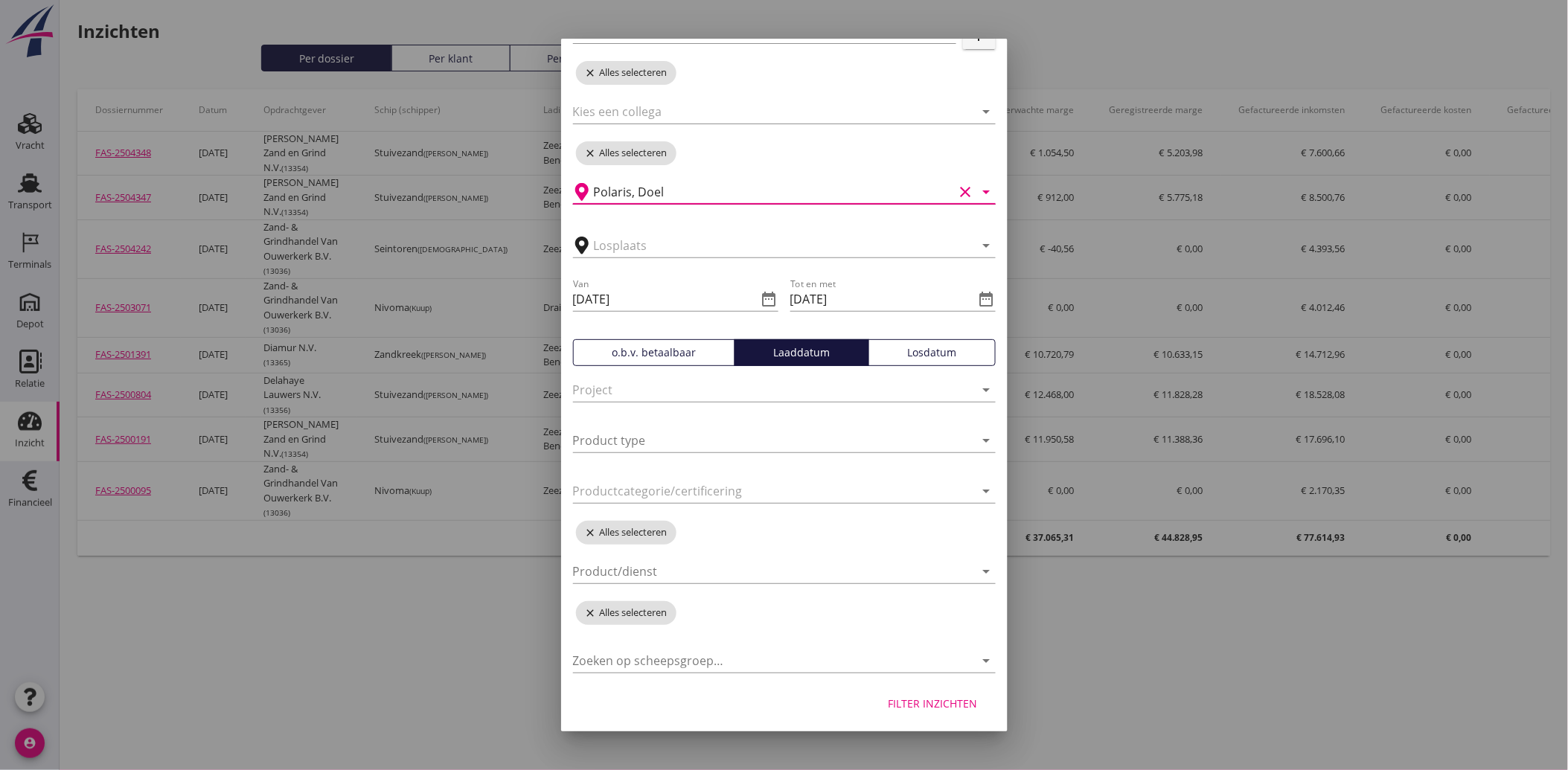
type input "Polaris, Doel"
click at [916, 707] on div "Filter inzichten" at bounding box center [933, 703] width 89 height 16
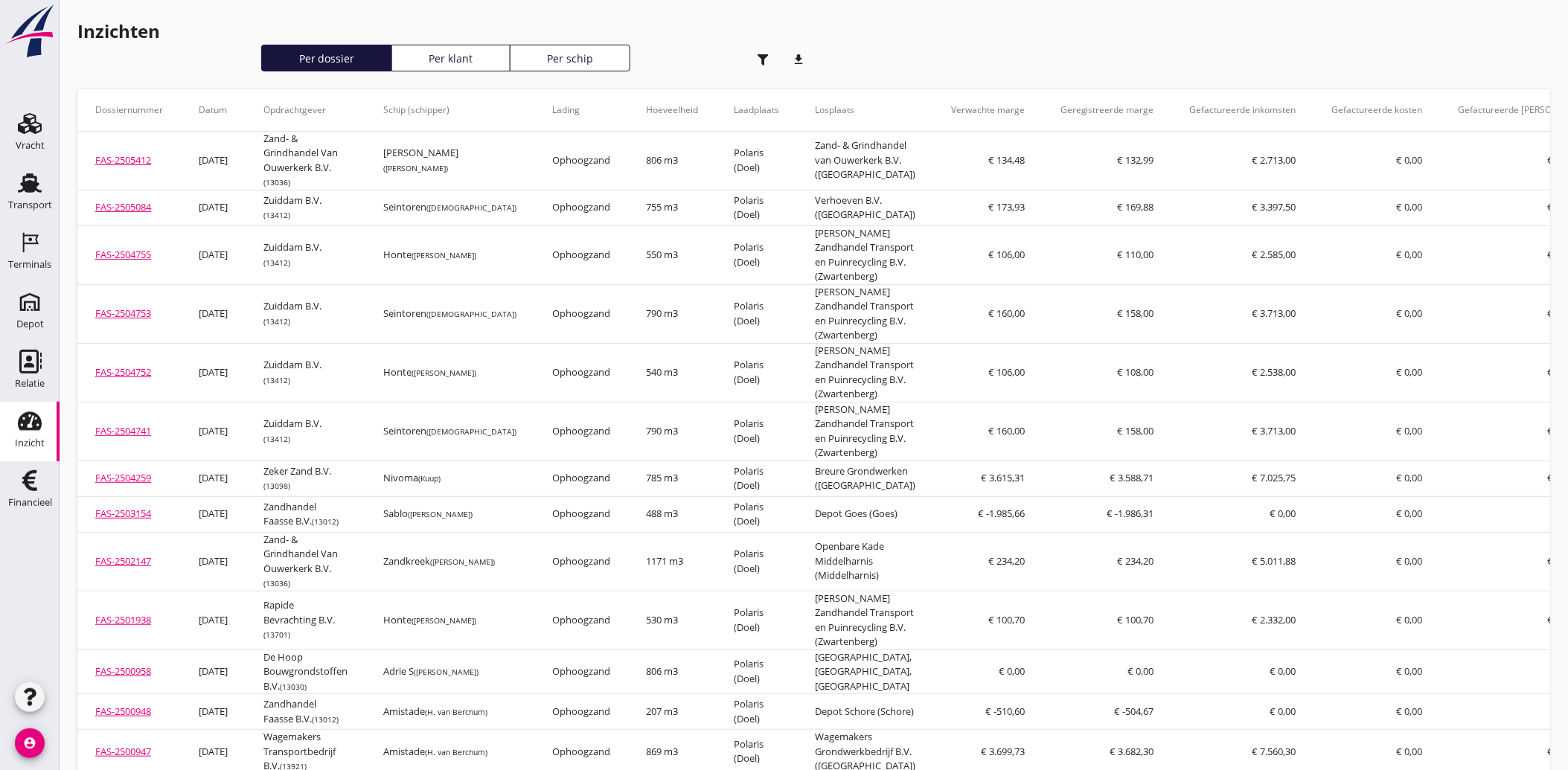
click at [802, 53] on icon "download" at bounding box center [799, 60] width 30 height 30
click at [763, 52] on div "button" at bounding box center [763, 60] width 30 height 30
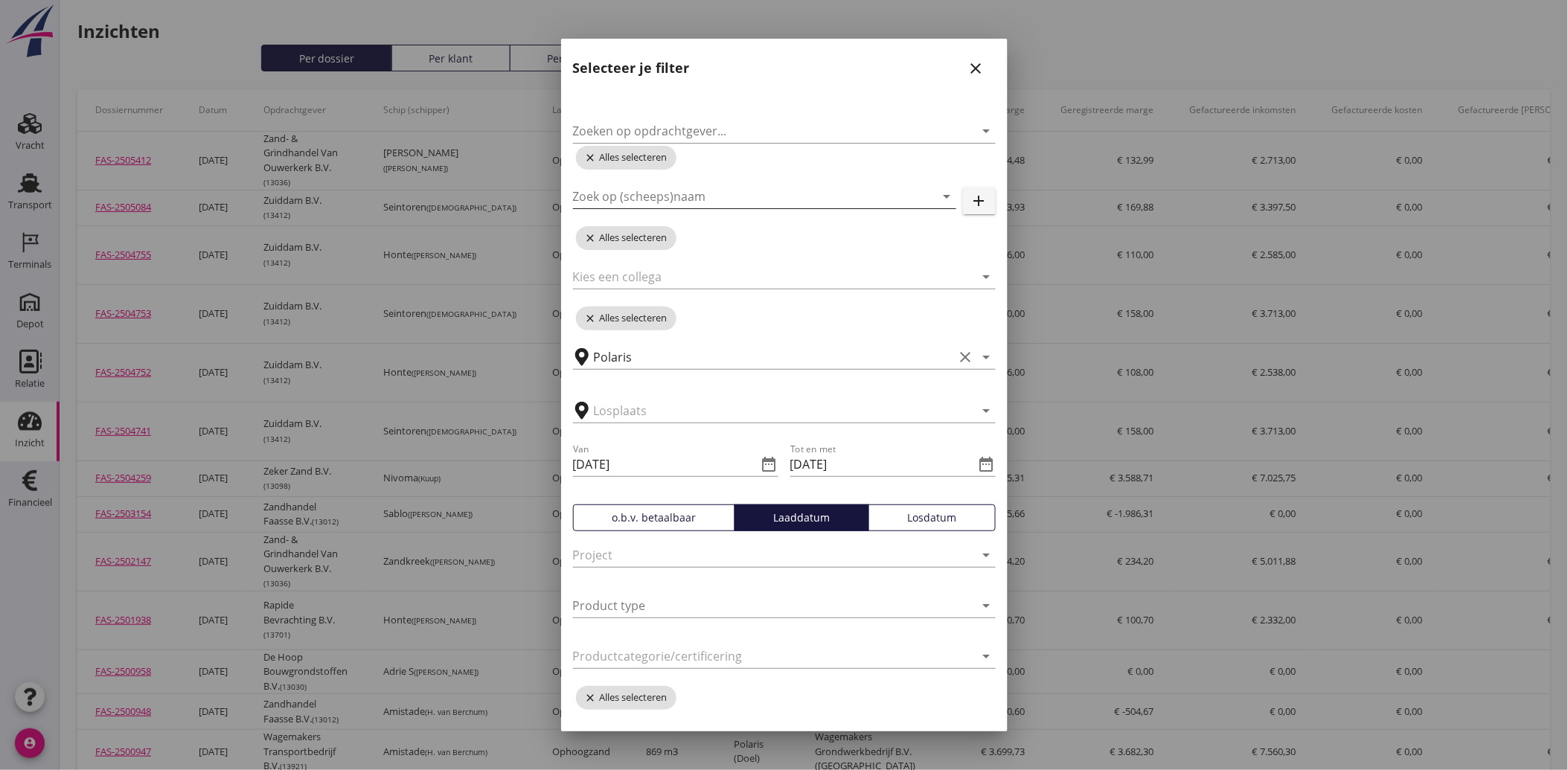
click at [647, 197] on input "Zoek op (scheeps)naam" at bounding box center [744, 197] width 341 height 24
type input "will"
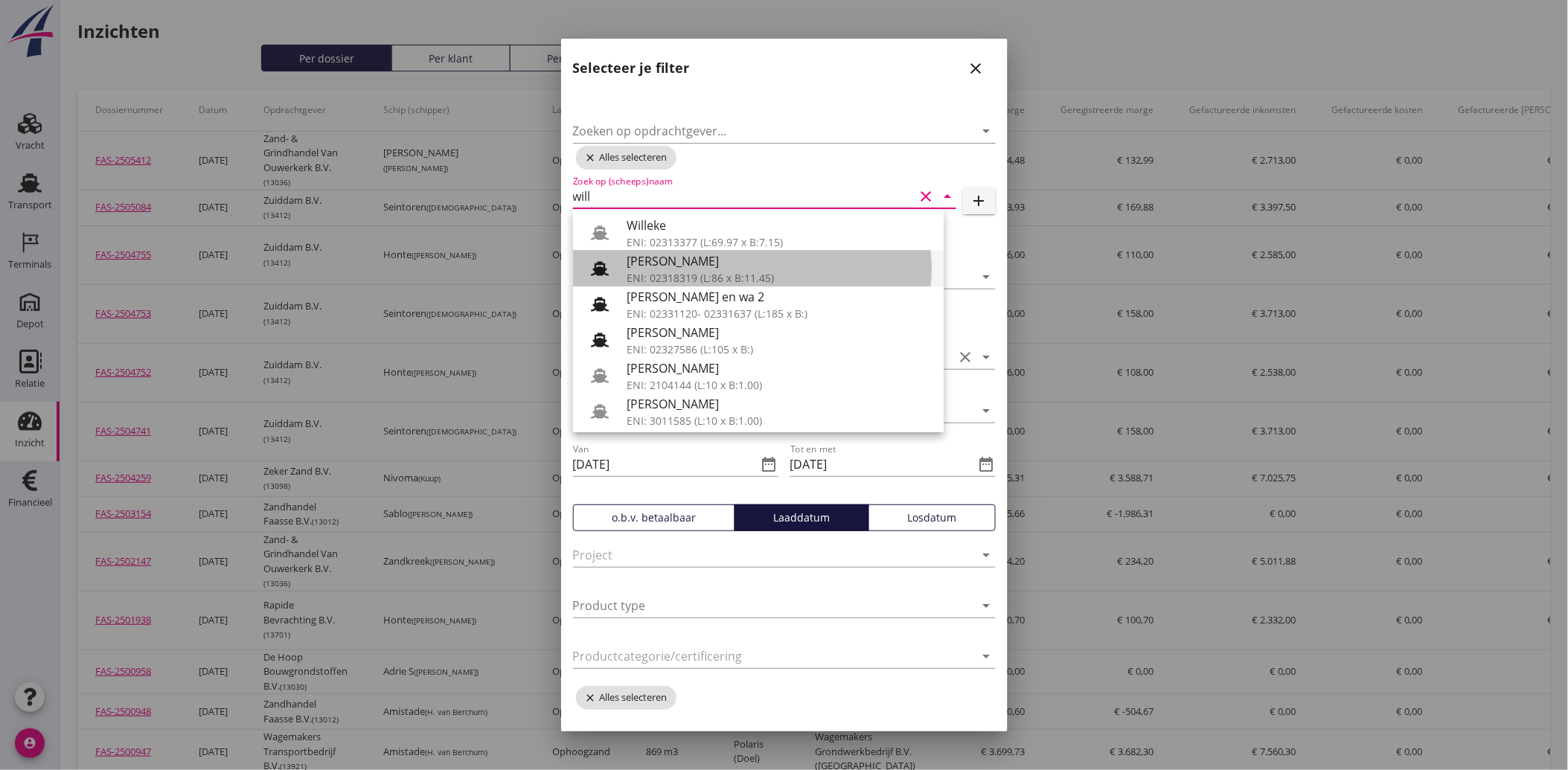
click at [651, 255] on div "[PERSON_NAME]" at bounding box center [778, 261] width 305 height 18
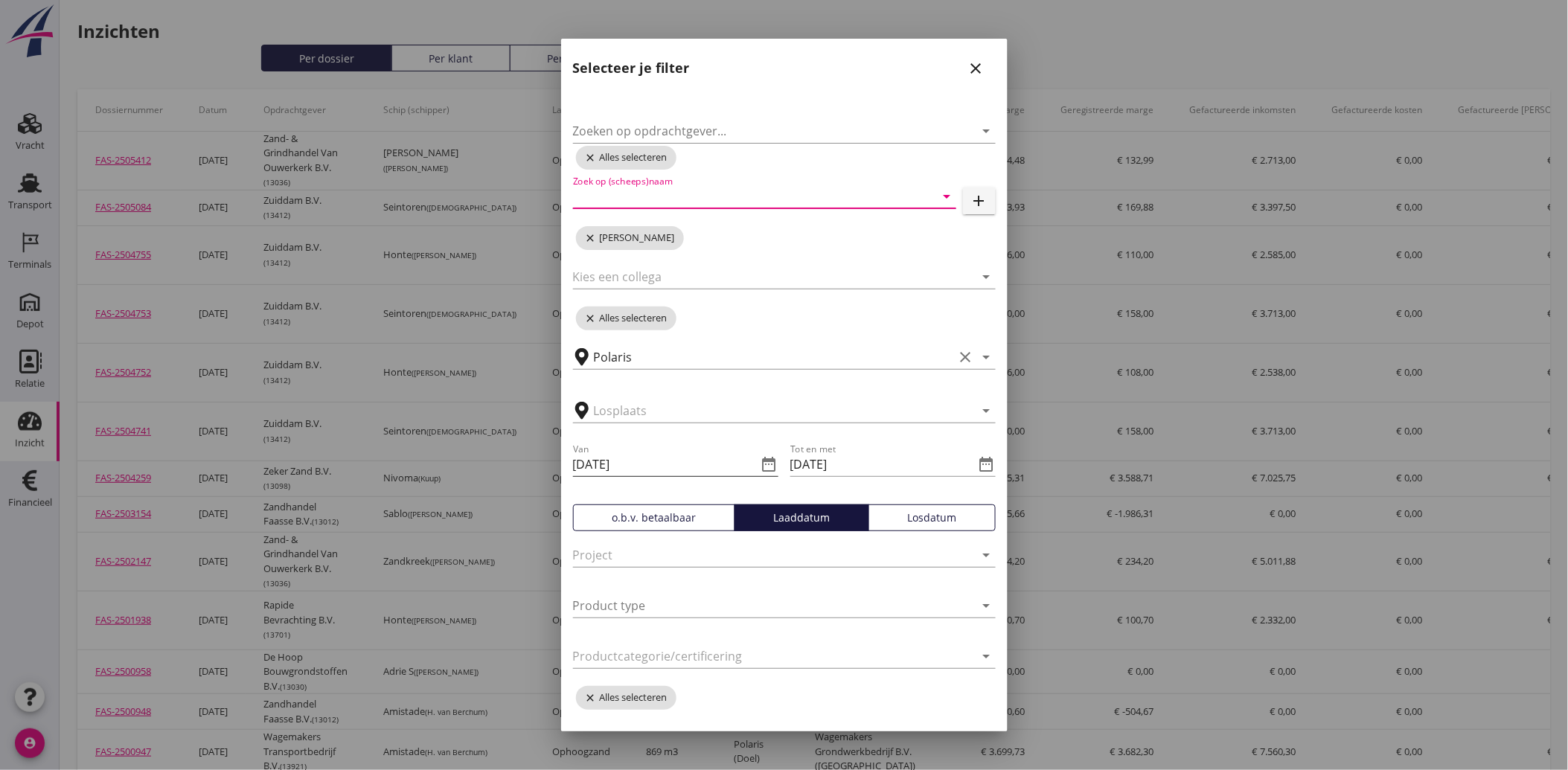
click at [761, 455] on icon "date_range" at bounding box center [769, 463] width 18 height 18
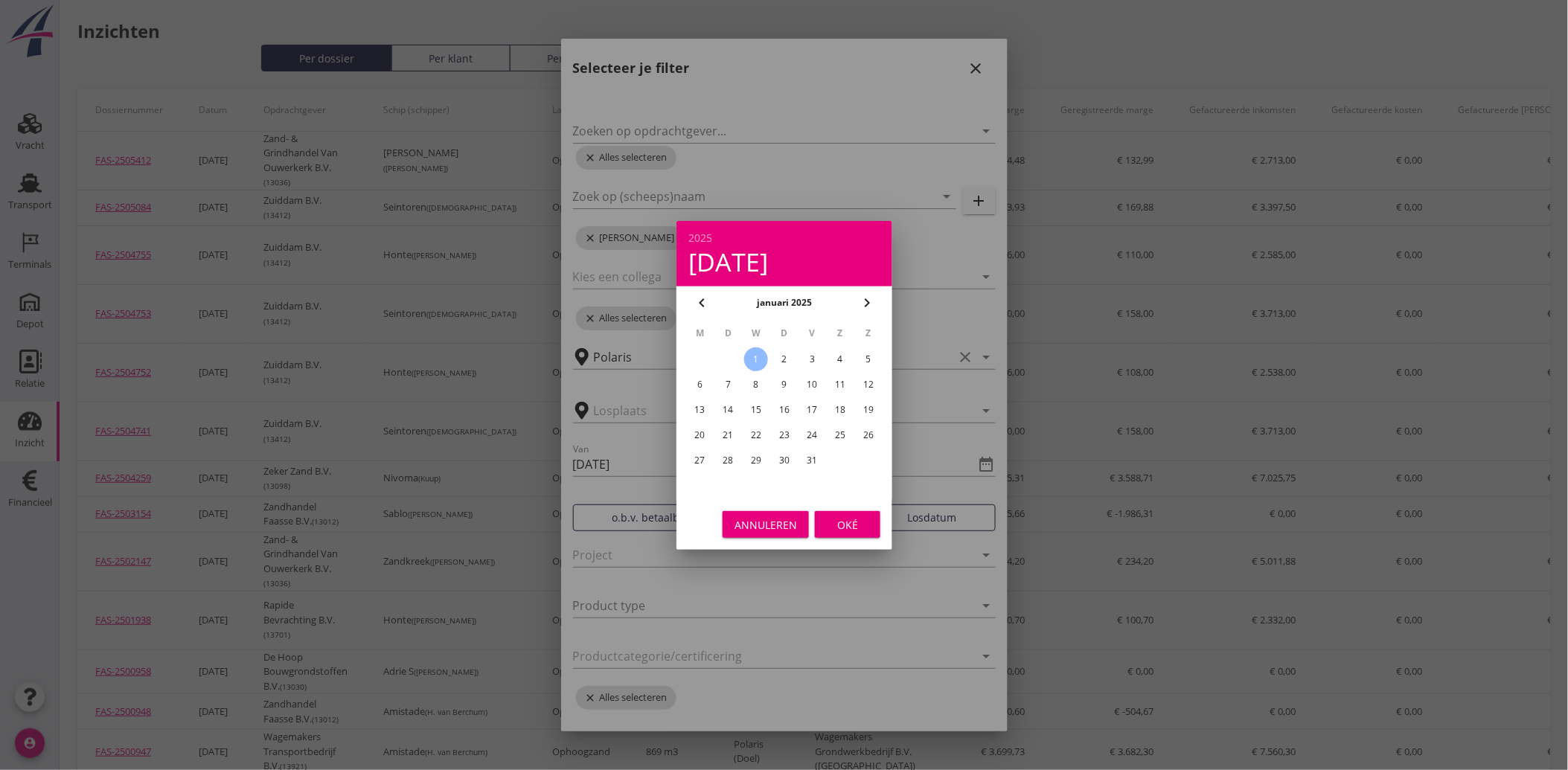
click at [863, 300] on icon "chevron_right" at bounding box center [866, 302] width 18 height 18
drag, startPoint x: 776, startPoint y: 350, endPoint x: 784, endPoint y: 400, distance: 50.6
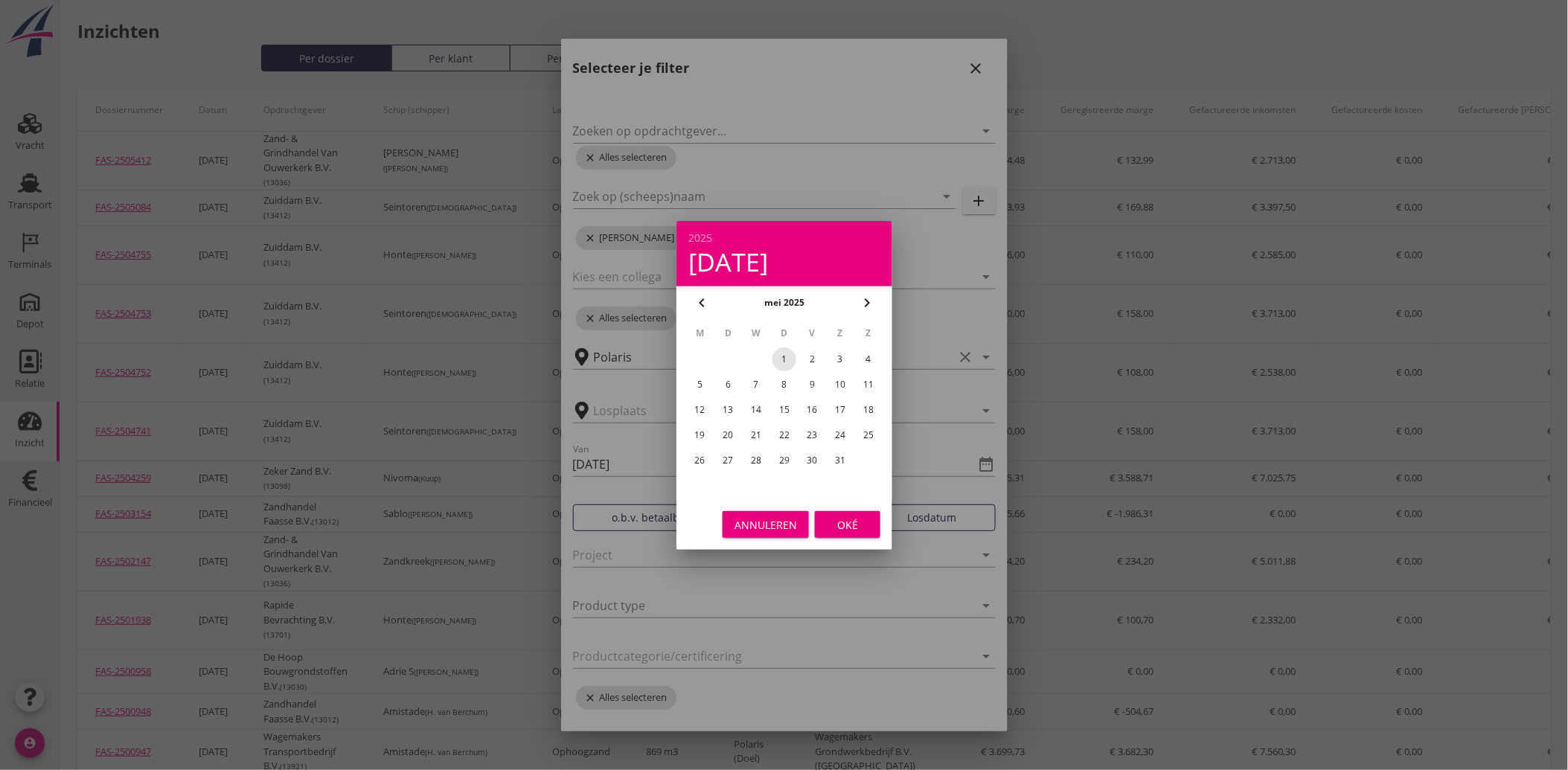
click at [776, 351] on div "1" at bounding box center [784, 360] width 24 height 24
type input "2025-05-01"
click at [831, 506] on div "Annuleren Oké" at bounding box center [783, 525] width 215 height 50
click at [842, 515] on button "Oké" at bounding box center [847, 524] width 65 height 27
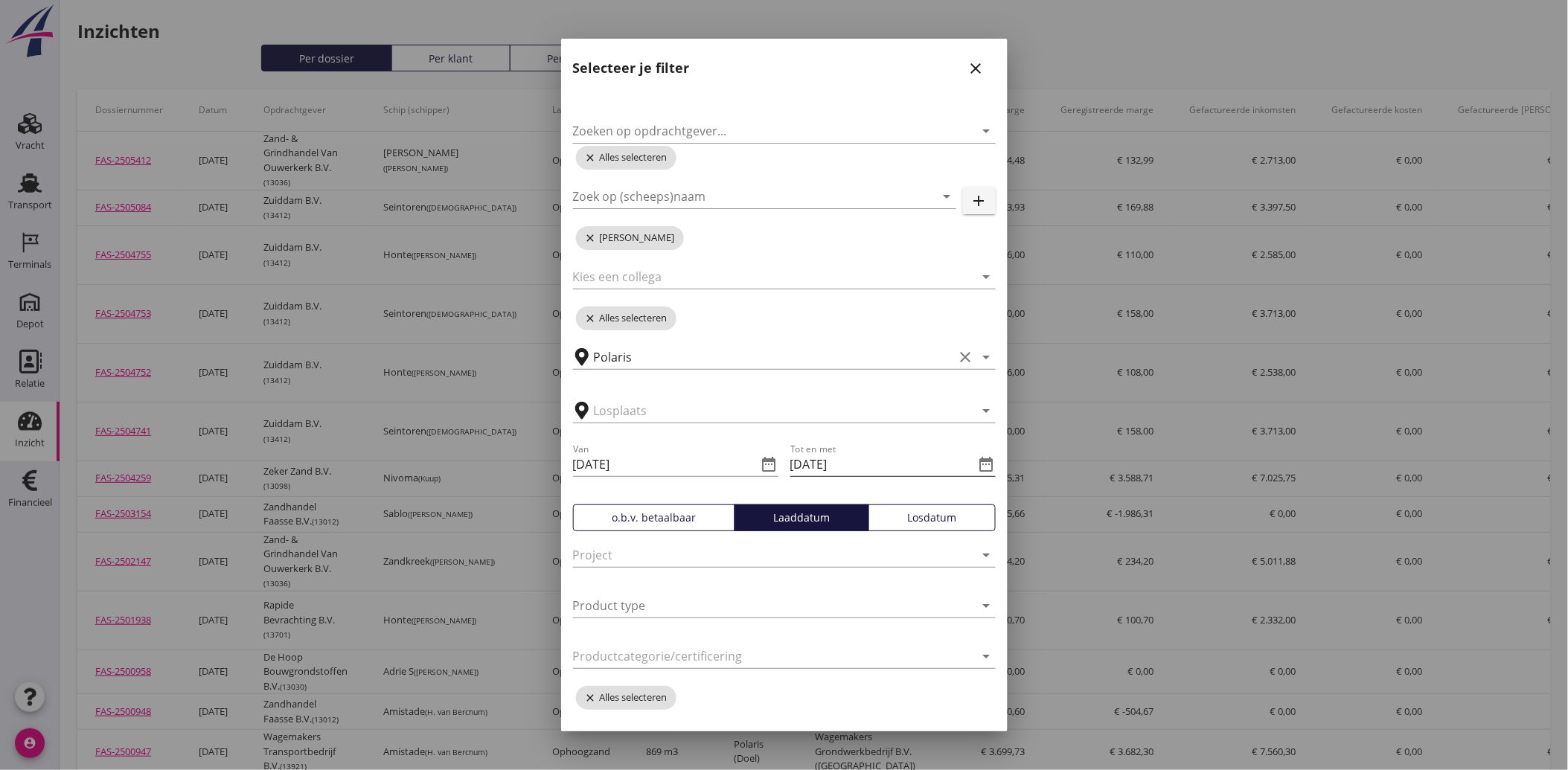
click at [978, 460] on icon "date_range" at bounding box center [986, 463] width 18 height 18
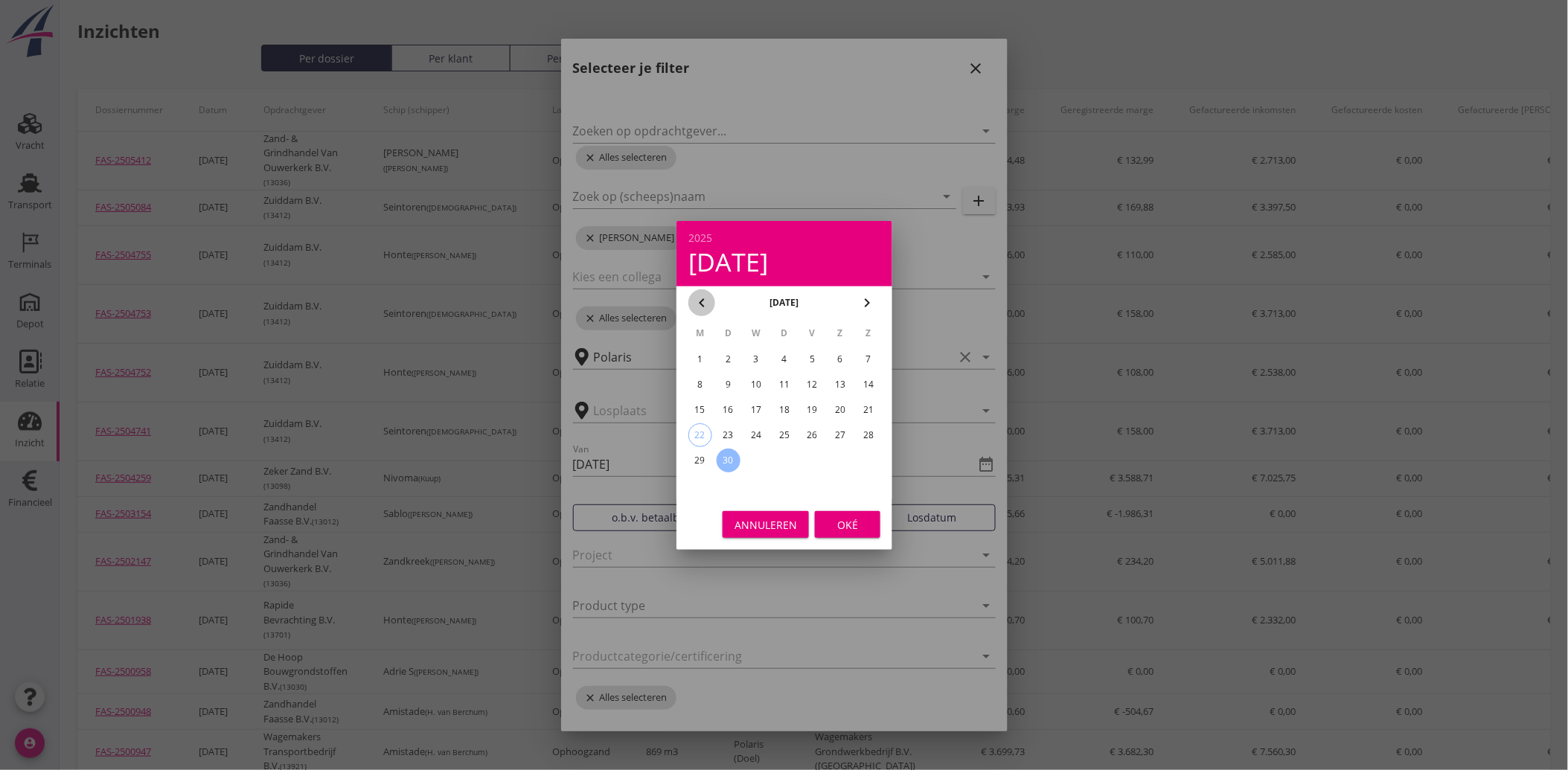
click at [709, 304] on icon "chevron_left" at bounding box center [701, 302] width 18 height 18
drag, startPoint x: 835, startPoint y: 455, endPoint x: 842, endPoint y: 488, distance: 33.7
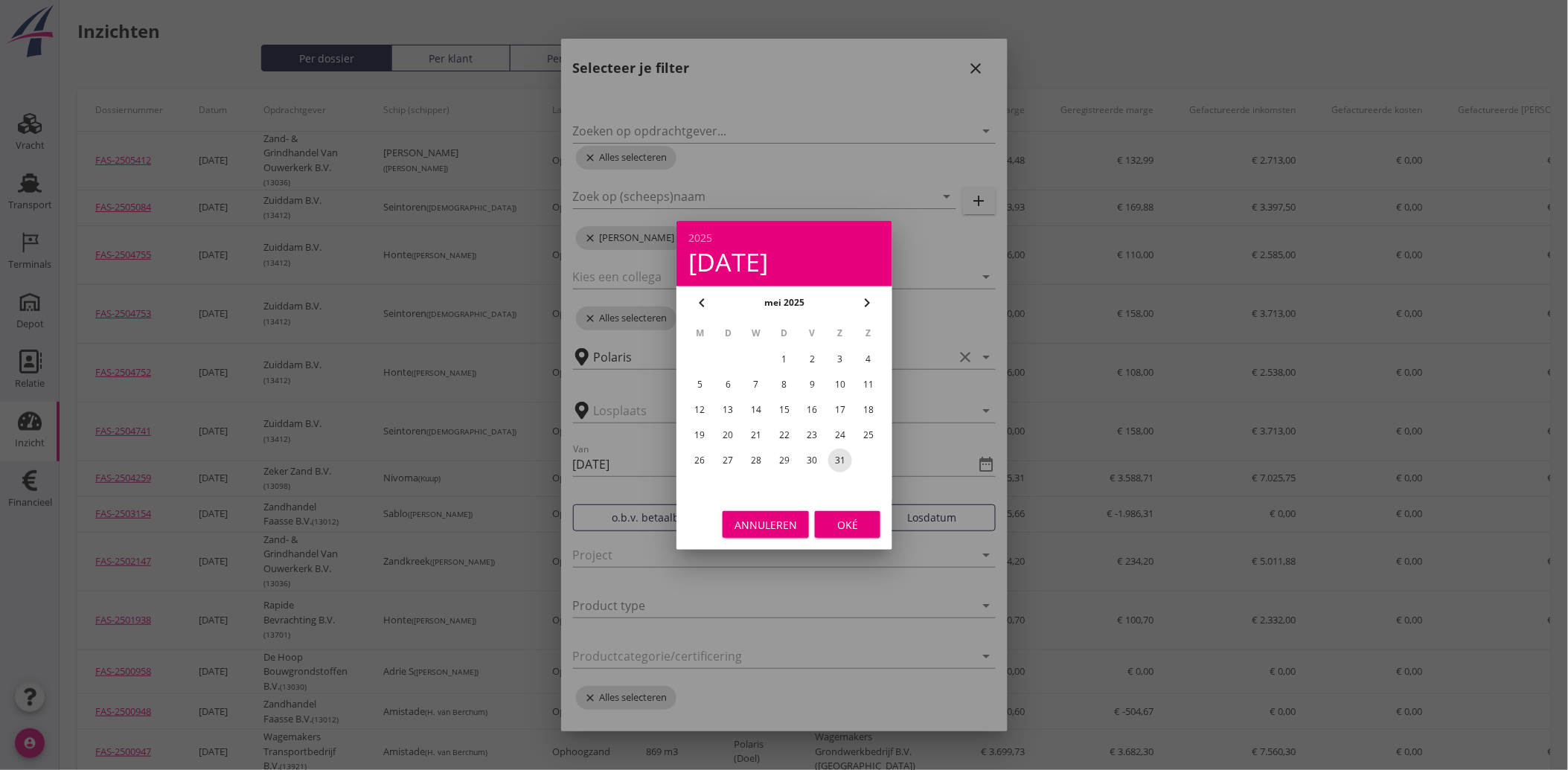
click at [835, 456] on div "31" at bounding box center [840, 461] width 24 height 24
type input "2025-05-31"
click at [857, 526] on div "Oké" at bounding box center [847, 524] width 42 height 16
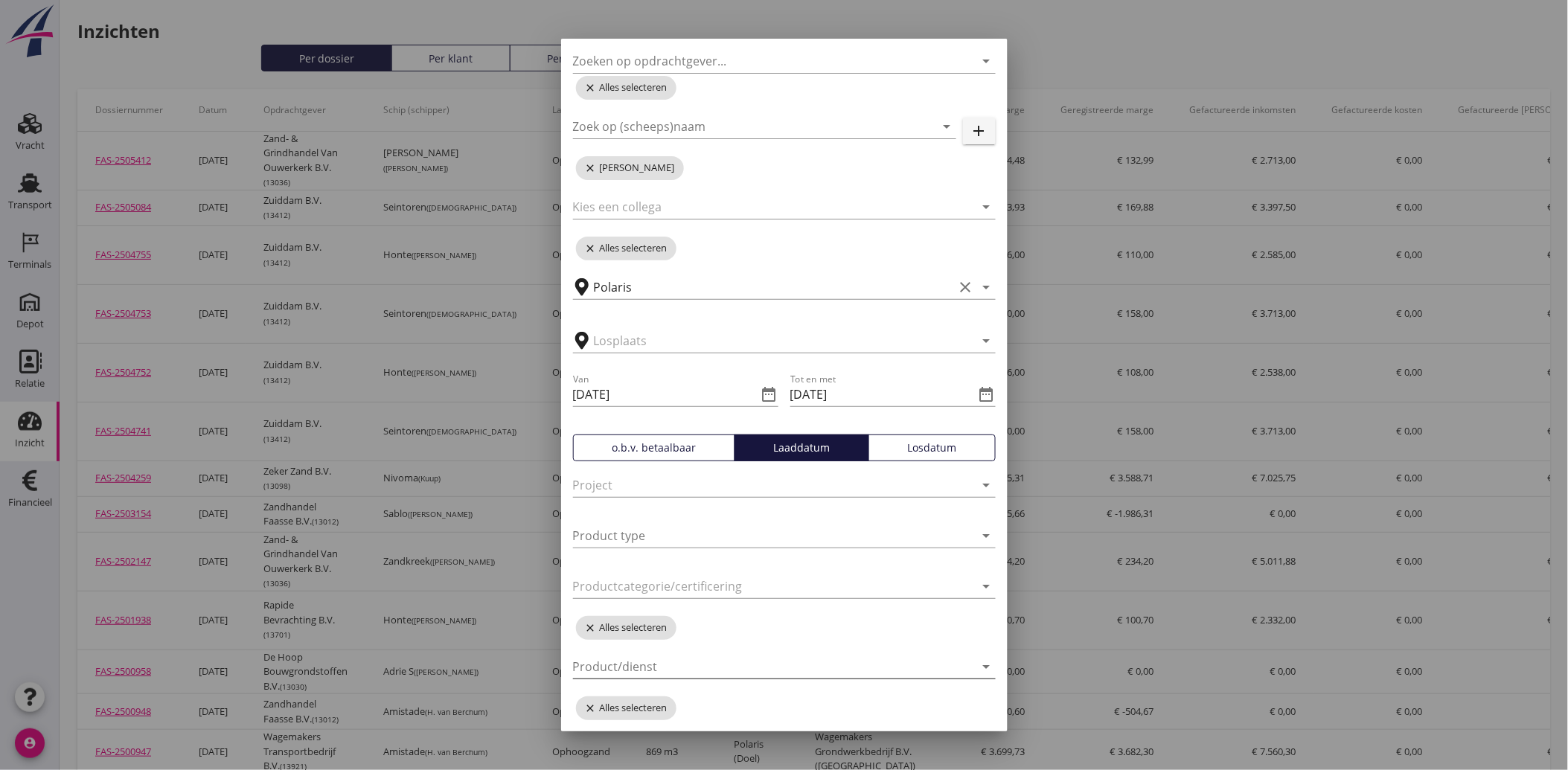
scroll to position [165, 0]
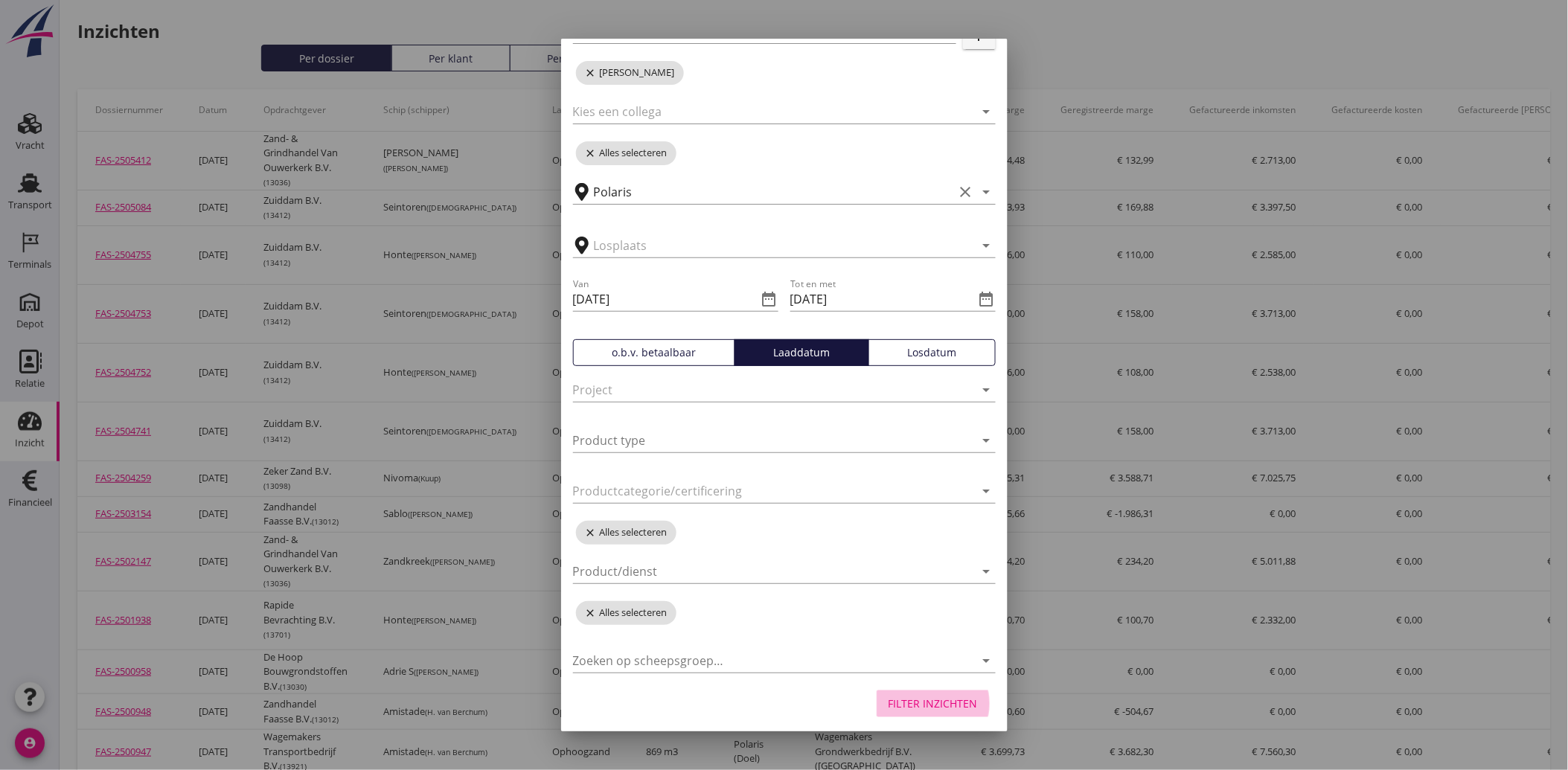
click at [928, 693] on button "Filter inzichten" at bounding box center [932, 704] width 113 height 27
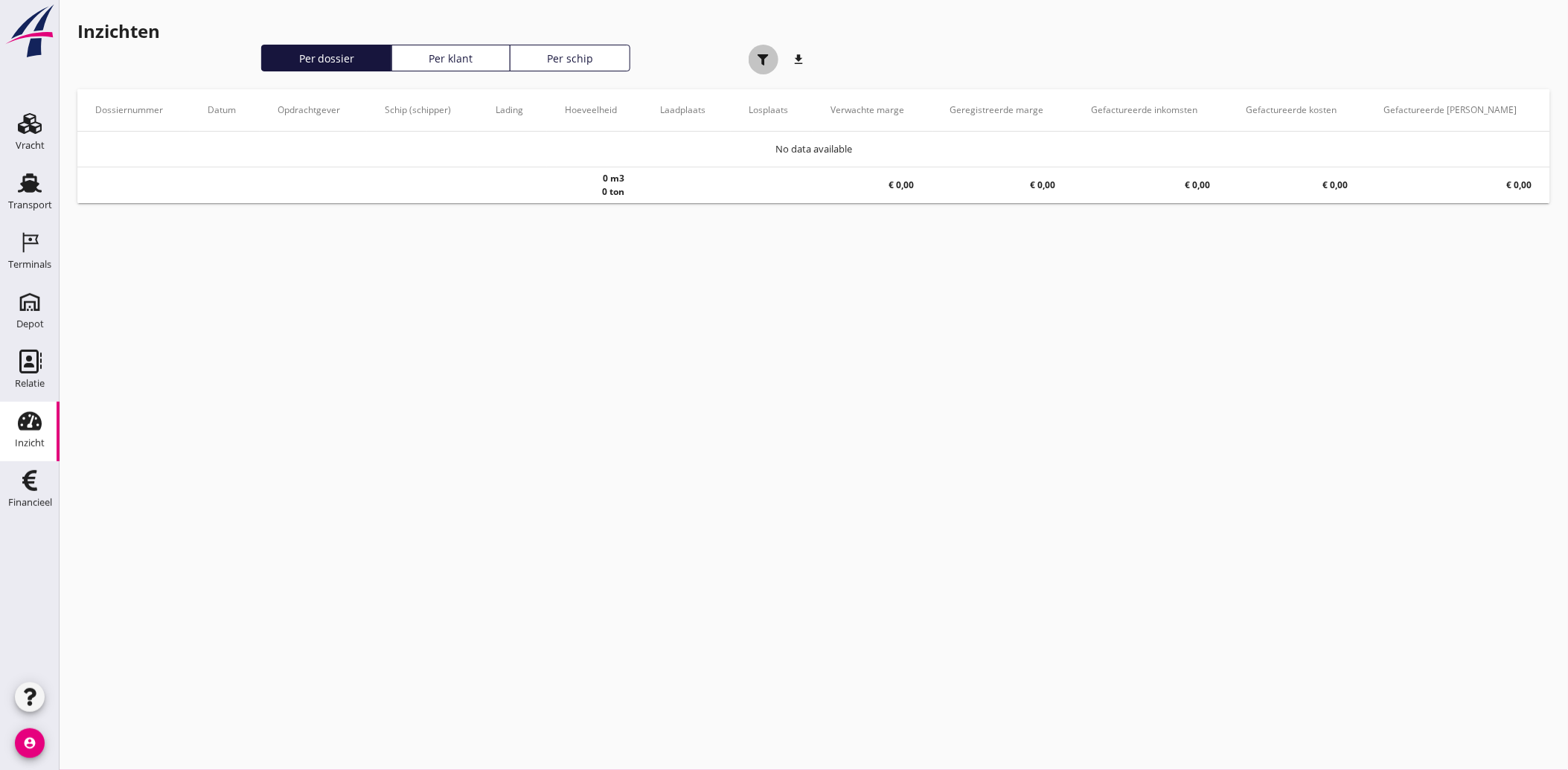
click at [759, 55] on use "button" at bounding box center [763, 60] width 11 height 11
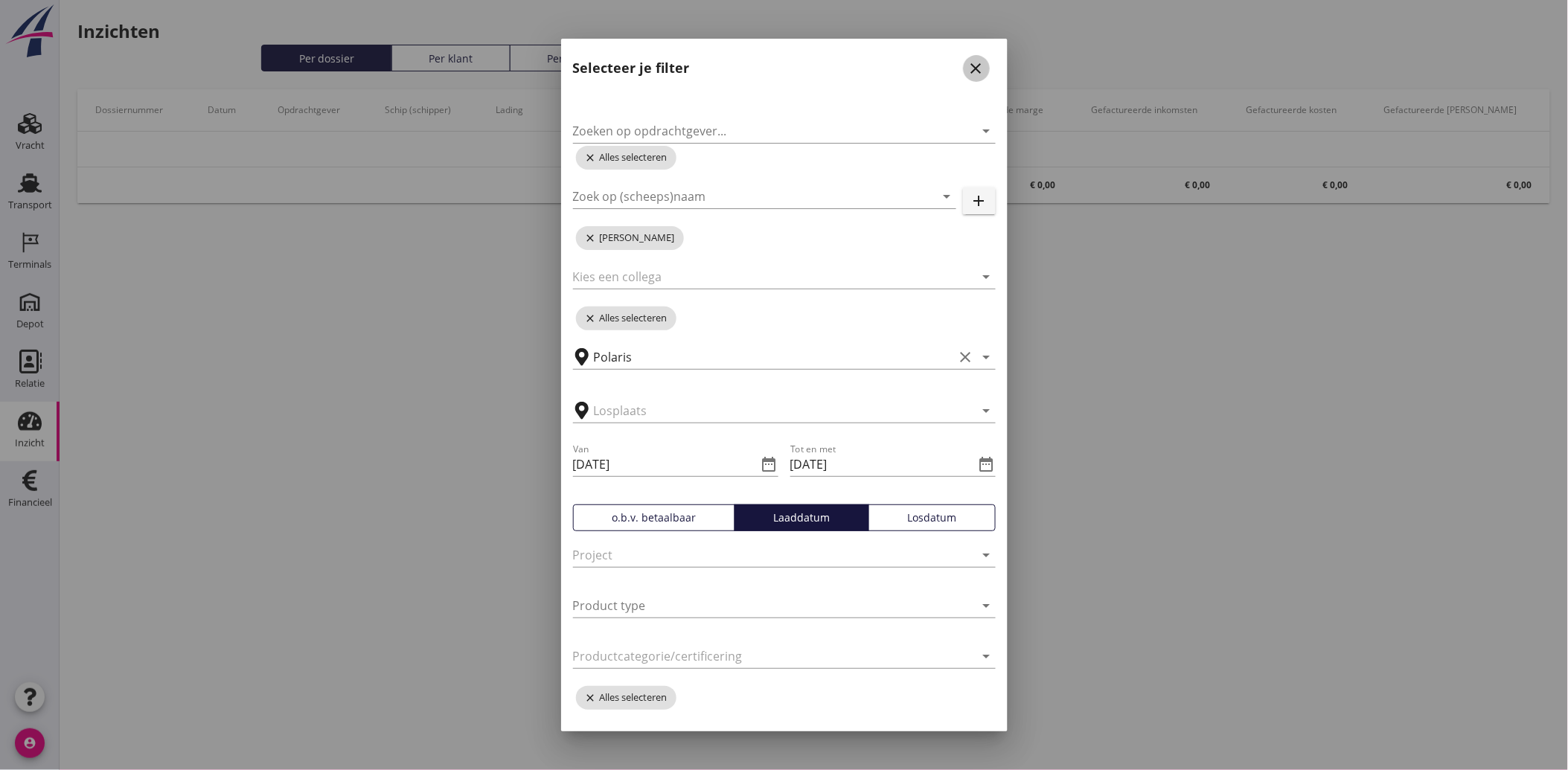
click at [967, 69] on icon "close" at bounding box center [975, 68] width 18 height 18
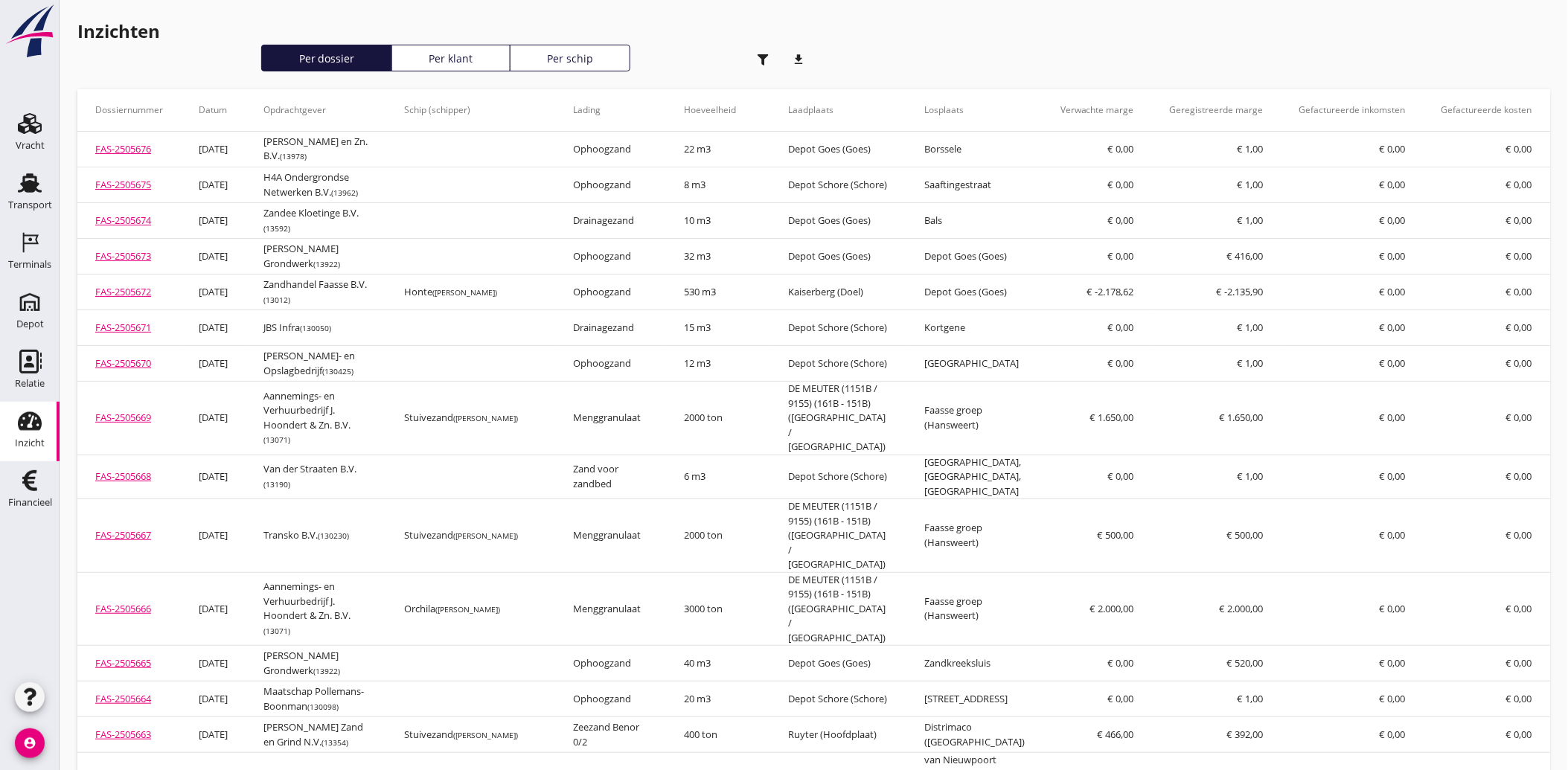
click at [436, 61] on div "Per klant" at bounding box center [450, 58] width 105 height 16
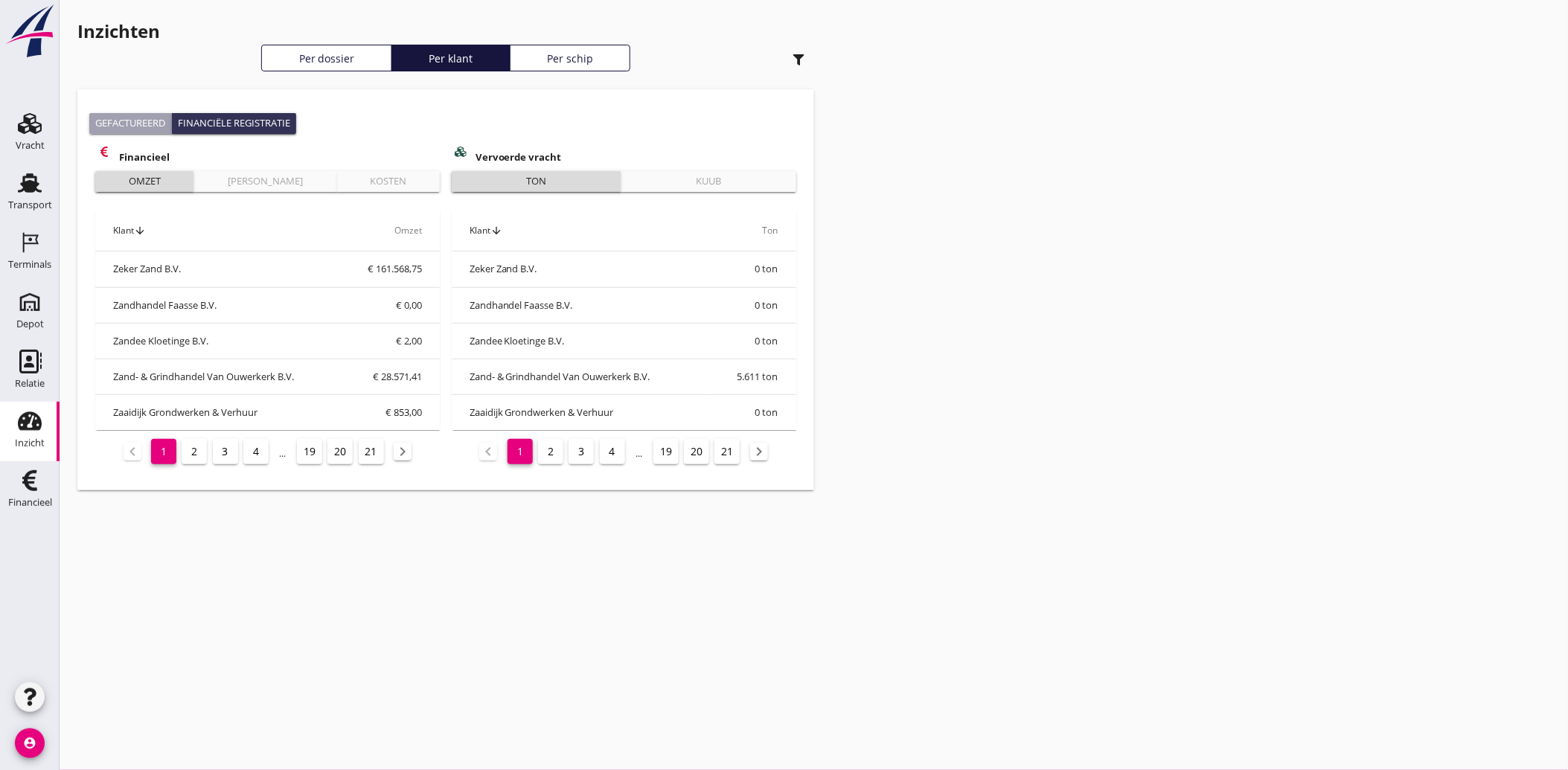
click at [797, 61] on icon "button" at bounding box center [799, 60] width 11 height 11
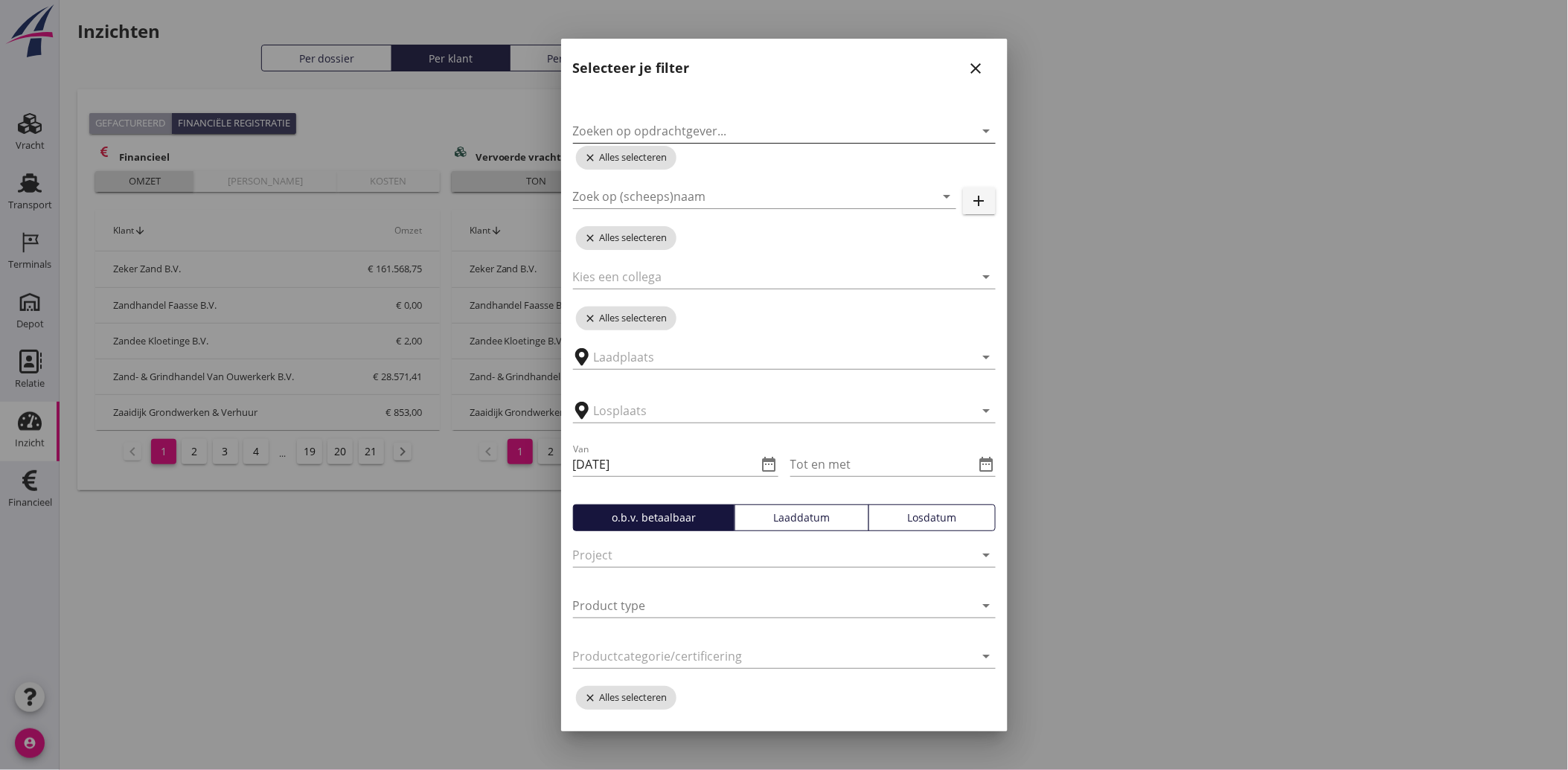
click at [680, 129] on input "Zoeken op opdrachtgever..." at bounding box center [763, 131] width 381 height 24
type input "ouwer"
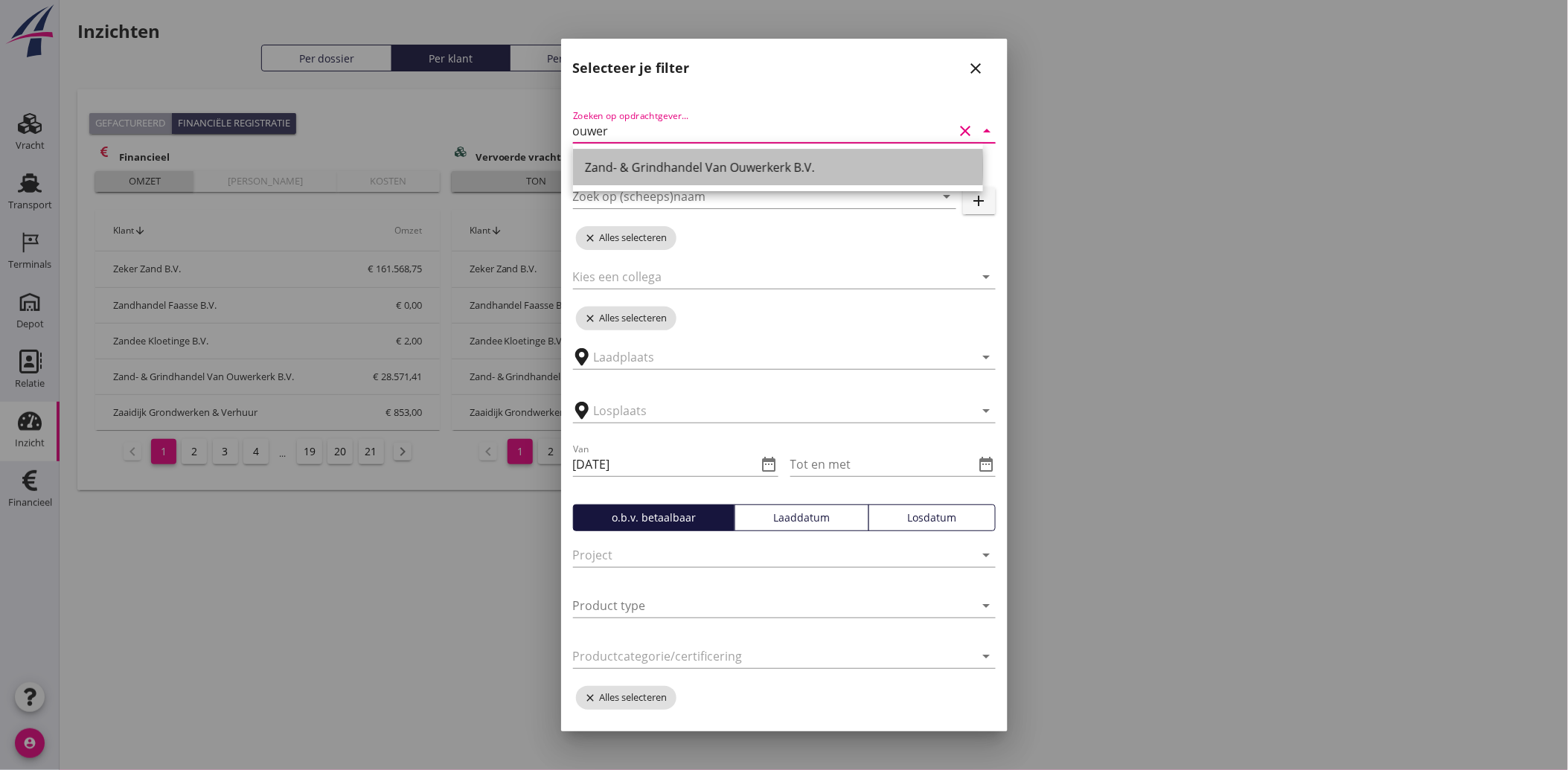
click at [670, 167] on div "Zand- & Grindhandel Van Ouwerkerk B.V." at bounding box center [777, 167] width 386 height 18
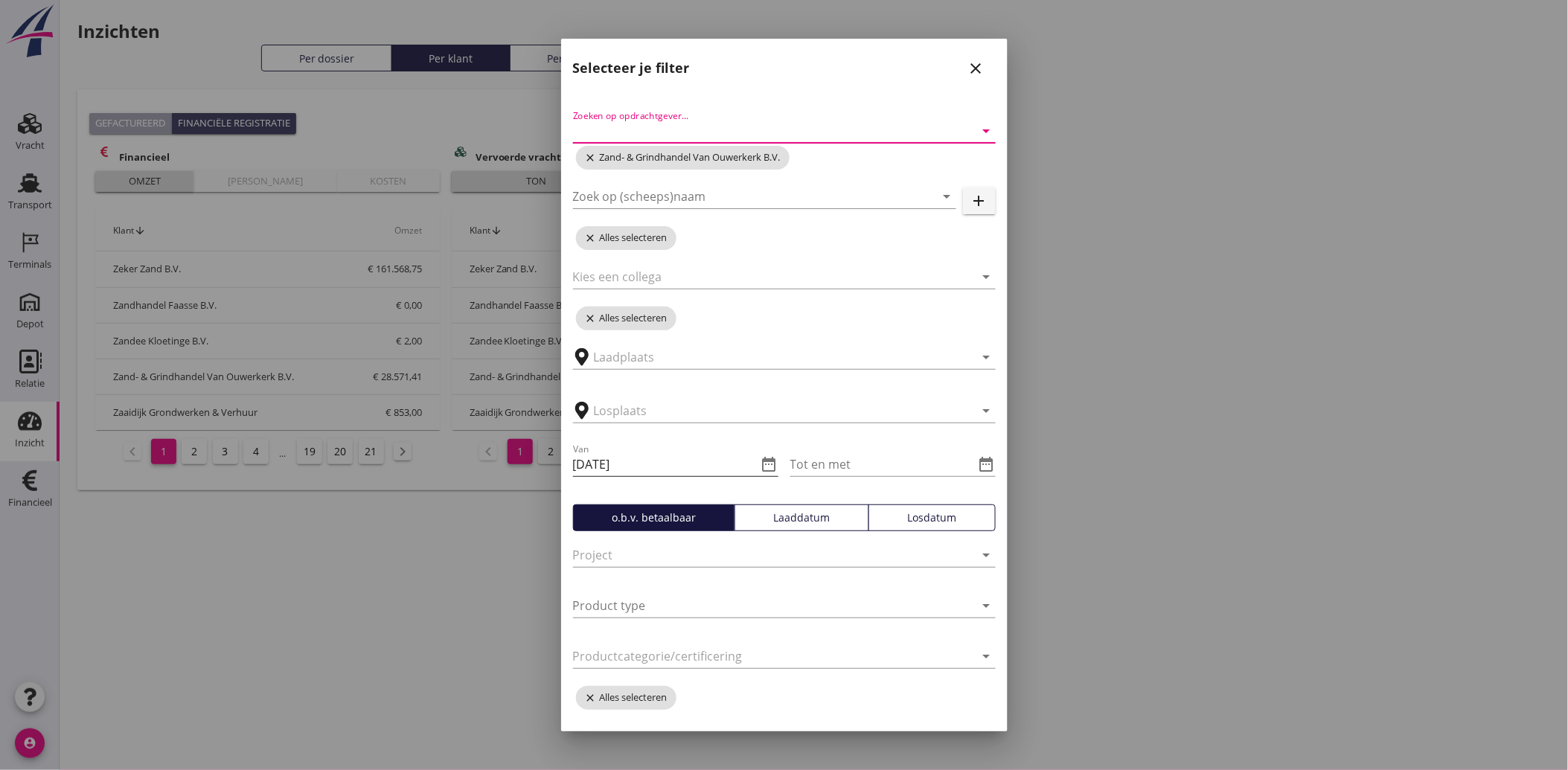
click at [761, 460] on icon "date_range" at bounding box center [769, 463] width 18 height 18
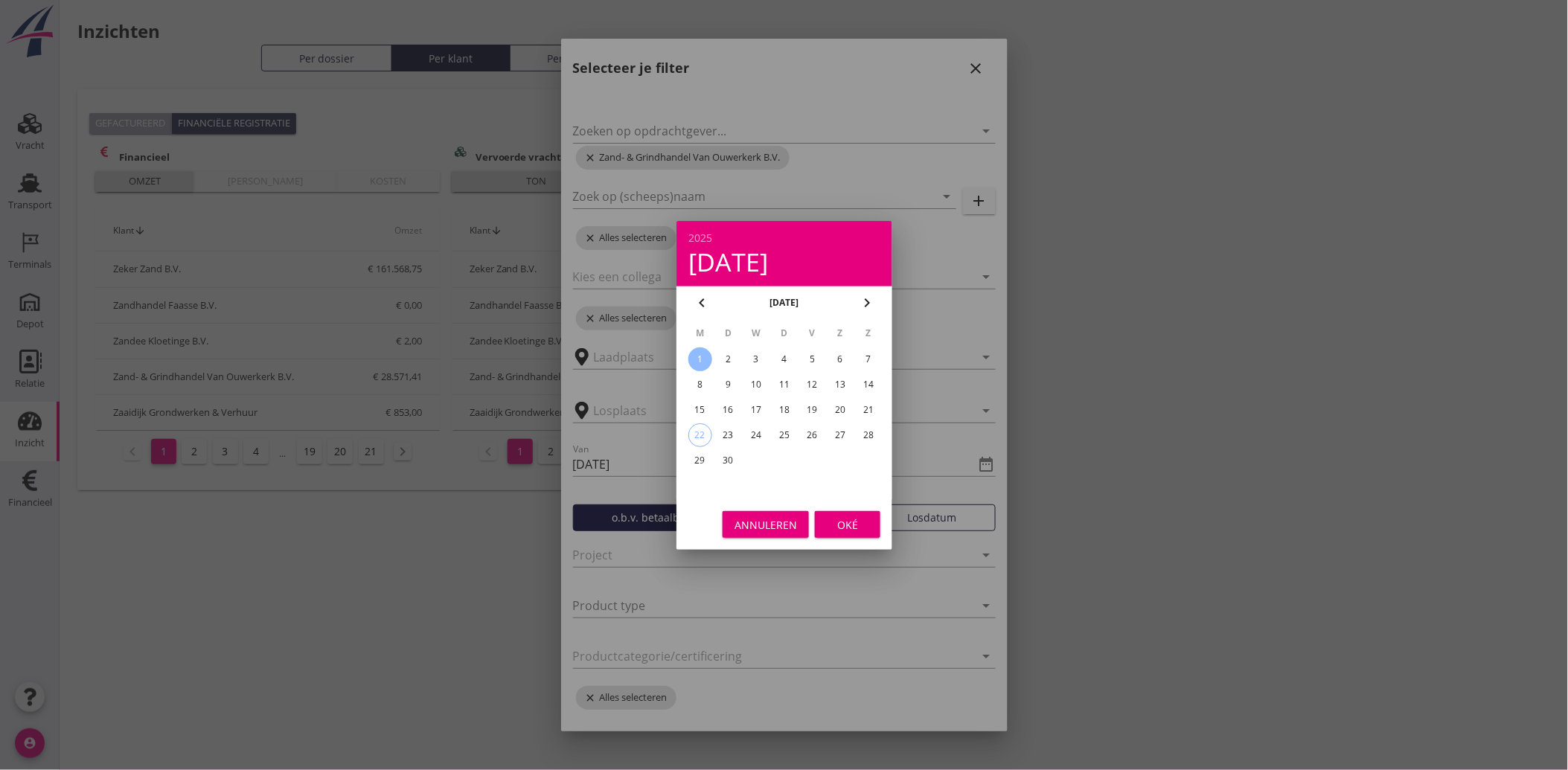
click at [704, 301] on icon "chevron_left" at bounding box center [701, 302] width 18 height 18
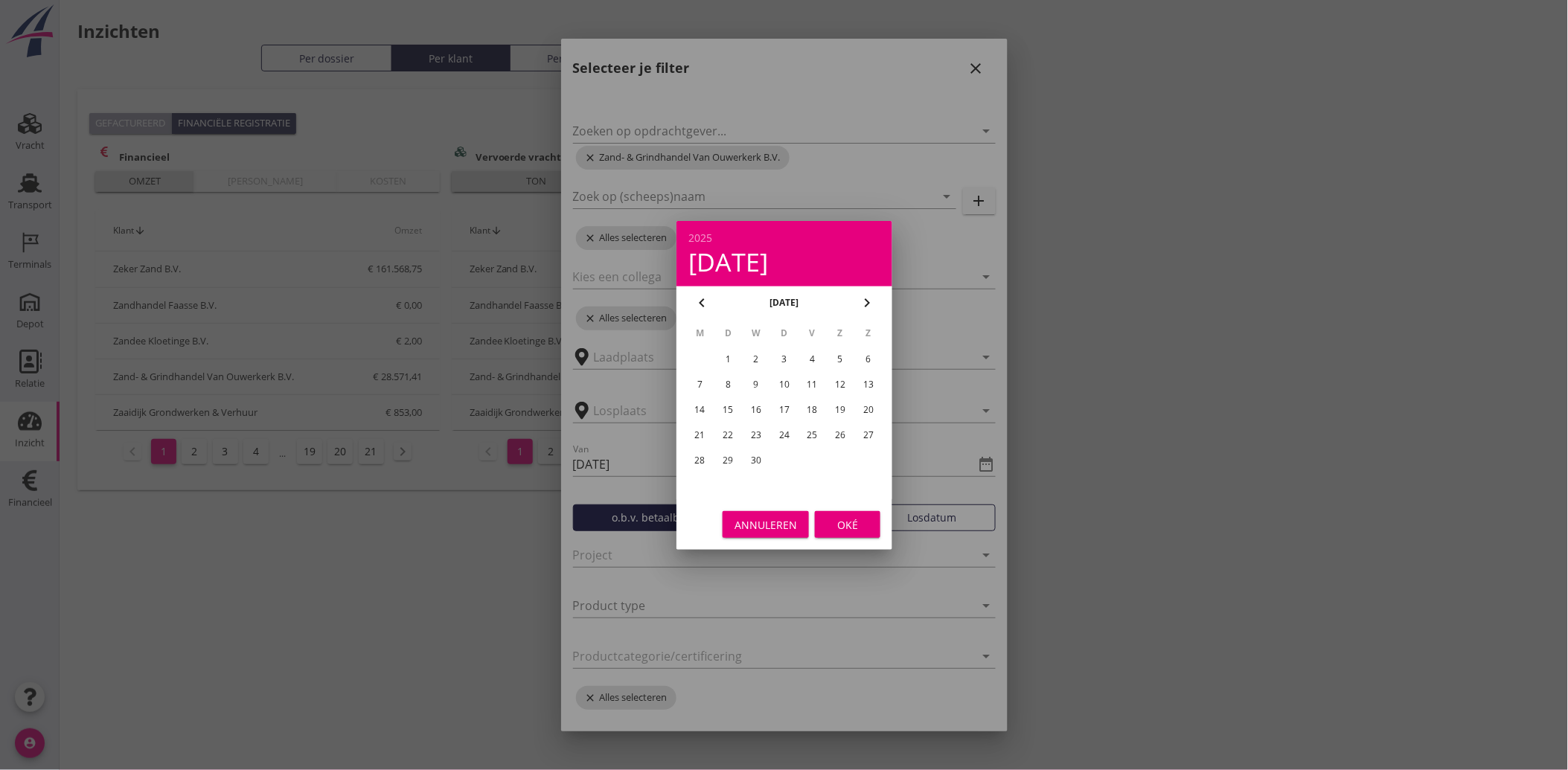
click at [704, 301] on icon "chevron_left" at bounding box center [701, 302] width 18 height 18
click at [756, 355] on div "1" at bounding box center [756, 360] width 24 height 24
type input "[DATE]"
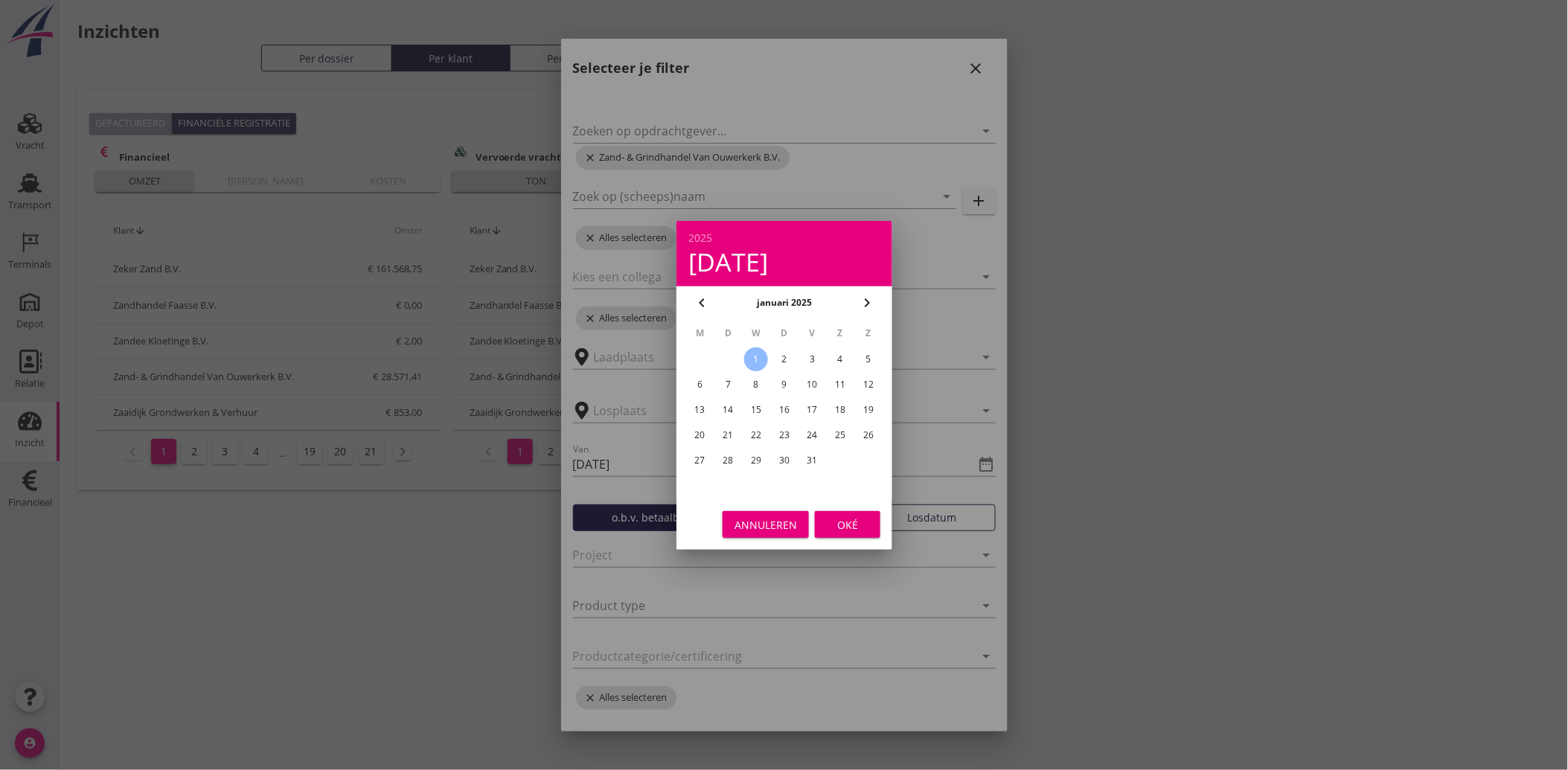
click at [853, 516] on div "Oké" at bounding box center [847, 524] width 42 height 16
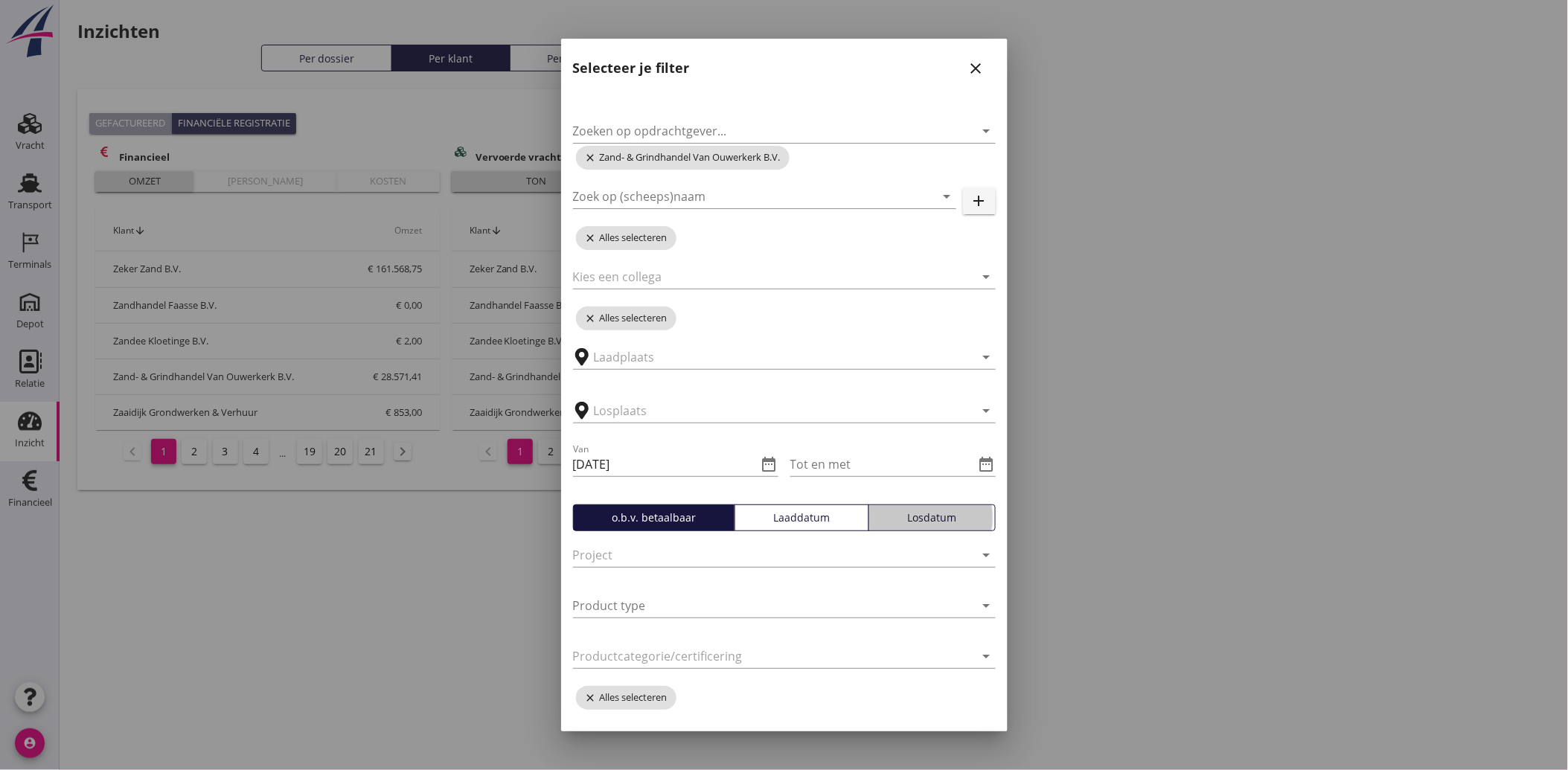
drag, startPoint x: 908, startPoint y: 514, endPoint x: 891, endPoint y: 517, distance: 17.3
click at [906, 514] on div "Losdatum" at bounding box center [932, 517] width 114 height 16
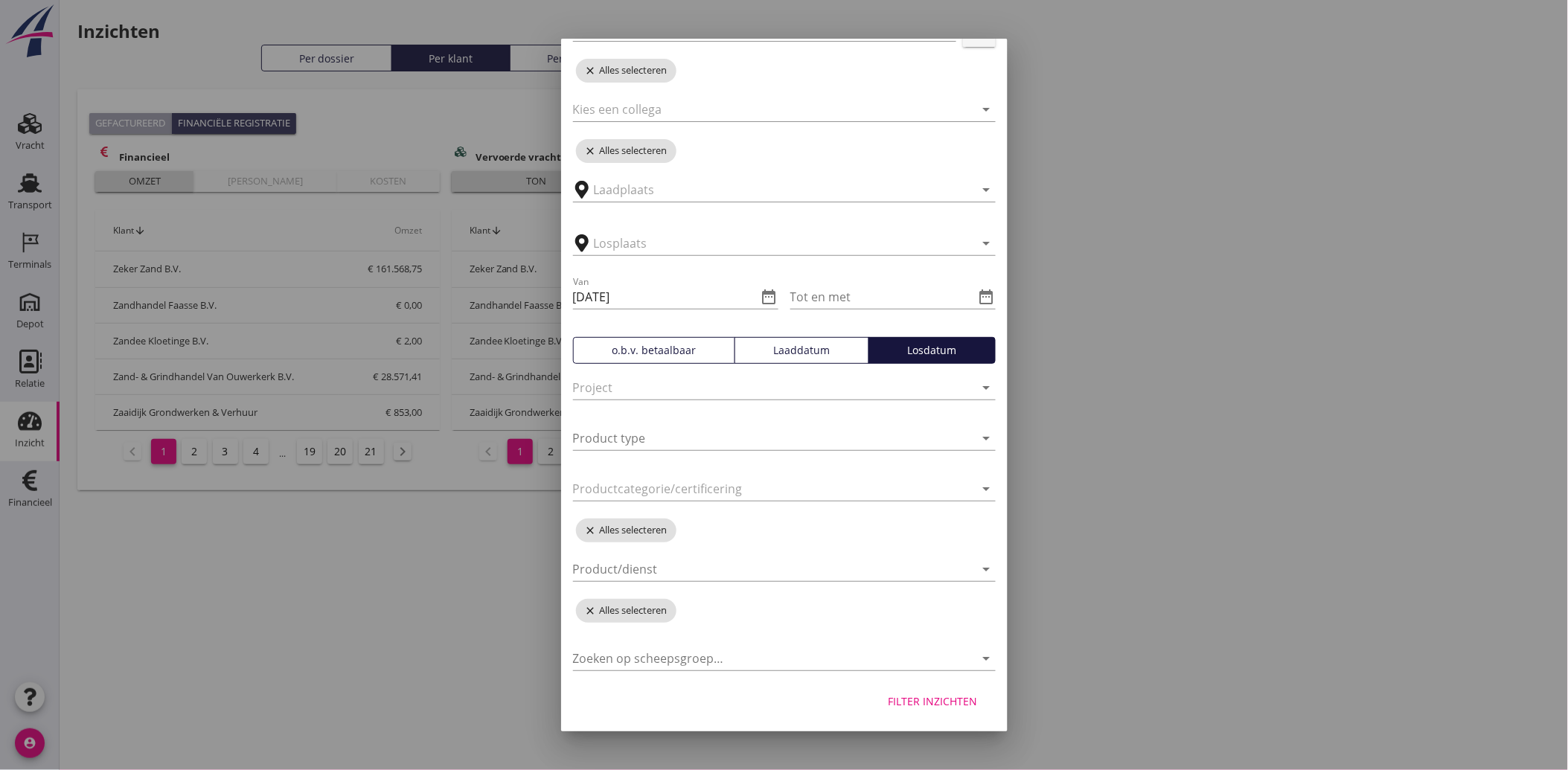
click at [918, 704] on div "Filter inzichten" at bounding box center [933, 701] width 89 height 16
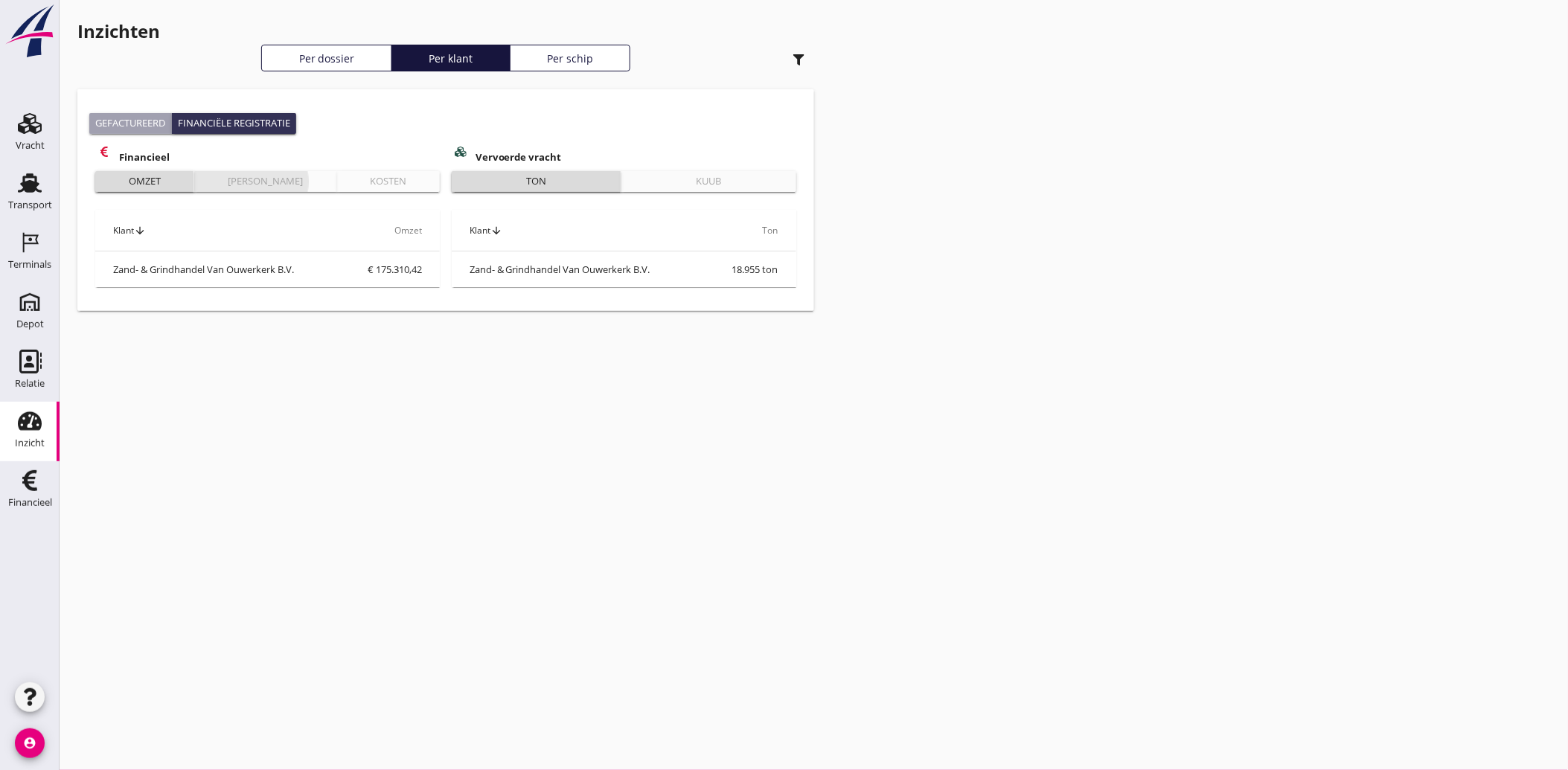
click at [262, 186] on div "[PERSON_NAME]" at bounding box center [265, 182] width 130 height 15
click at [358, 182] on div "Kosten" at bounding box center [388, 182] width 90 height 15
click at [229, 167] on div "Financieel Omzet Marge Kosten Klant arrow_upward arrow_upward Kosten Zand- & Gr…" at bounding box center [268, 214] width 345 height 144
click at [241, 174] on div "[PERSON_NAME]" at bounding box center [265, 182] width 130 height 15
click at [151, 185] on div "Omzet" at bounding box center [144, 182] width 87 height 15
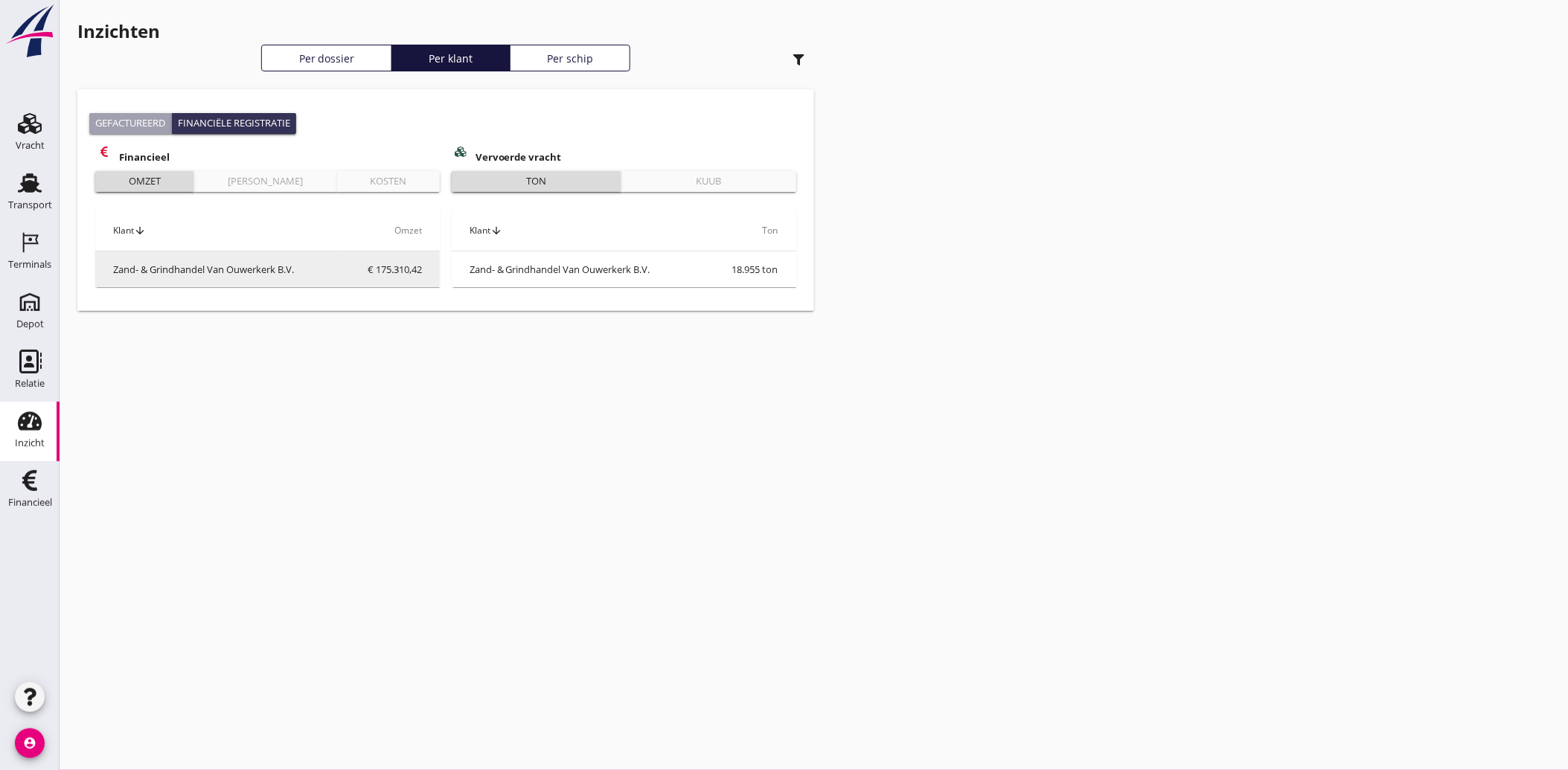
click at [238, 264] on td "Zand- & Grindhandel Van Ouwerkerk B.V." at bounding box center [216, 269] width 243 height 35
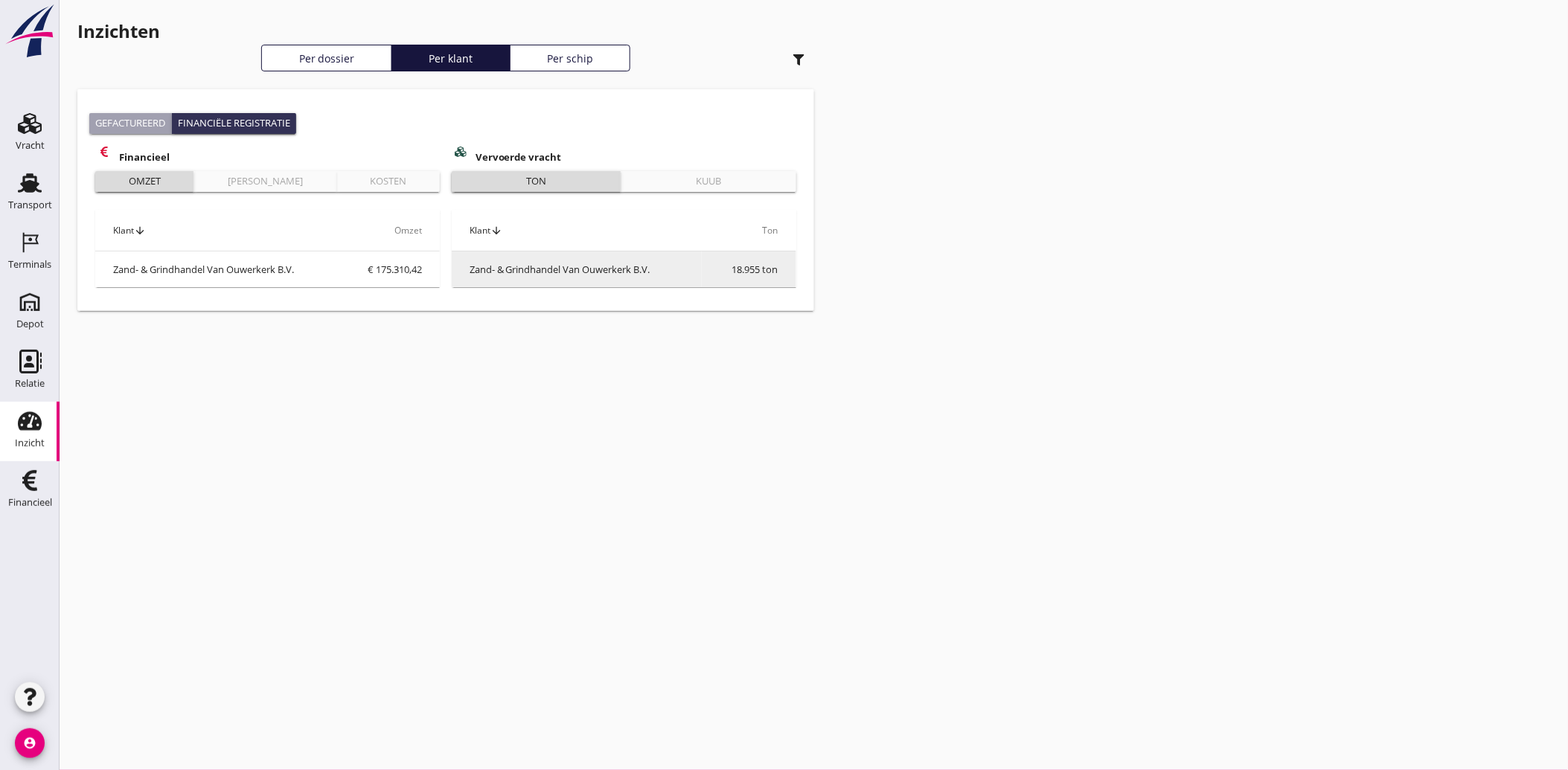
click at [556, 270] on td "Zand- & Grindhandel Van Ouwerkerk B.V." at bounding box center [576, 269] width 250 height 35
click at [326, 55] on div "Per dossier" at bounding box center [326, 58] width 117 height 16
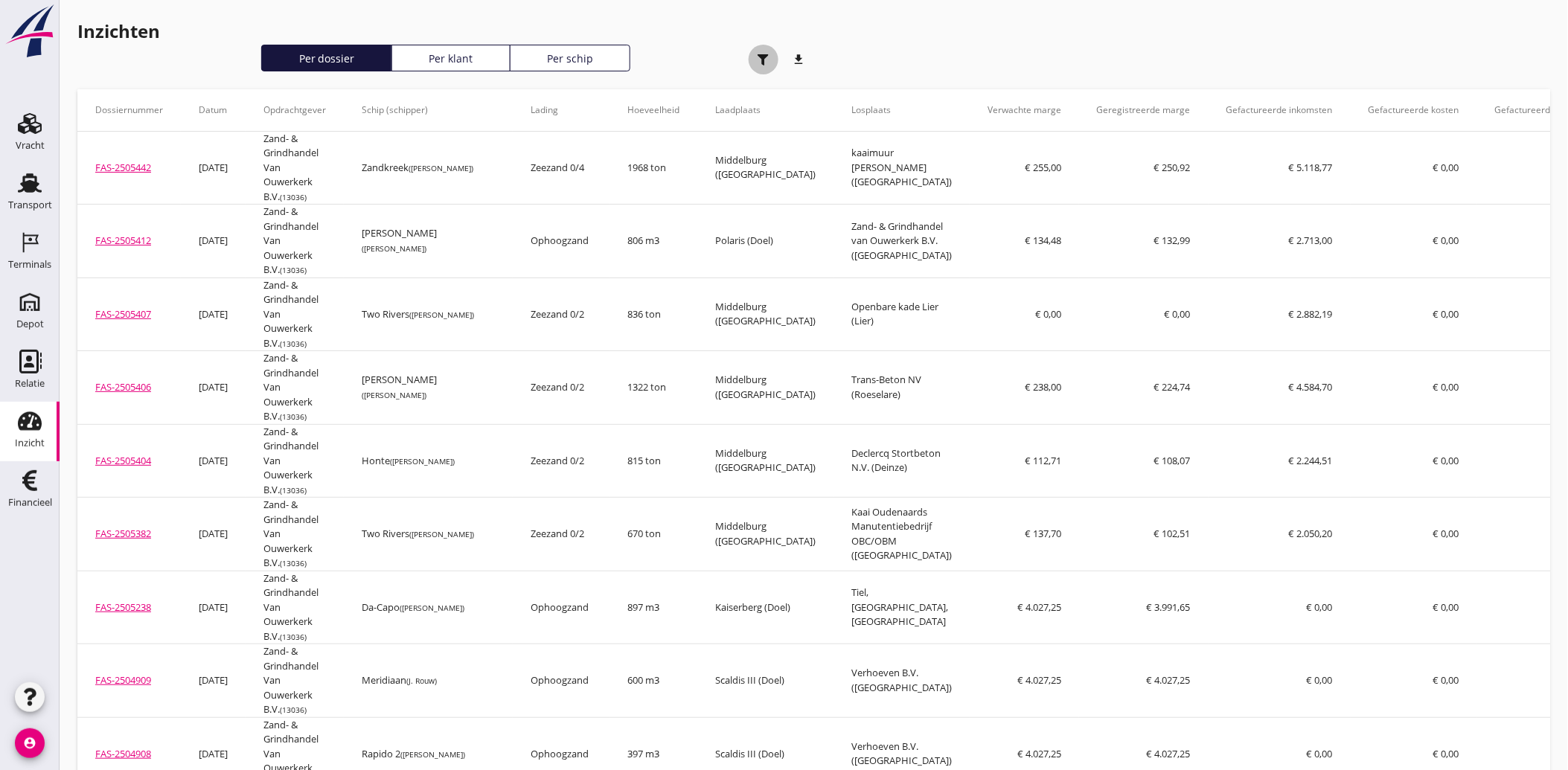
drag, startPoint x: 751, startPoint y: 64, endPoint x: 757, endPoint y: 70, distance: 8.5
click at [751, 64] on div "button" at bounding box center [763, 60] width 30 height 30
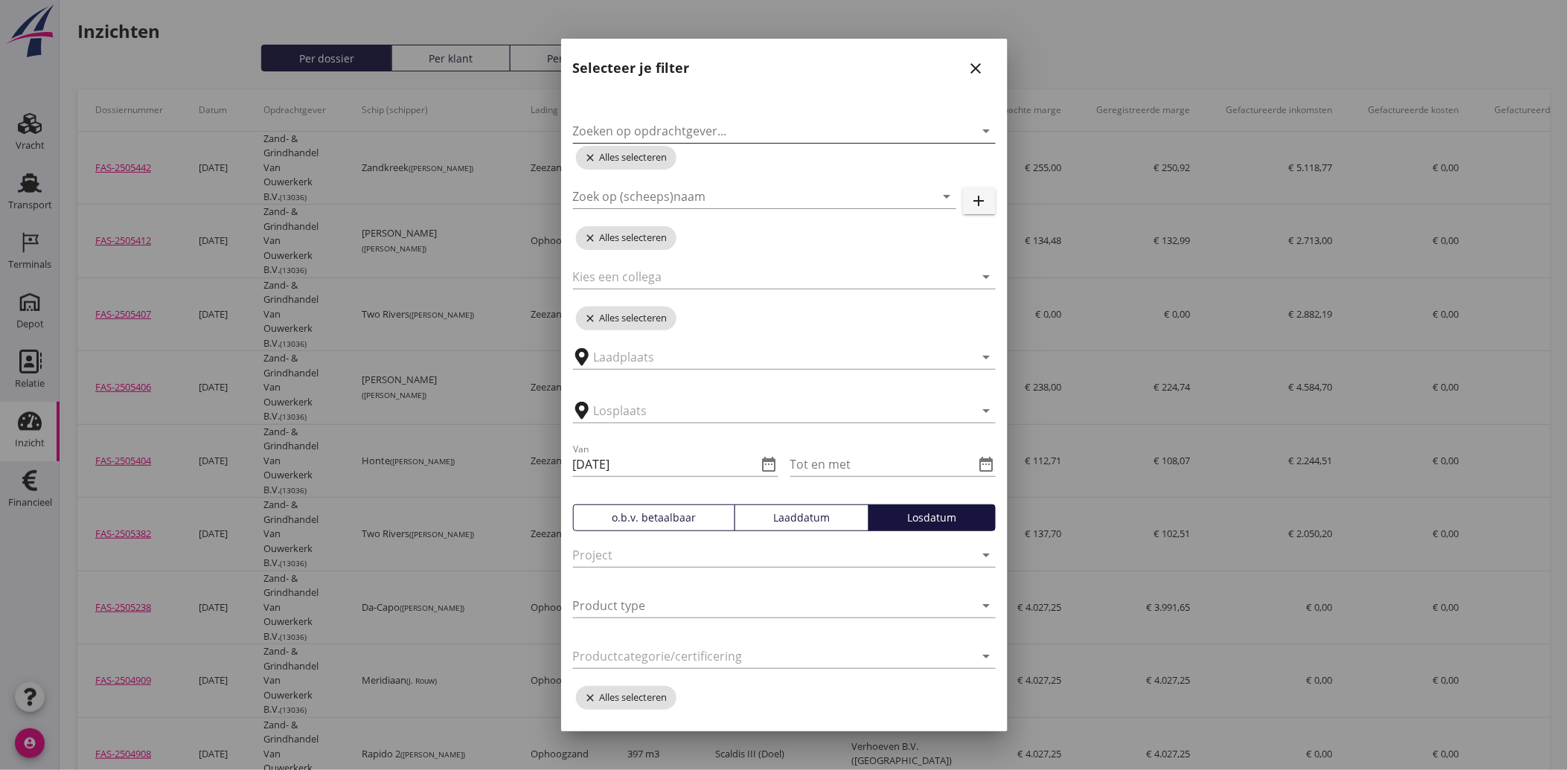
click at [757, 129] on input "Zoeken op opdrachtgever..." at bounding box center [763, 131] width 381 height 24
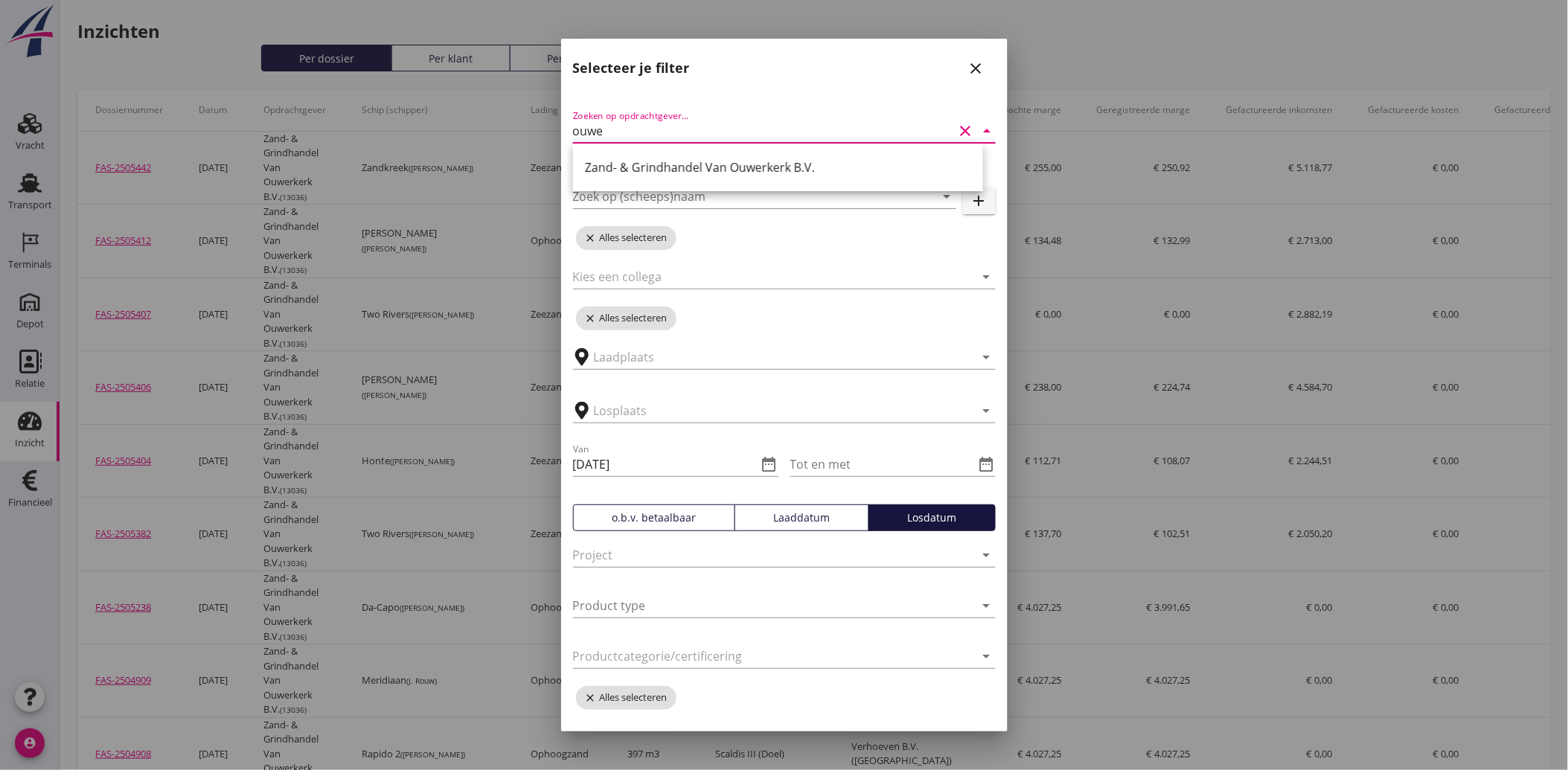
type input "ouwer"
click at [733, 158] on div "Zand- & Grindhandel Van Ouwerkerk B.V." at bounding box center [777, 167] width 386 height 18
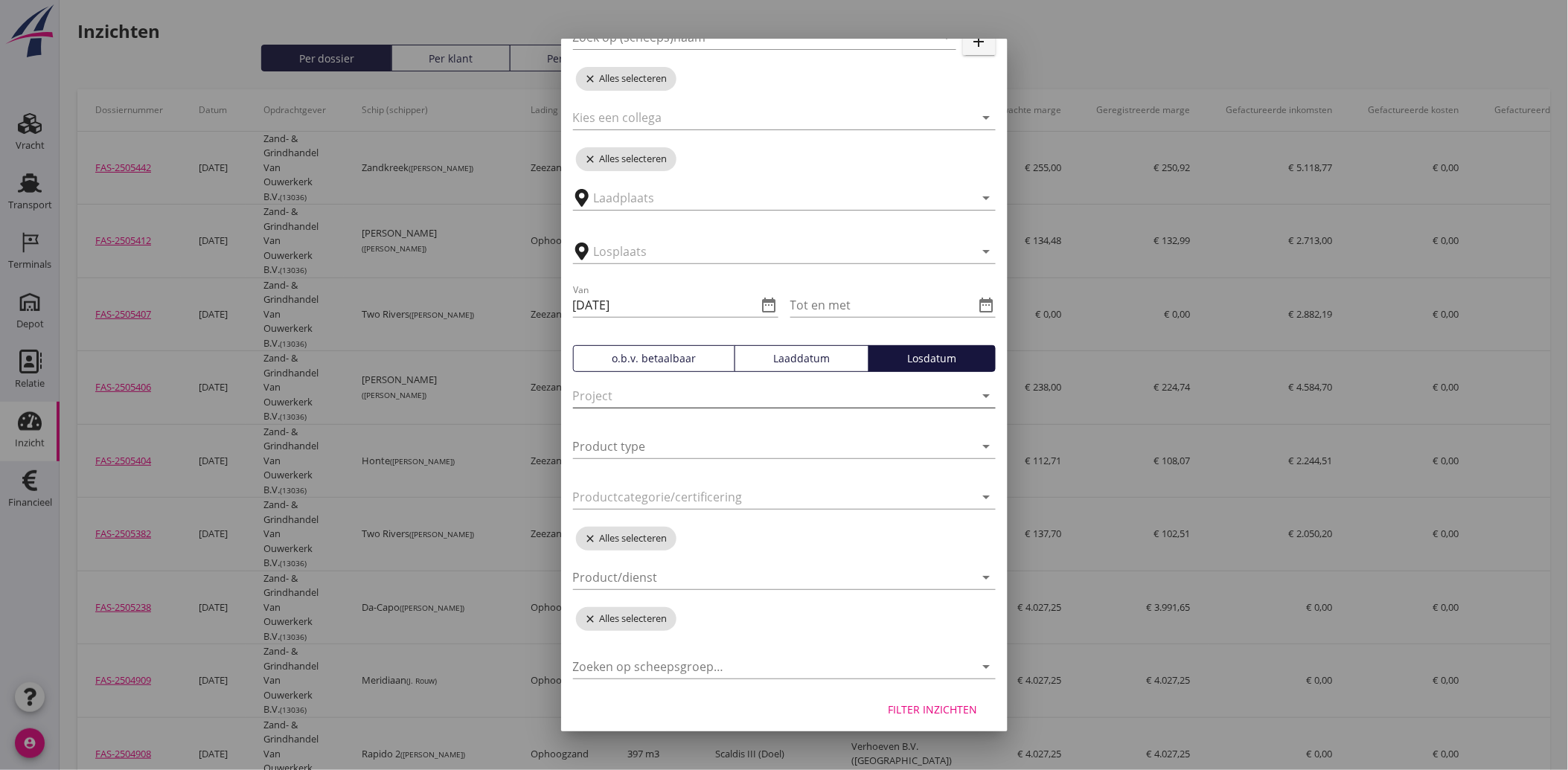
scroll to position [168, 0]
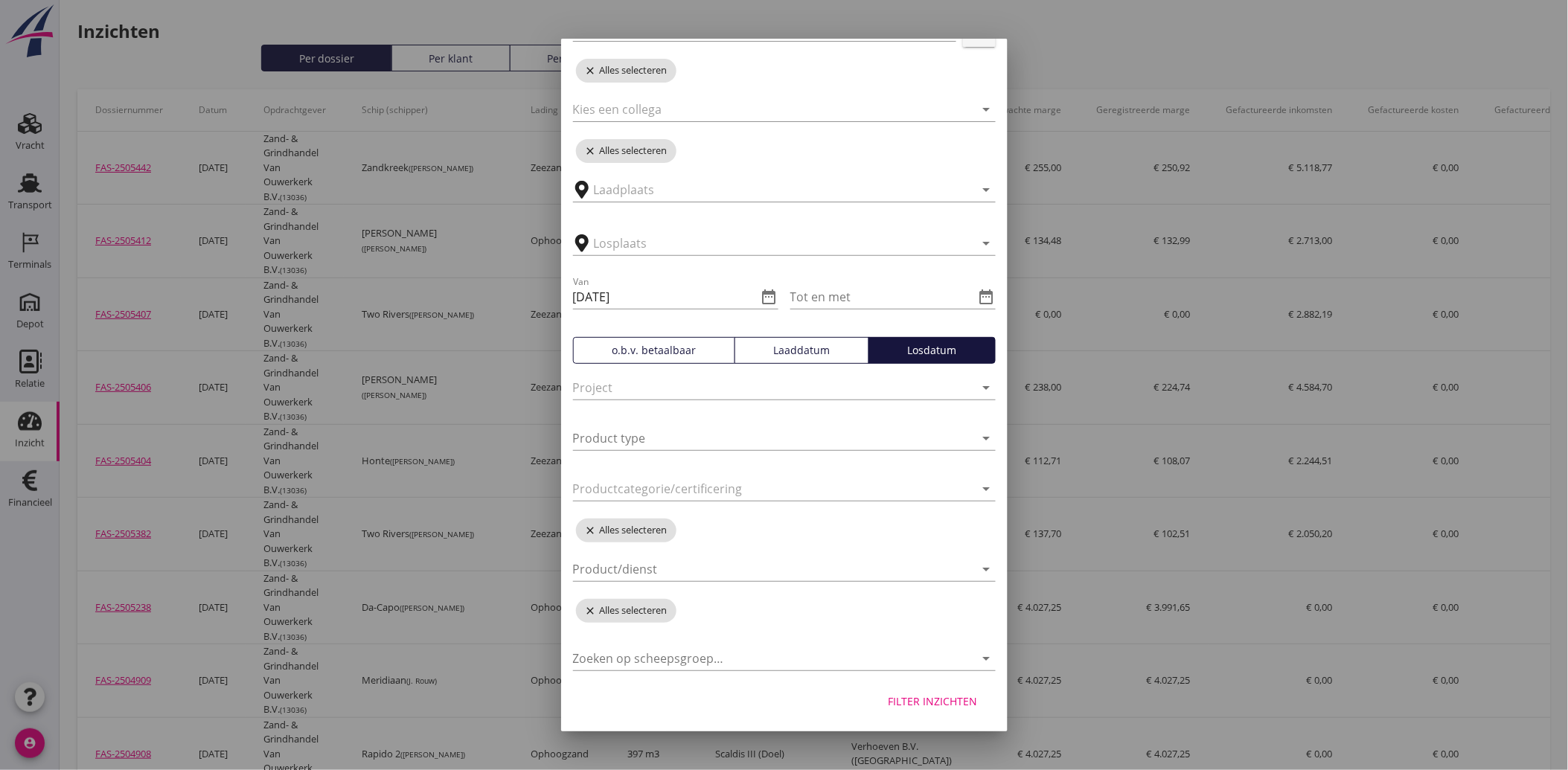
click at [919, 708] on button "Filter inzichten" at bounding box center [932, 701] width 113 height 27
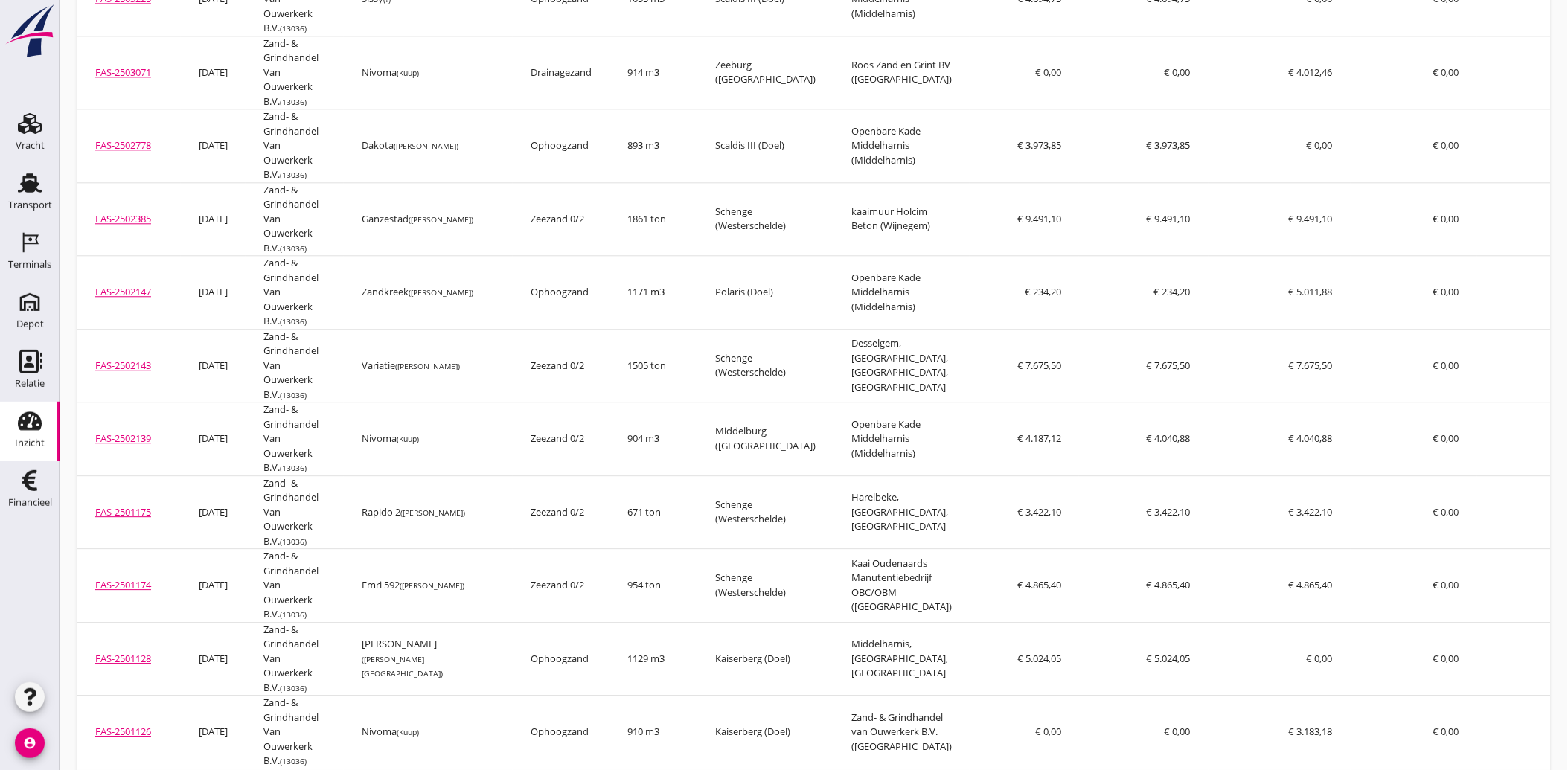
scroll to position [1409, 0]
